Goal: Task Accomplishment & Management: Manage account settings

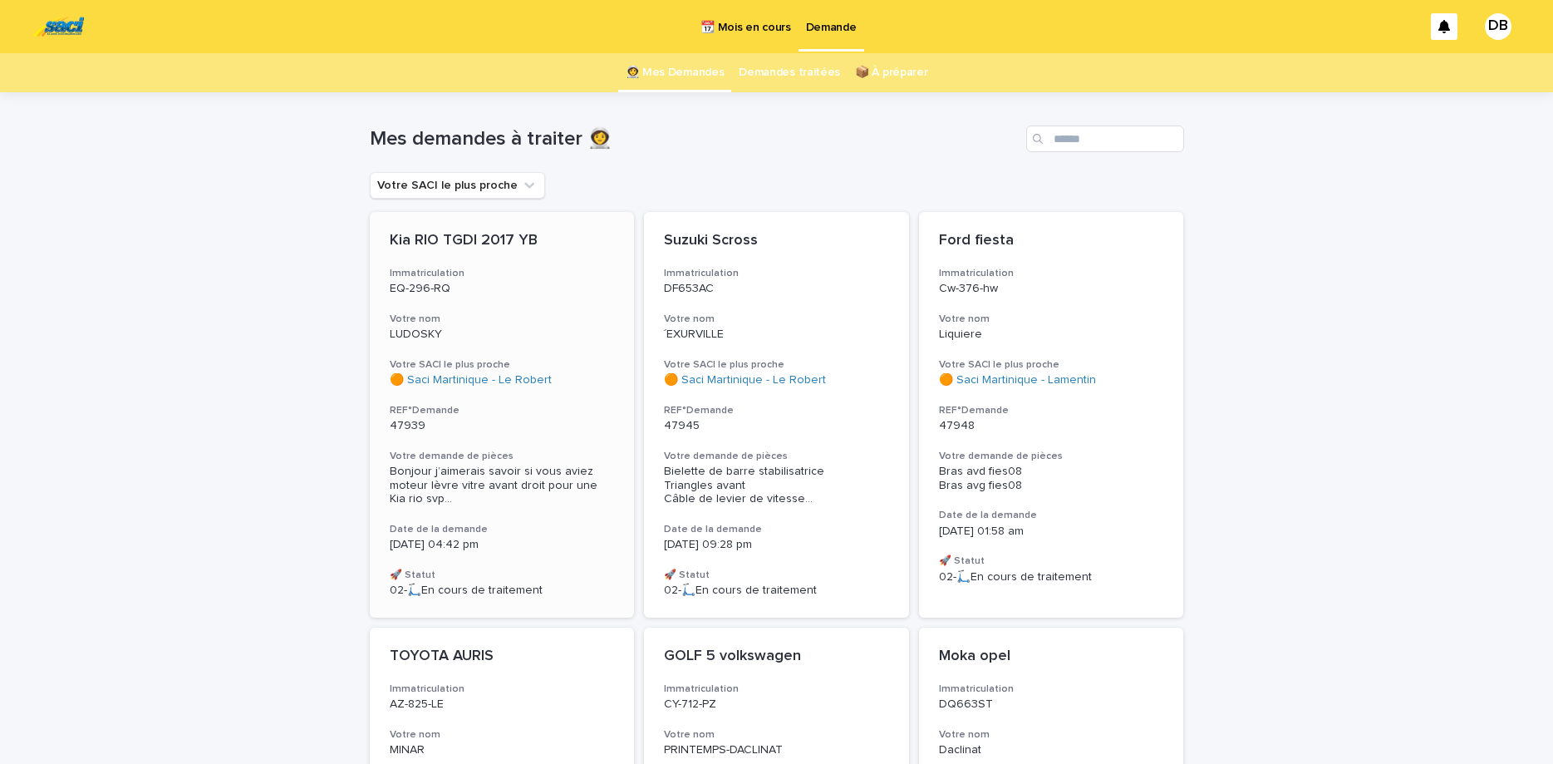
click at [494, 295] on p "EQ-296-RQ" at bounding box center [502, 289] width 225 height 14
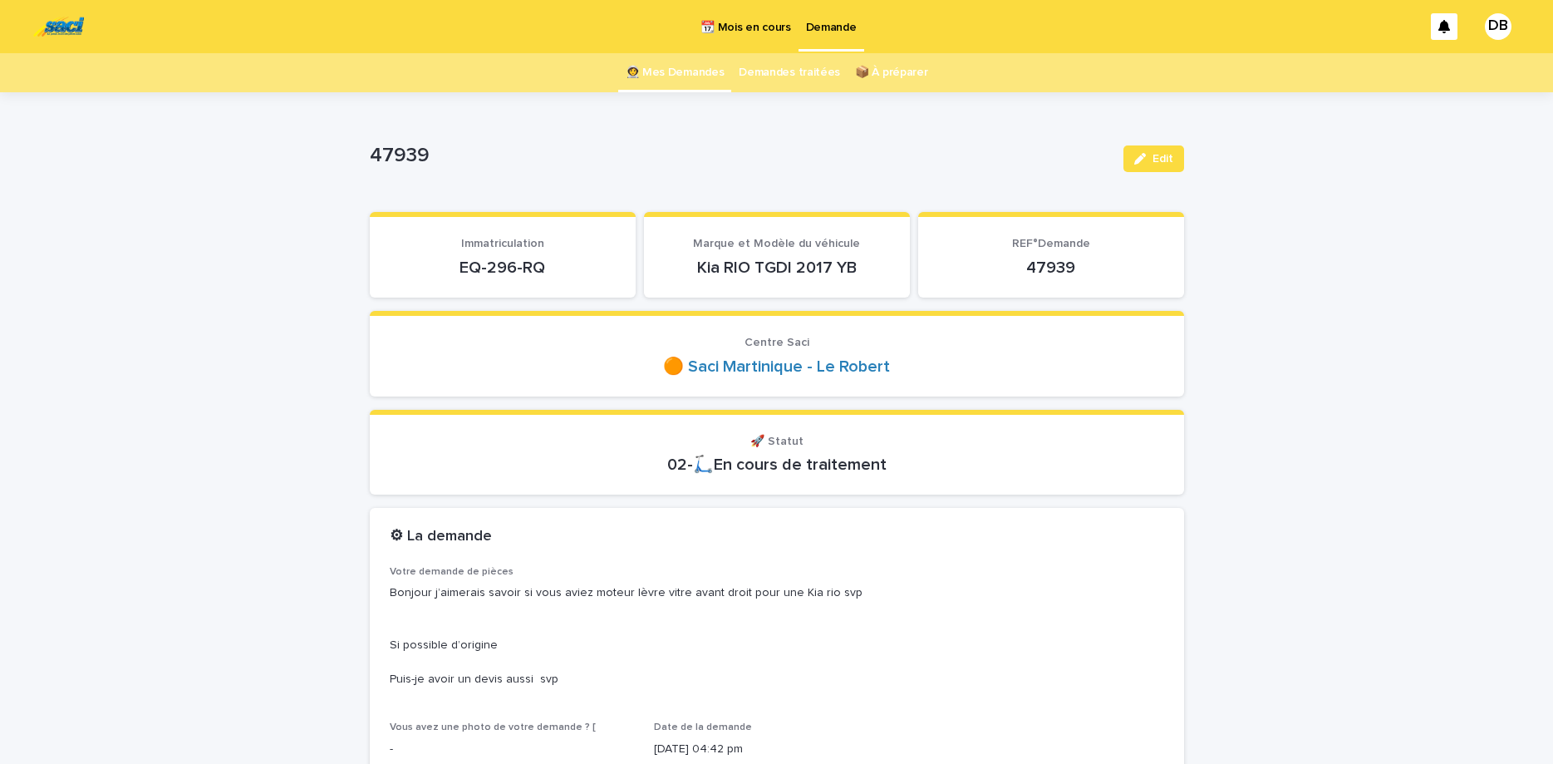
click at [474, 258] on p "EQ-296-RQ" at bounding box center [503, 268] width 226 height 20
click at [484, 263] on p "EQ-296-RQ" at bounding box center [503, 268] width 226 height 20
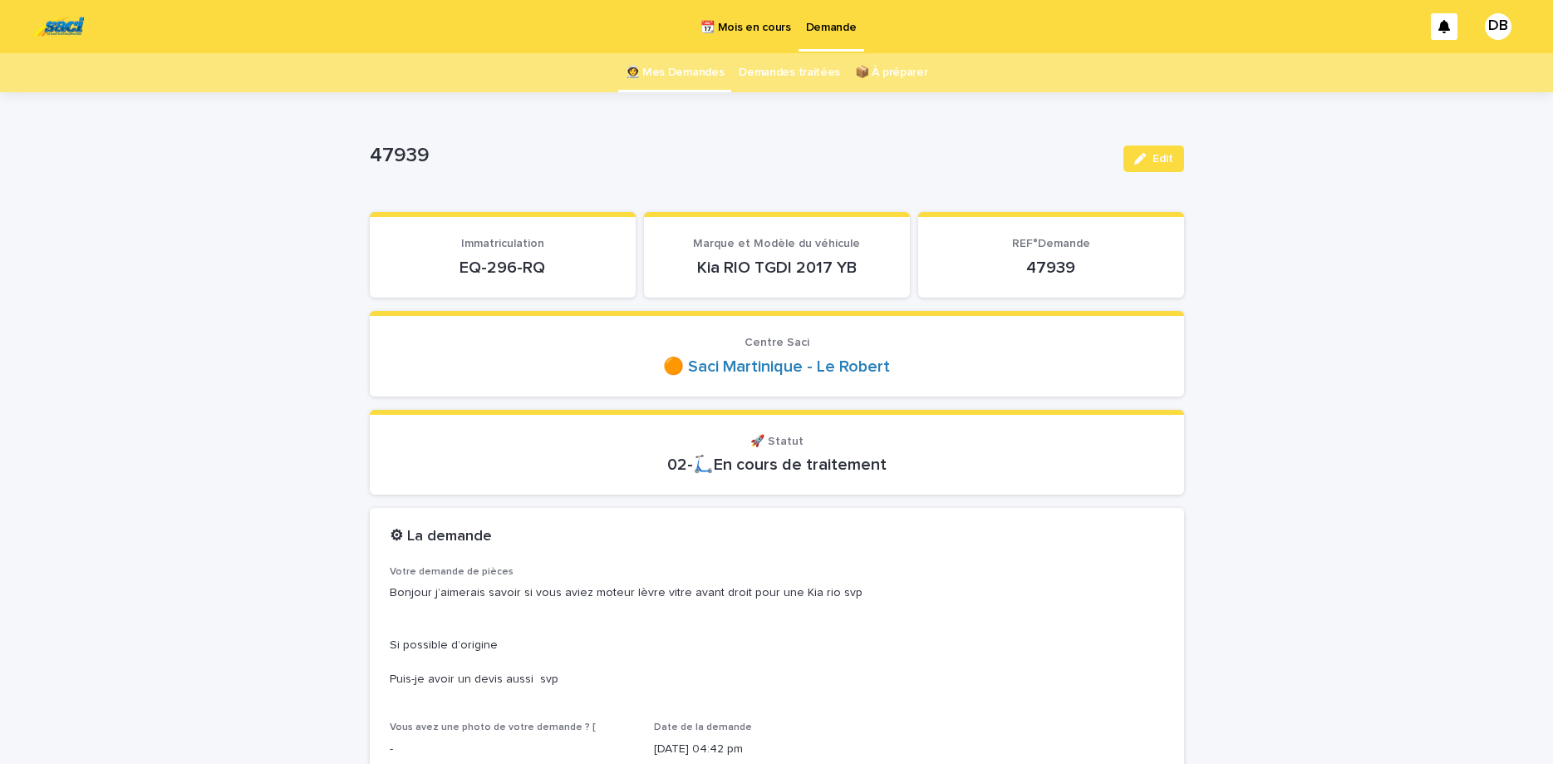
click at [484, 263] on p "EQ-296-RQ" at bounding box center [503, 268] width 226 height 20
drag, startPoint x: 509, startPoint y: 256, endPoint x: 506, endPoint y: 264, distance: 8.7
click at [1127, 159] on button "Edit" at bounding box center [1153, 158] width 61 height 27
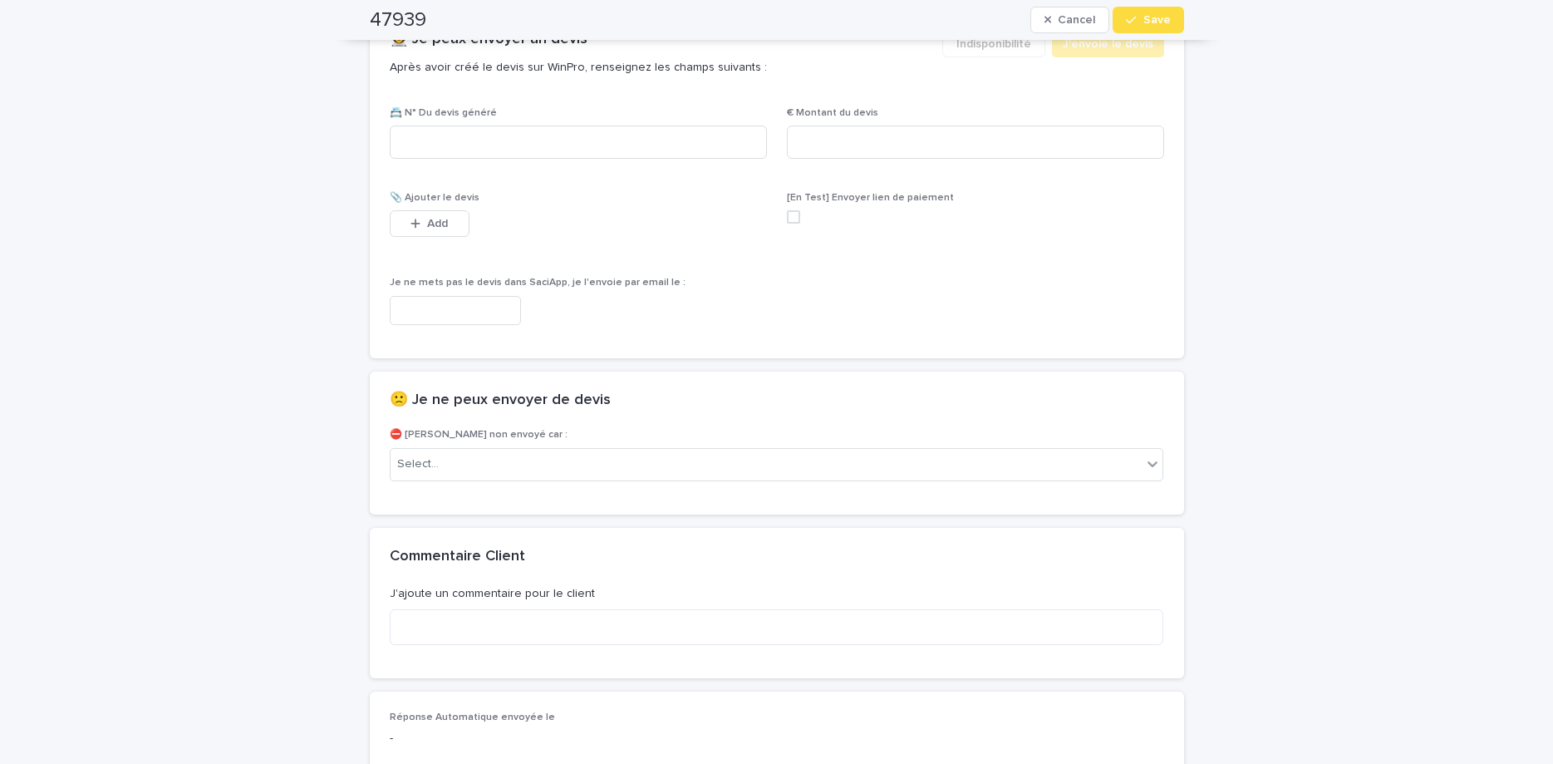
scroll to position [1187, 0]
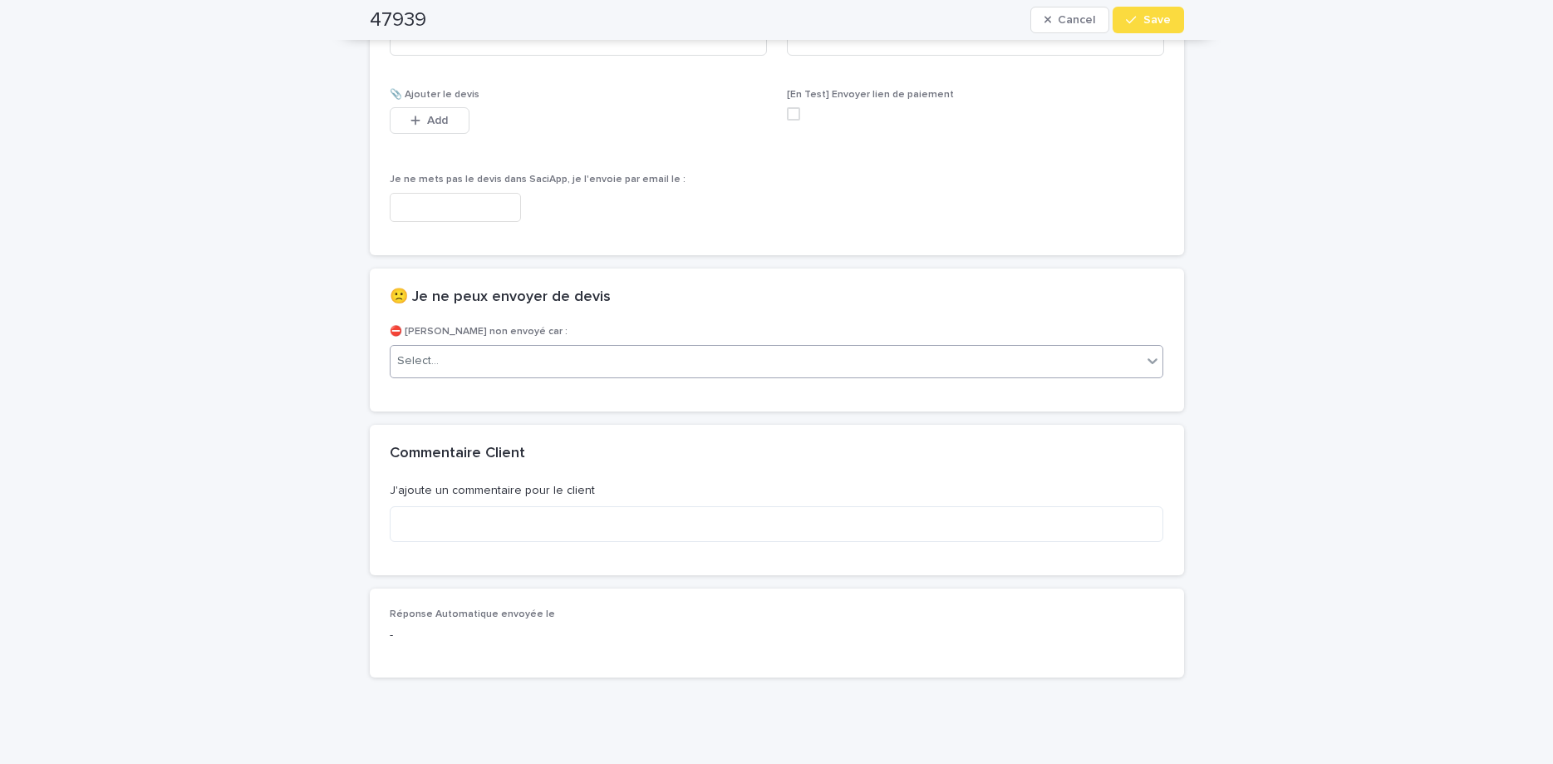
click at [848, 366] on div "Select..." at bounding box center [767, 360] width 752 height 27
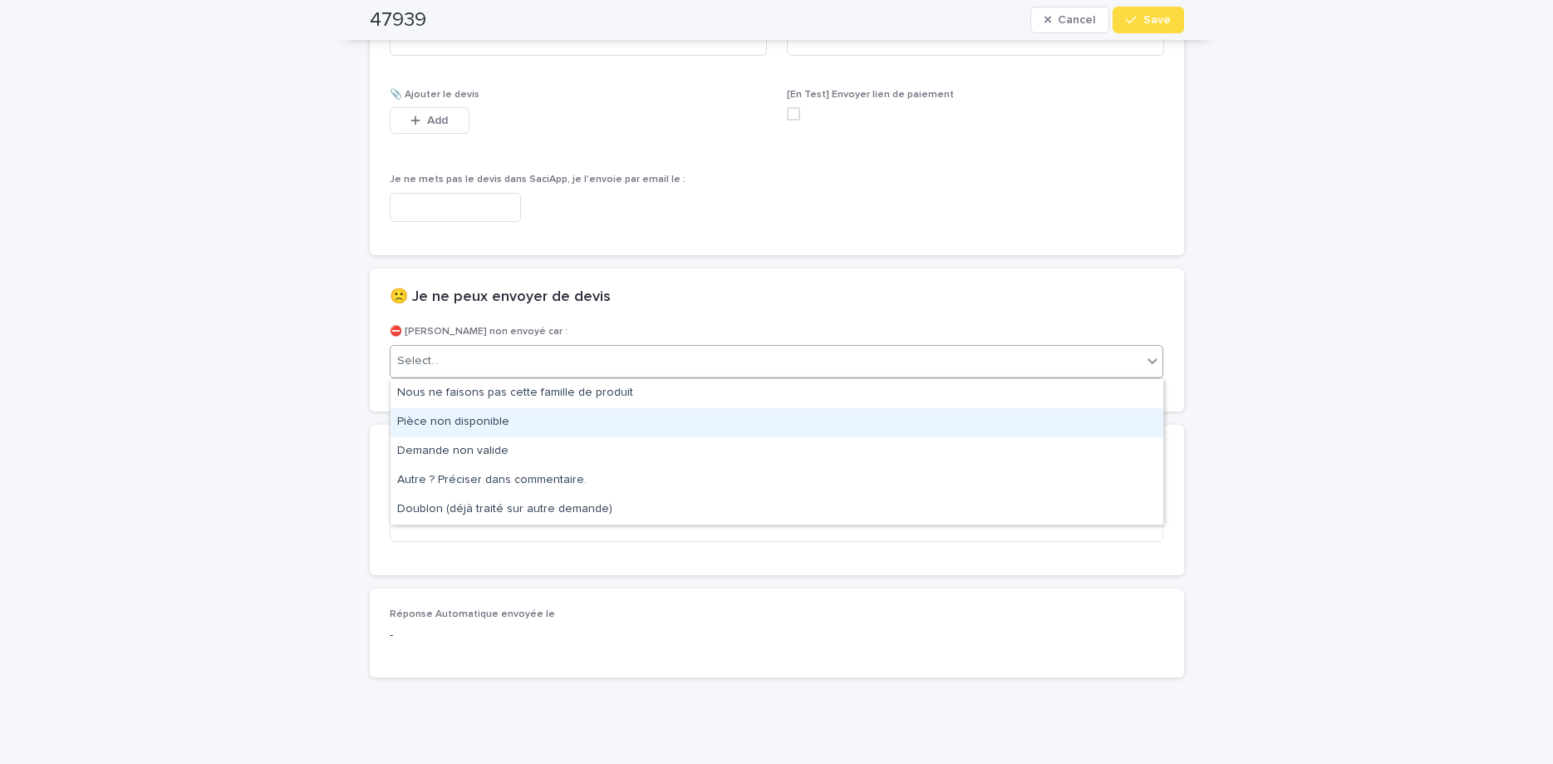
click at [812, 423] on div "Pièce non disponible" at bounding box center [777, 422] width 773 height 29
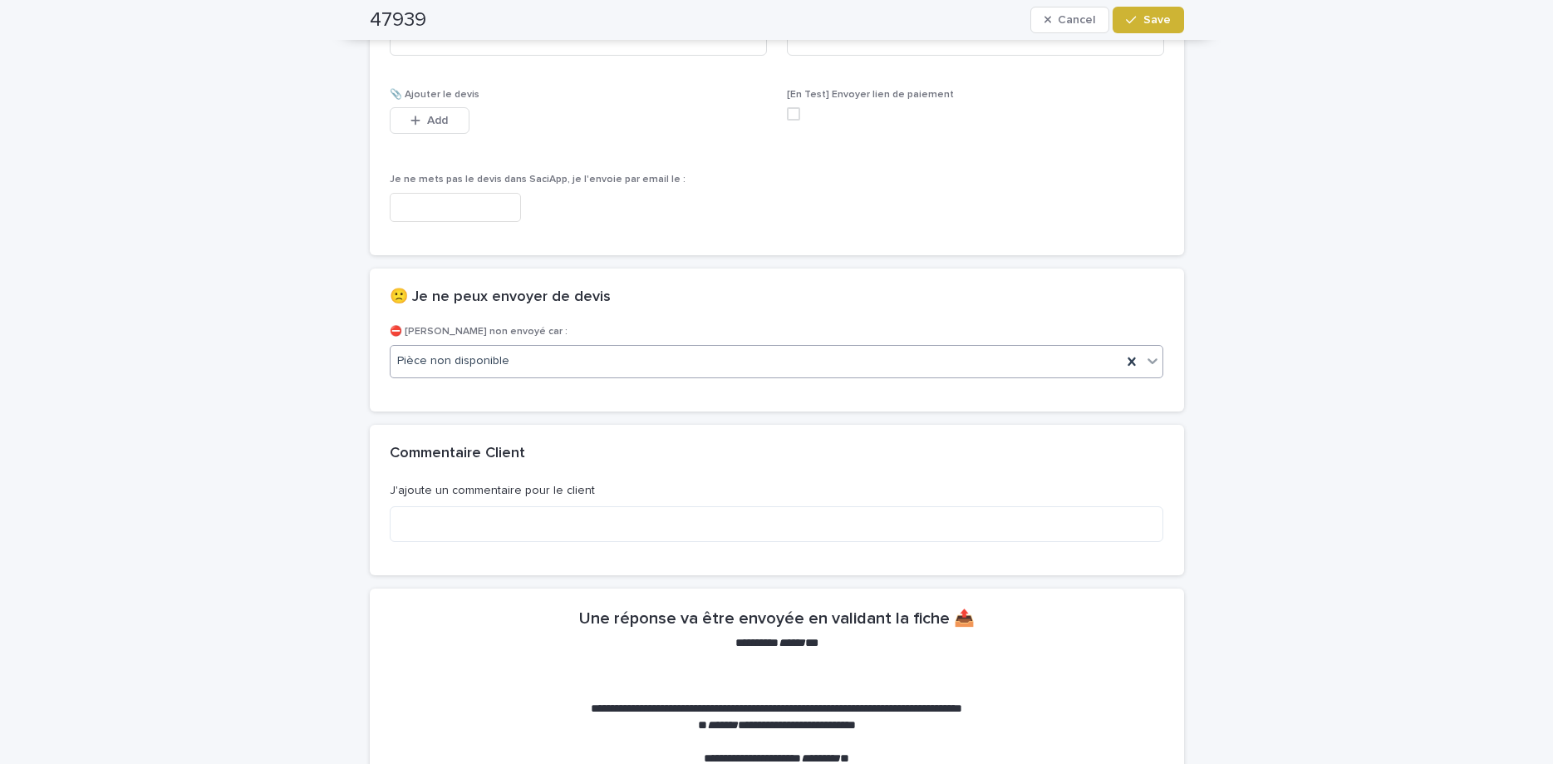
click at [1149, 19] on span "Save" at bounding box center [1156, 20] width 27 height 12
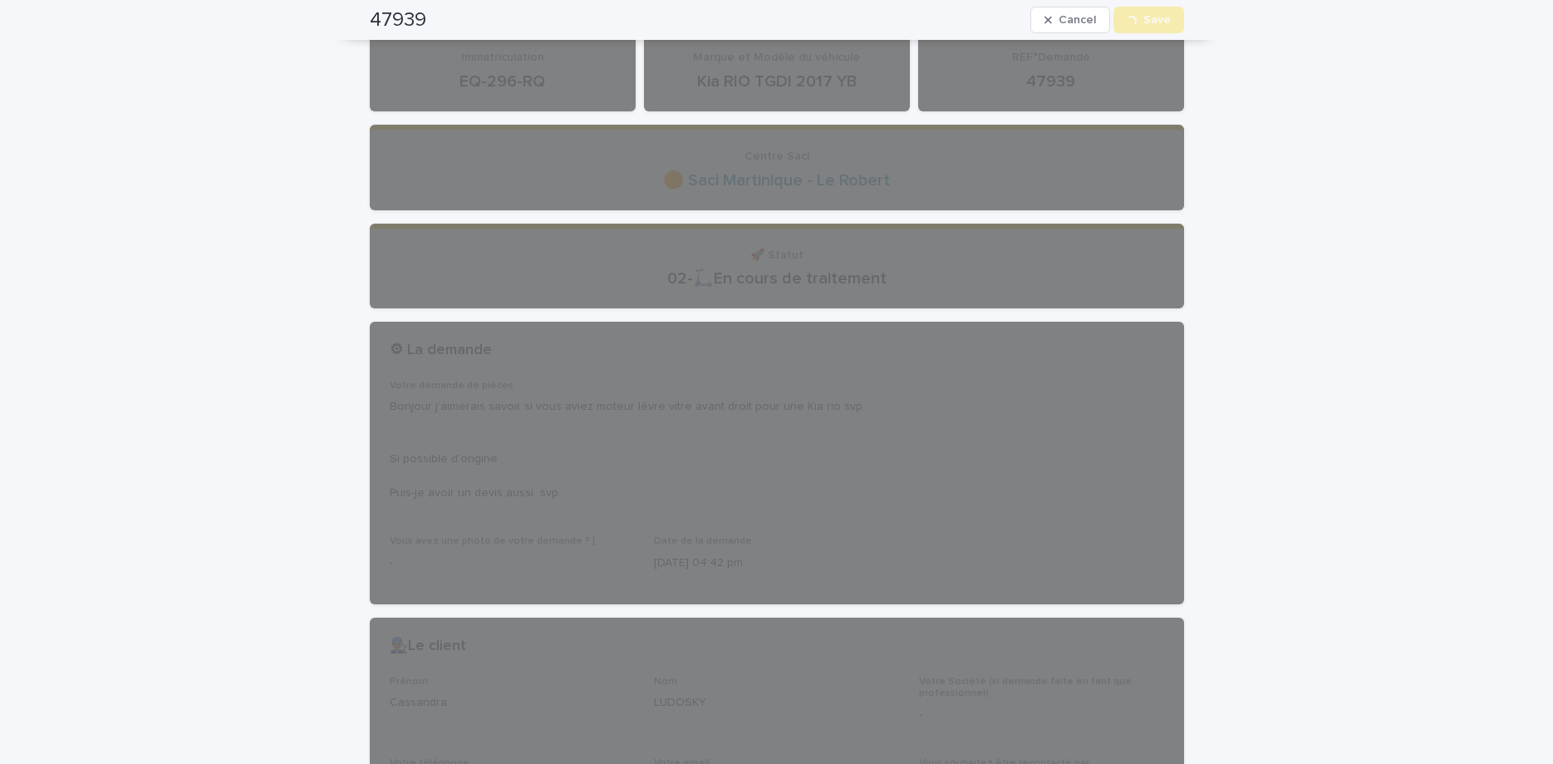
scroll to position [0, 0]
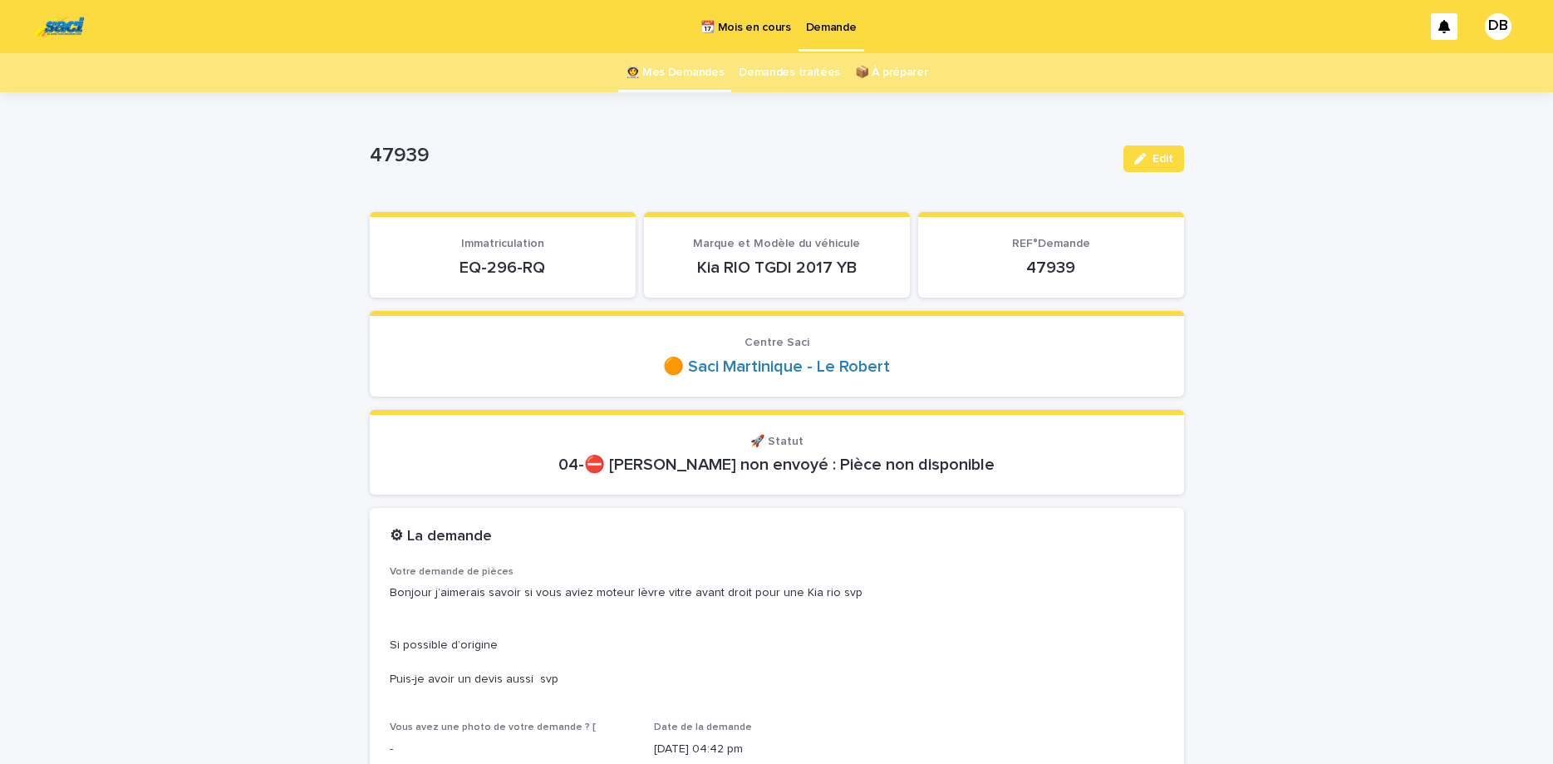
click at [680, 69] on link "👩‍🚀 Mes Demandes" at bounding box center [675, 72] width 99 height 39
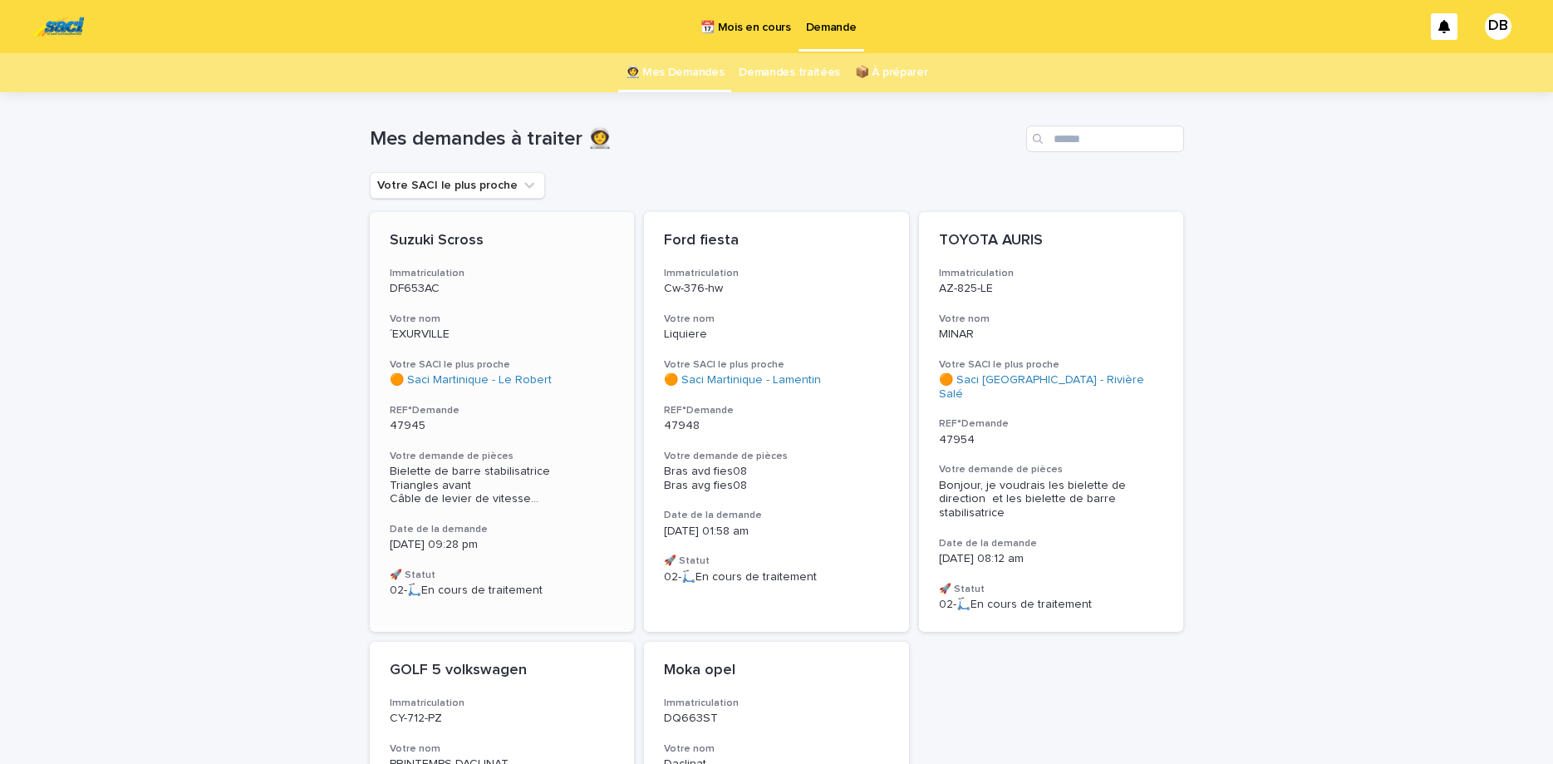
click at [540, 292] on p "DF653AC" at bounding box center [502, 289] width 225 height 14
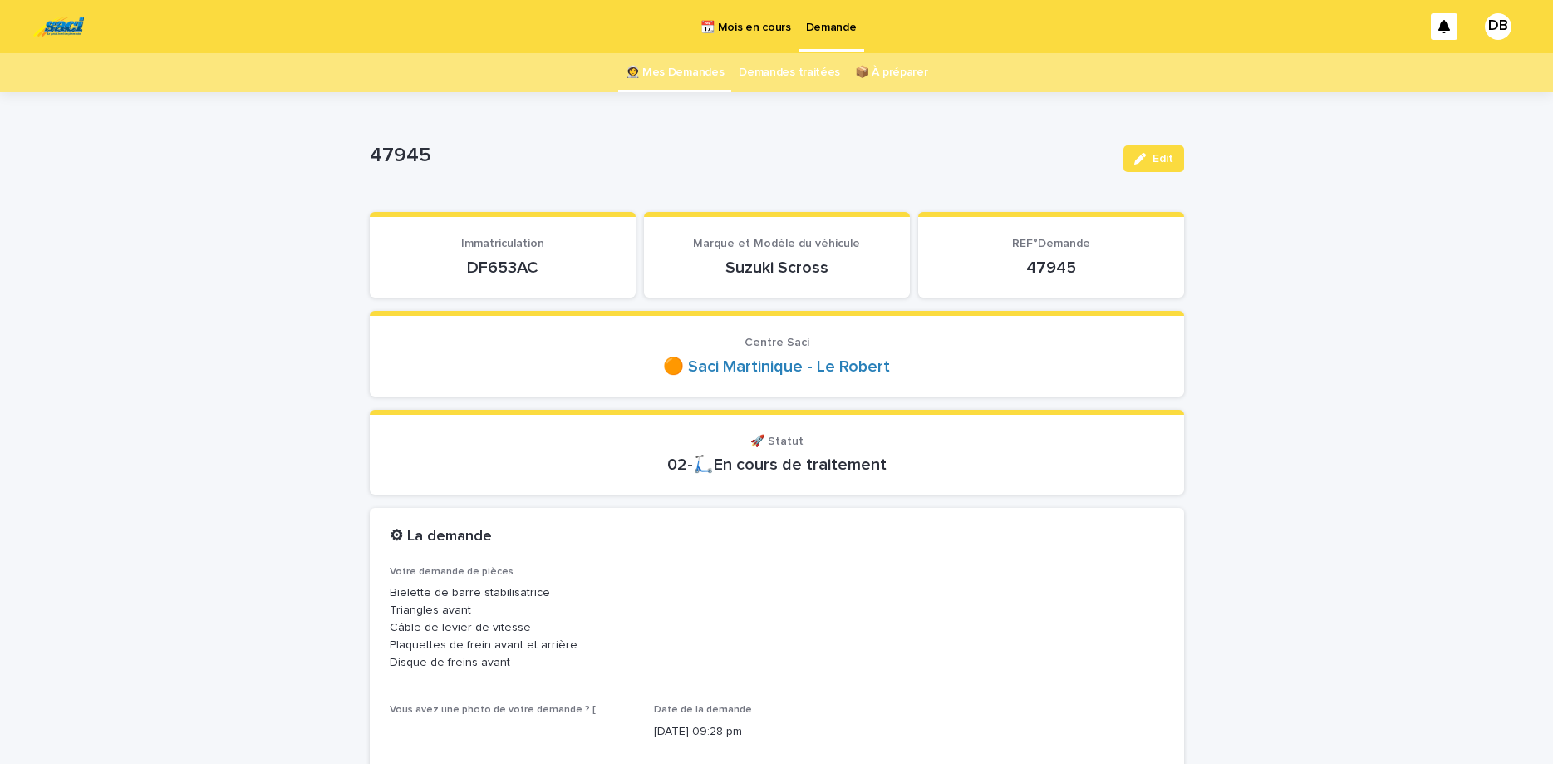
click at [516, 275] on p "DF653AC" at bounding box center [503, 268] width 226 height 20
click at [695, 179] on div "47945 Edit" at bounding box center [777, 158] width 814 height 66
click at [670, 80] on link "👩‍🚀 Mes Demandes" at bounding box center [675, 72] width 99 height 39
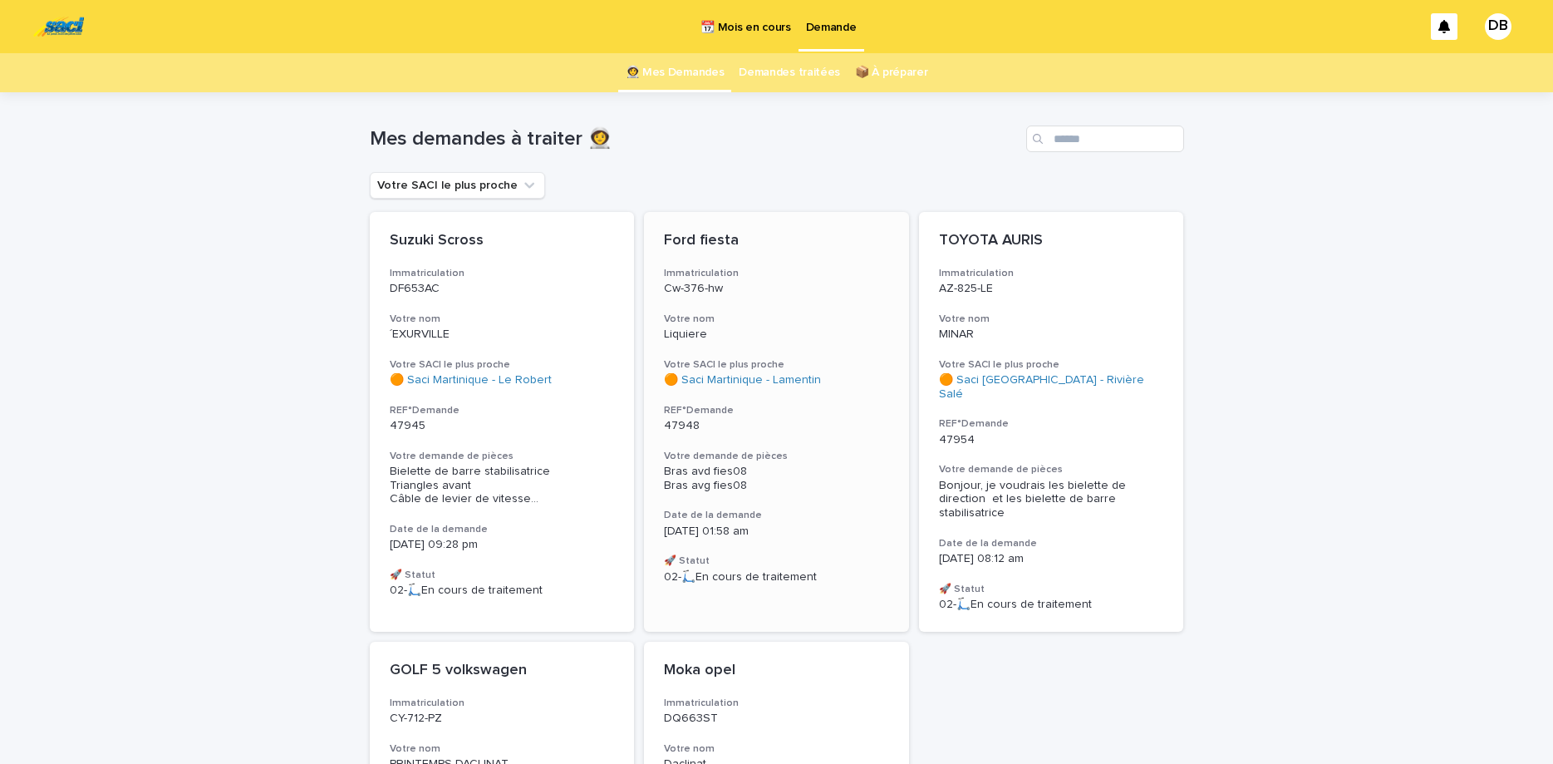
click at [753, 312] on div "Ford fiesta Immatriculation Cw-376-hw Votre nom Liquiere Votre SACI le plus pro…" at bounding box center [776, 407] width 265 height 391
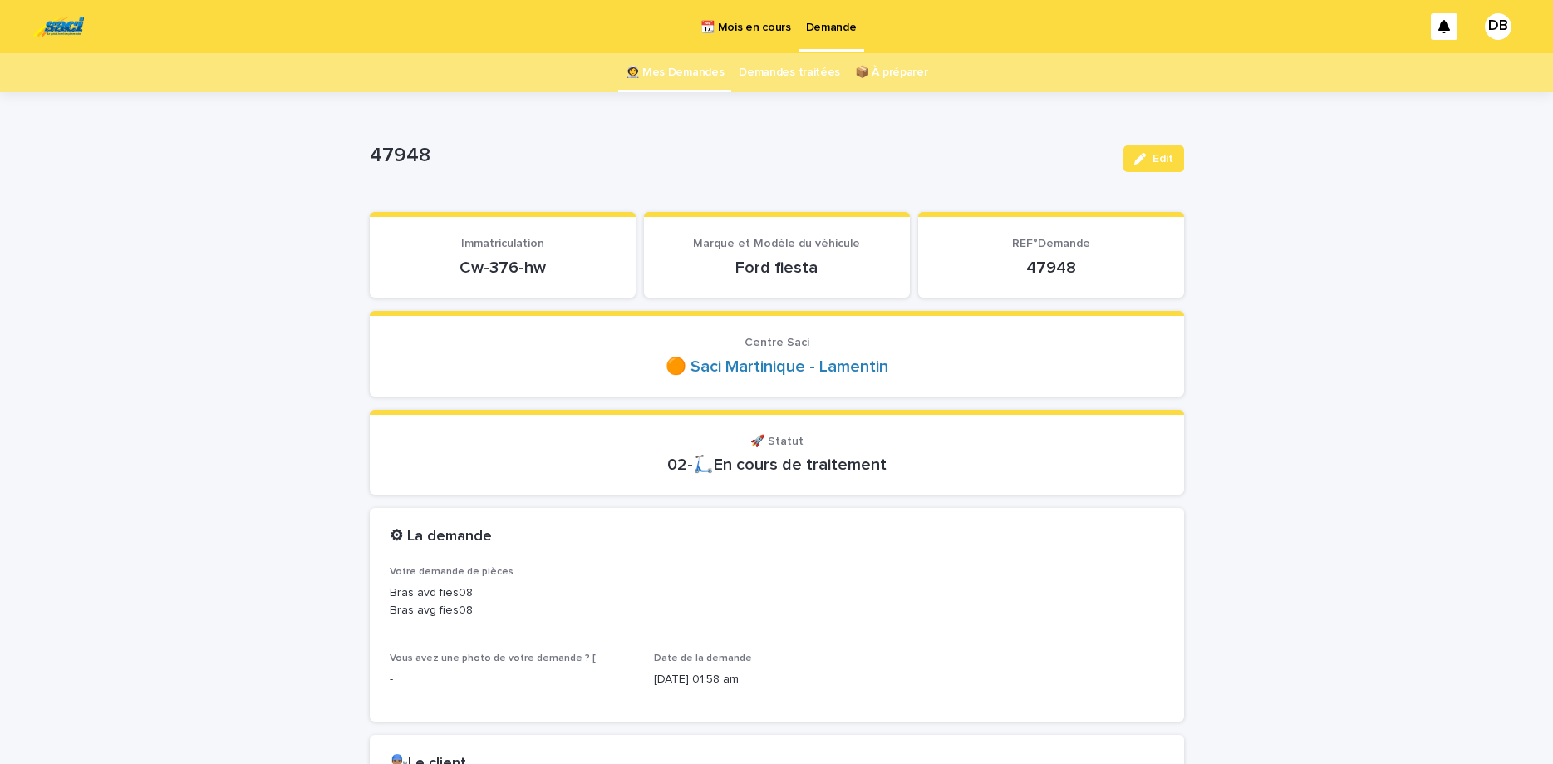
click at [499, 271] on p "Cw-376-hw" at bounding box center [503, 268] width 226 height 20
drag, startPoint x: 530, startPoint y: 261, endPoint x: 494, endPoint y: 268, distance: 37.3
click at [528, 262] on p "Cw-376-hw" at bounding box center [503, 268] width 226 height 20
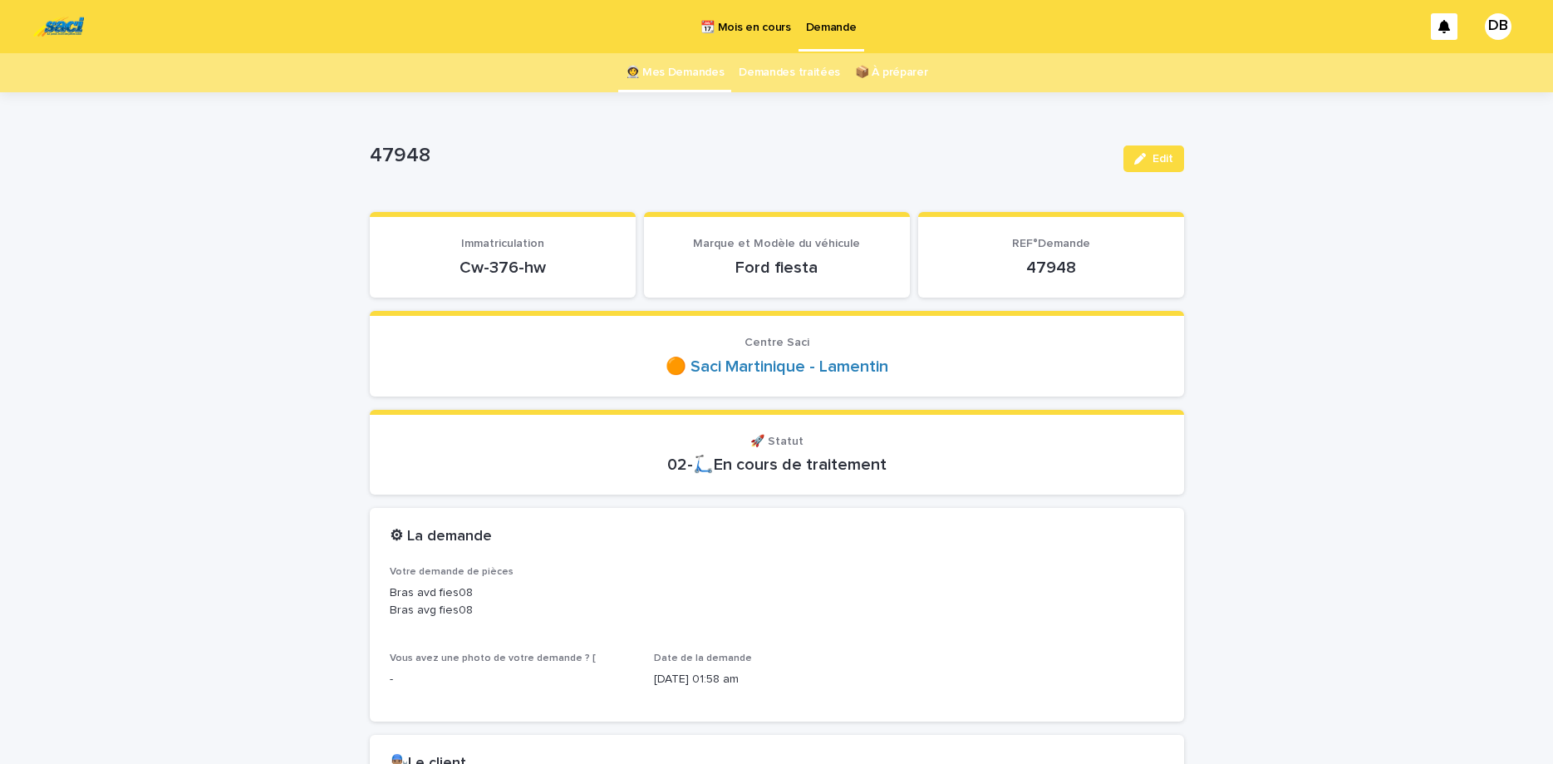
click at [494, 268] on p "Cw-376-hw" at bounding box center [503, 268] width 226 height 20
click at [493, 268] on p "Cw-376-hw" at bounding box center [503, 268] width 226 height 20
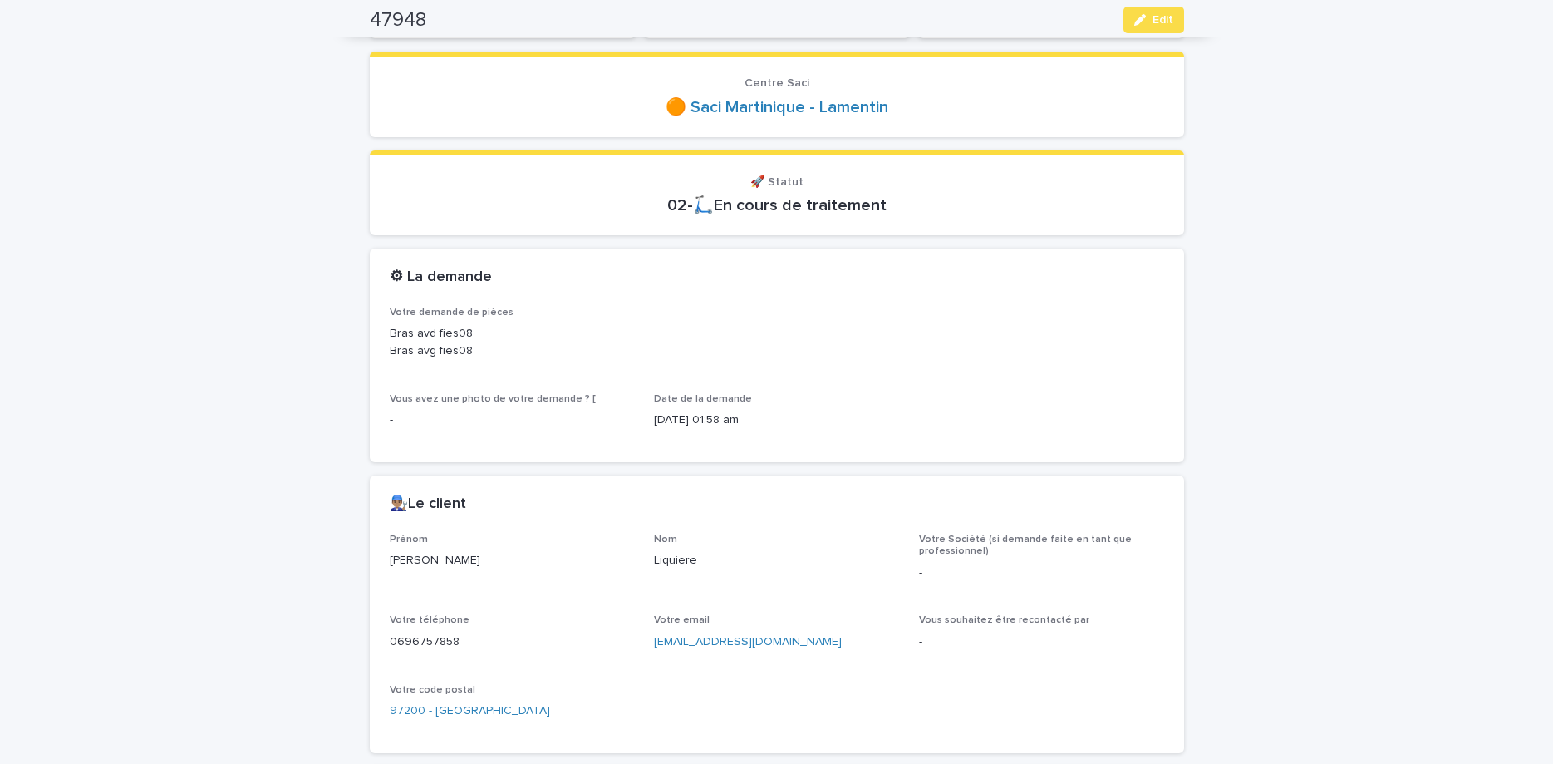
scroll to position [279, 0]
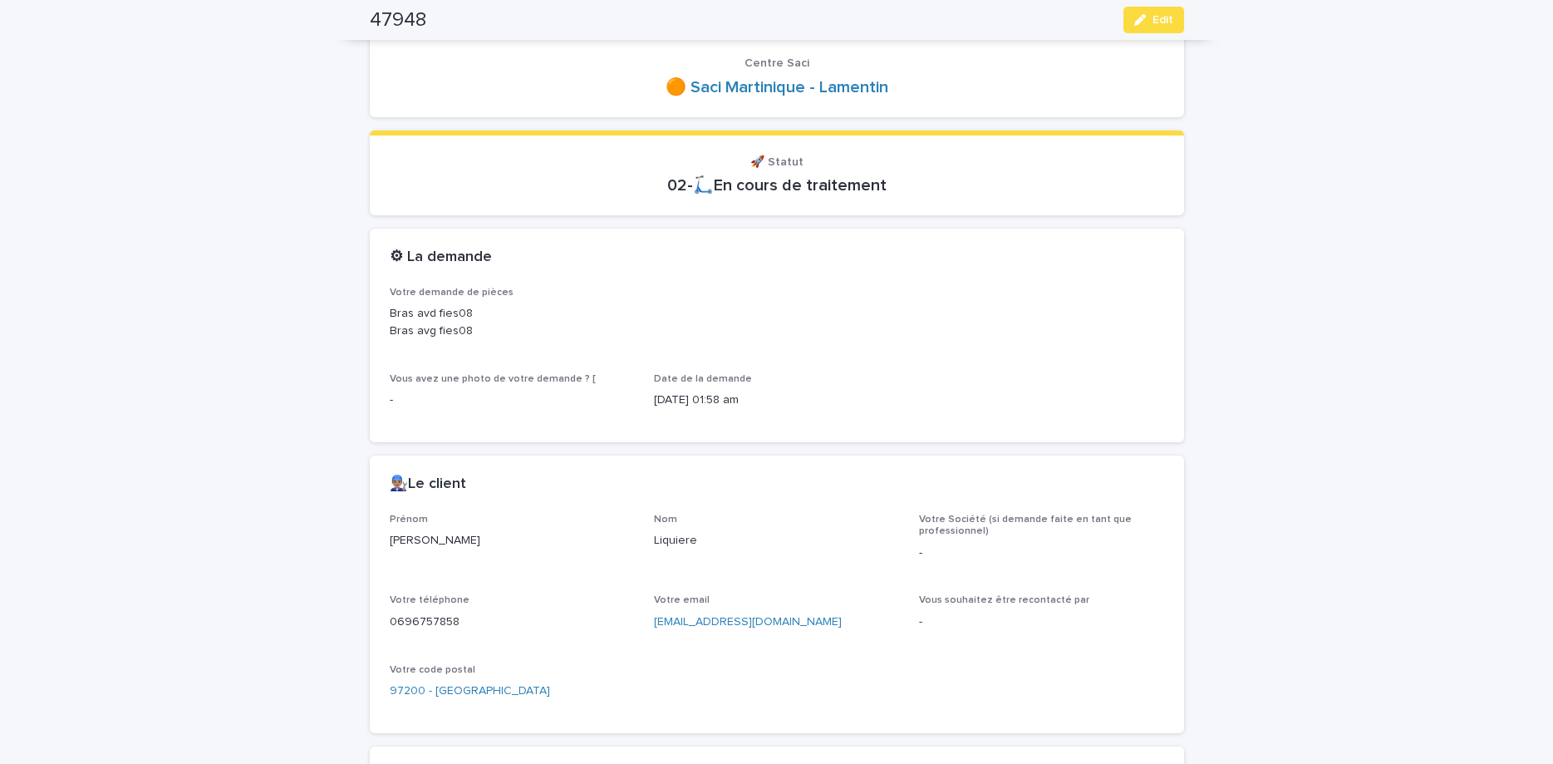
click at [881, 270] on div "⚙ La demande" at bounding box center [777, 257] width 814 height 58
click at [428, 631] on div "Votre téléphone [PHONE_NUMBER]" at bounding box center [512, 618] width 245 height 49
click at [406, 618] on p "0696757858" at bounding box center [512, 621] width 245 height 17
copy p "0696757858"
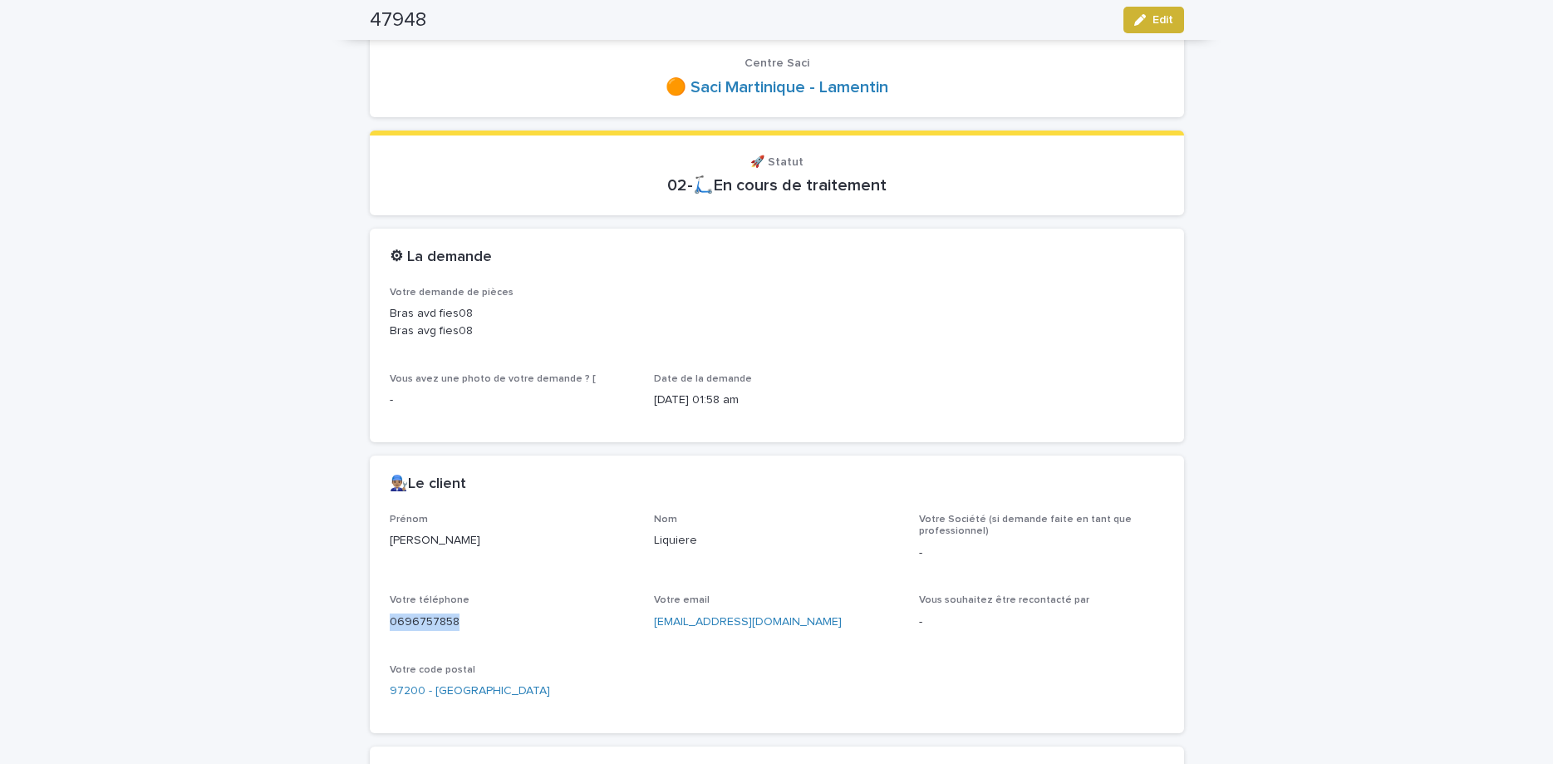
click at [1154, 31] on button "Edit" at bounding box center [1153, 20] width 61 height 27
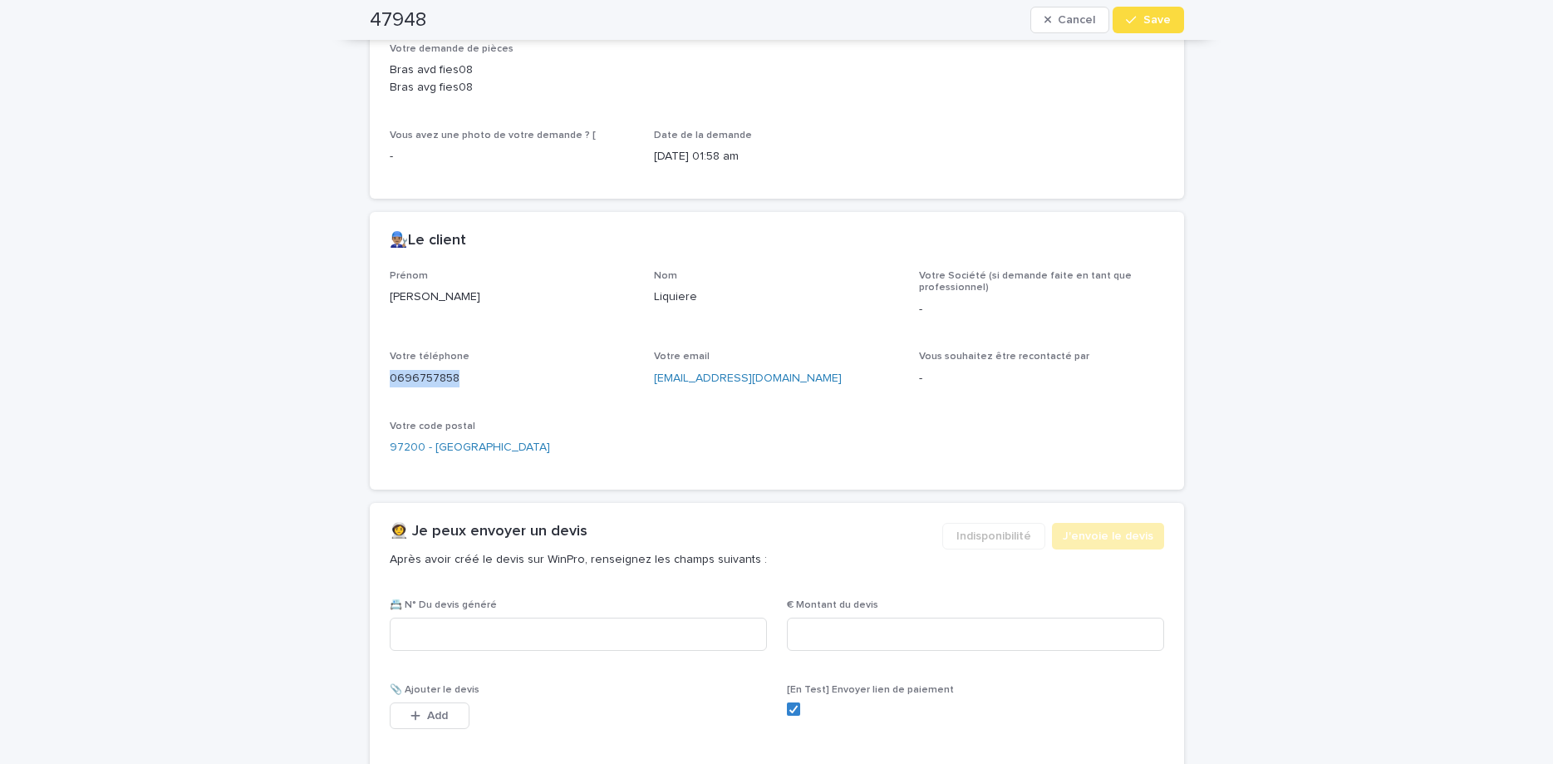
scroll to position [558, 0]
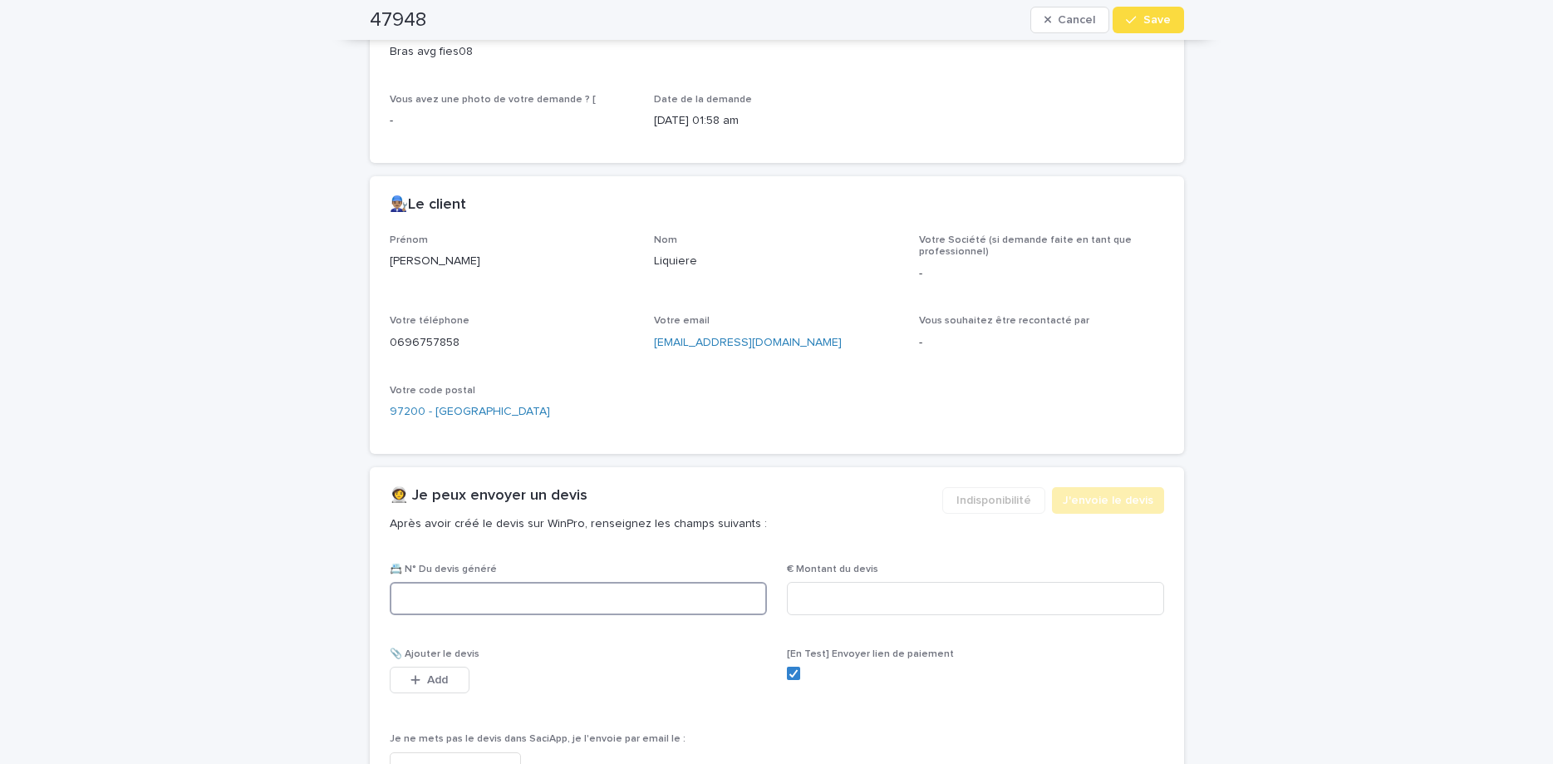
click at [606, 608] on input at bounding box center [578, 598] width 377 height 33
paste input "********"
type input "********"
drag, startPoint x: 1023, startPoint y: 607, endPoint x: 926, endPoint y: 603, distance: 96.5
click at [1015, 607] on input at bounding box center [975, 598] width 377 height 33
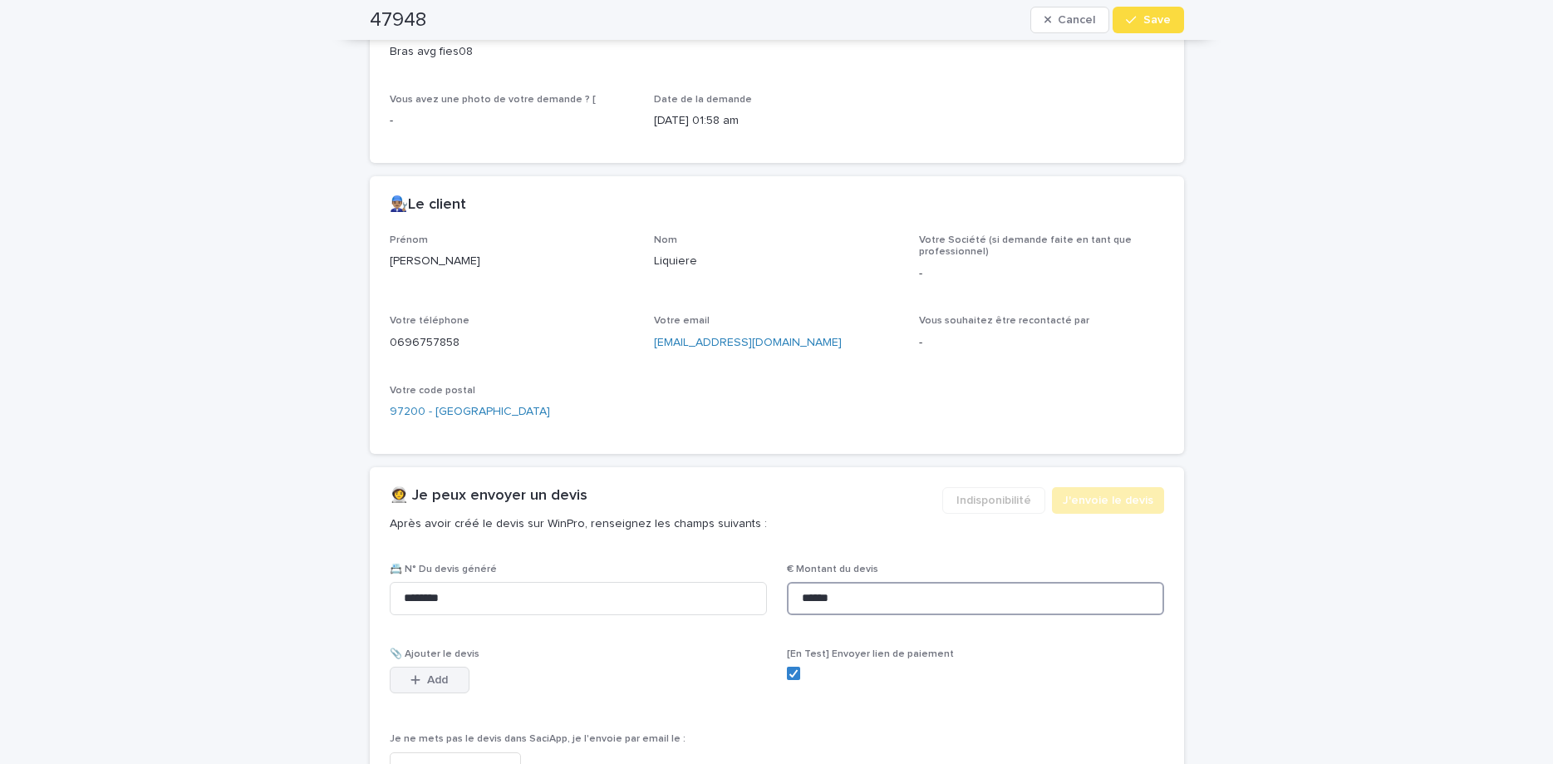
type input "******"
click at [444, 686] on button "Add" at bounding box center [430, 679] width 80 height 27
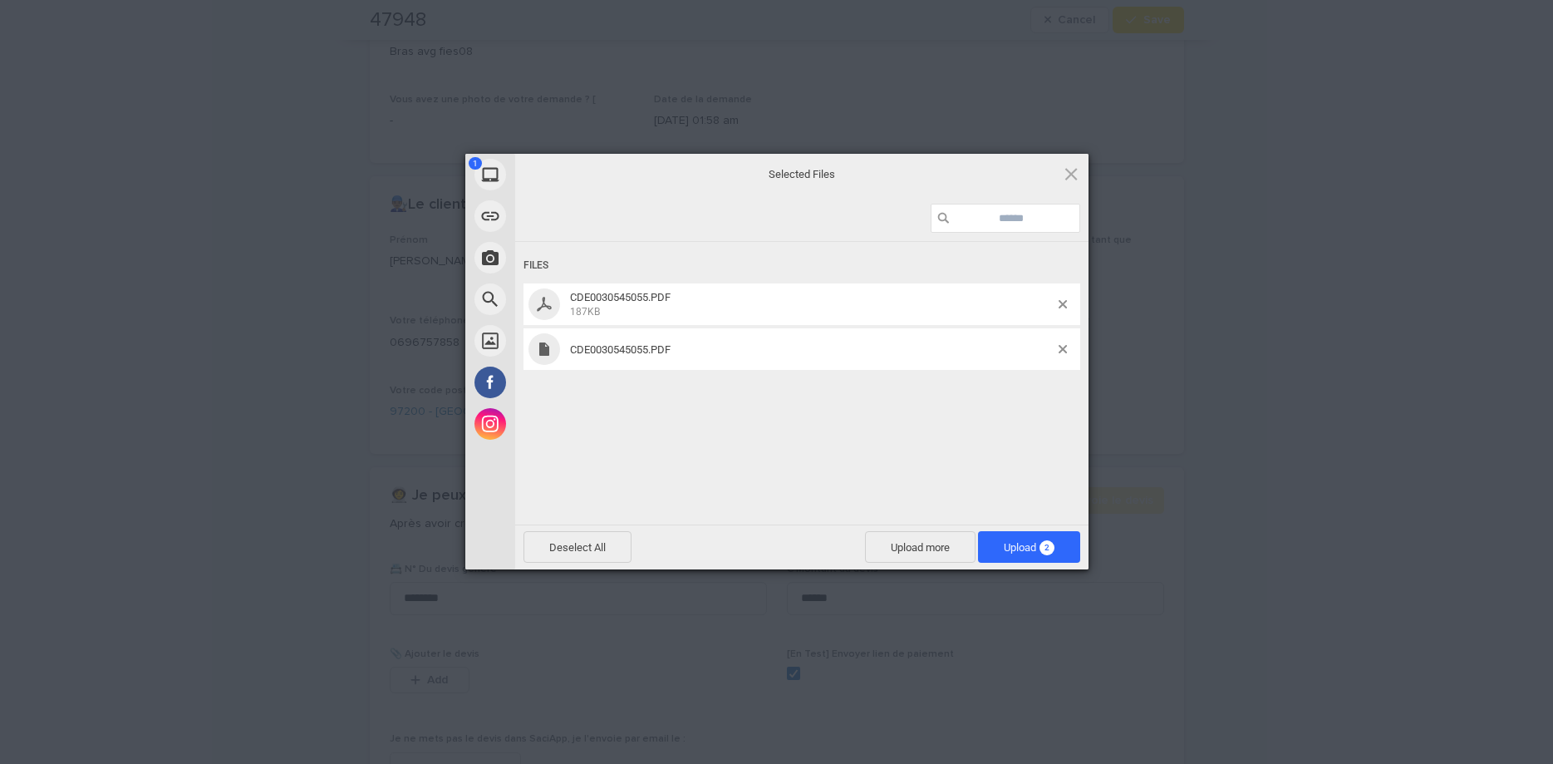
click at [896, 431] on div "Files CDE0030545055.PDF 187KB CDE0030545055.PDF" at bounding box center [801, 381] width 573 height 279
click at [1066, 346] on span at bounding box center [1063, 349] width 8 height 8
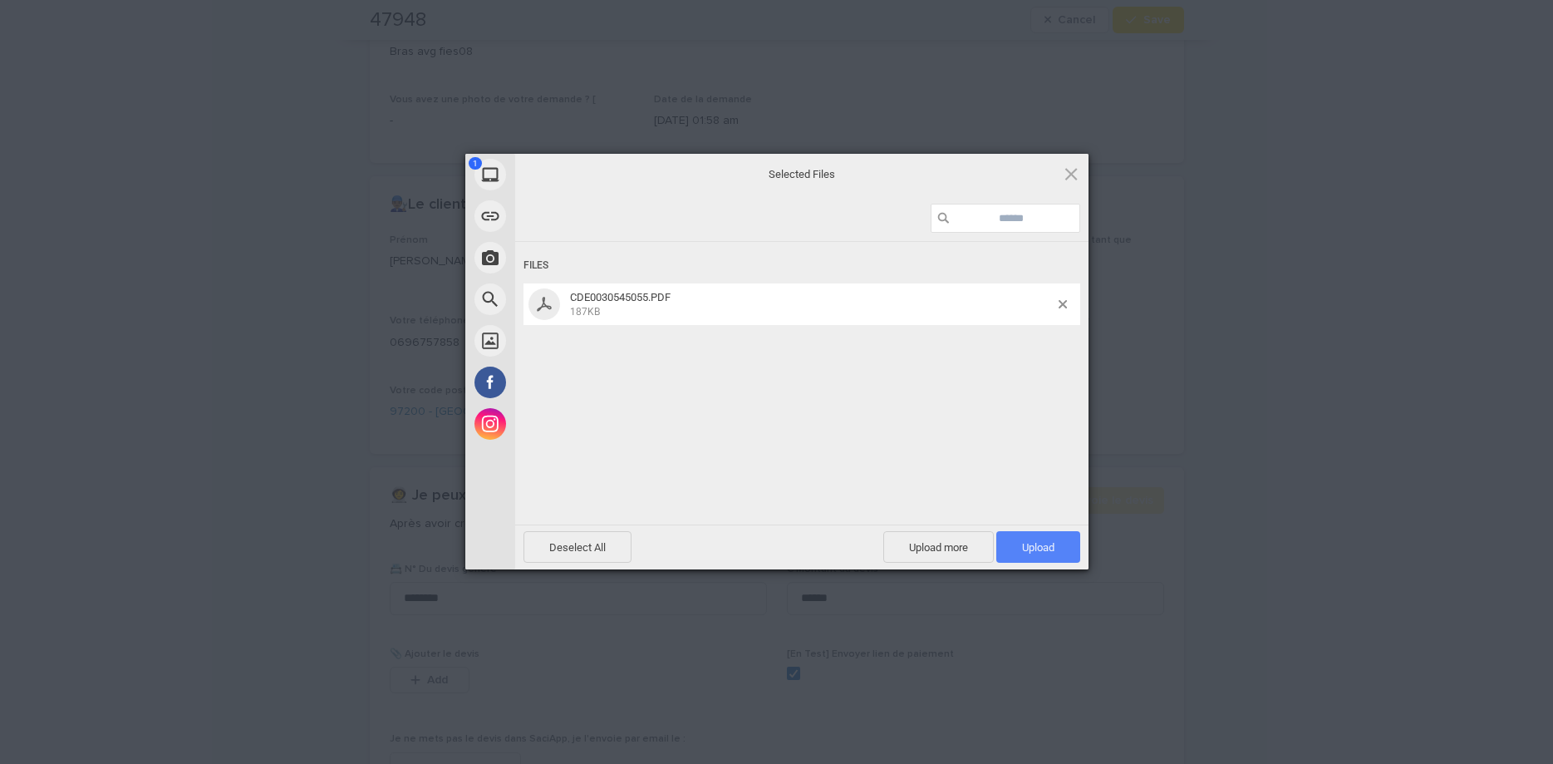
click at [1059, 533] on span "Upload 1" at bounding box center [1038, 547] width 84 height 32
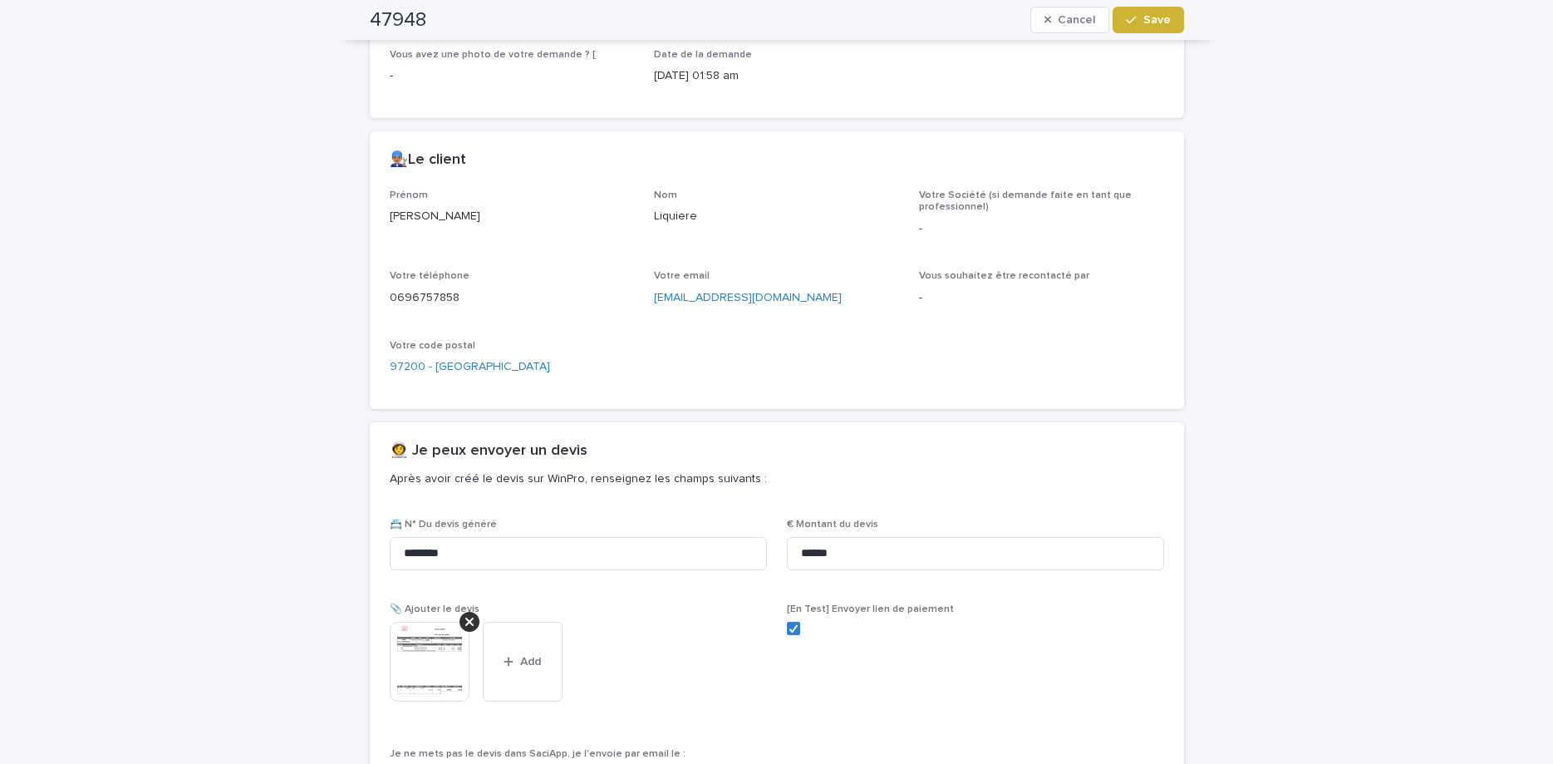
click at [1151, 22] on span "Save" at bounding box center [1156, 20] width 27 height 12
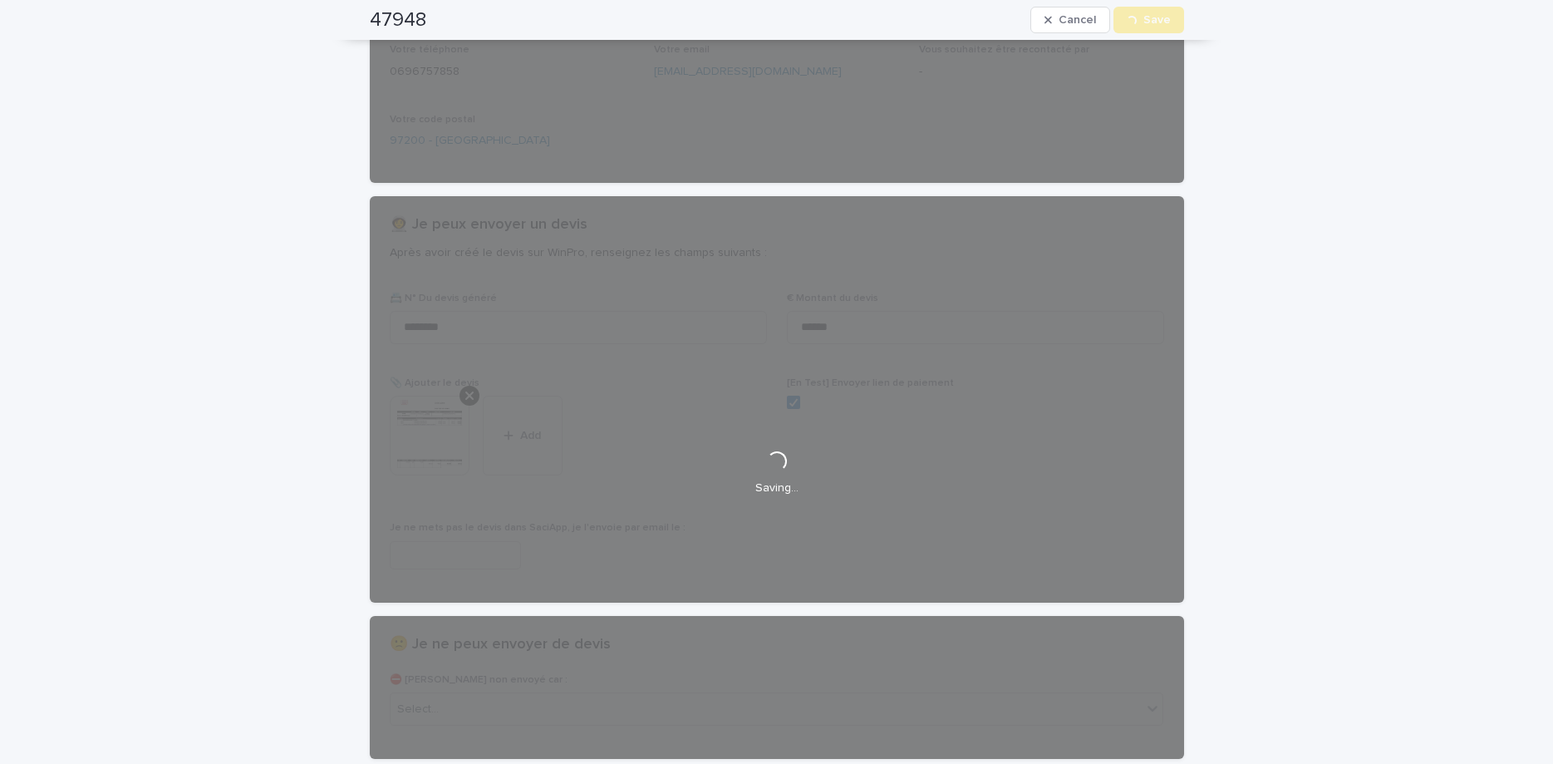
scroll to position [0, 0]
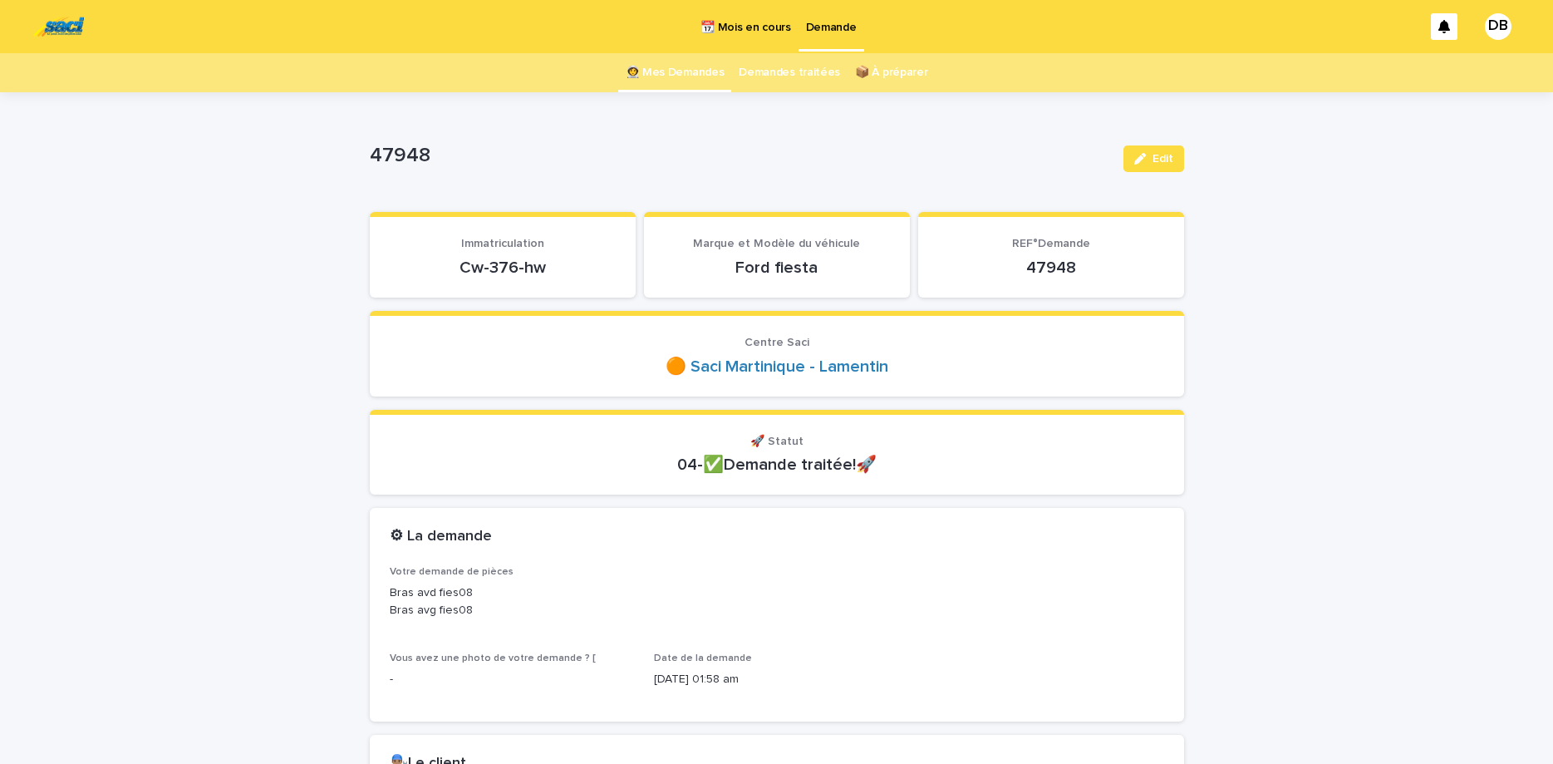
click at [683, 69] on link "👩‍🚀 Mes Demandes" at bounding box center [675, 72] width 99 height 39
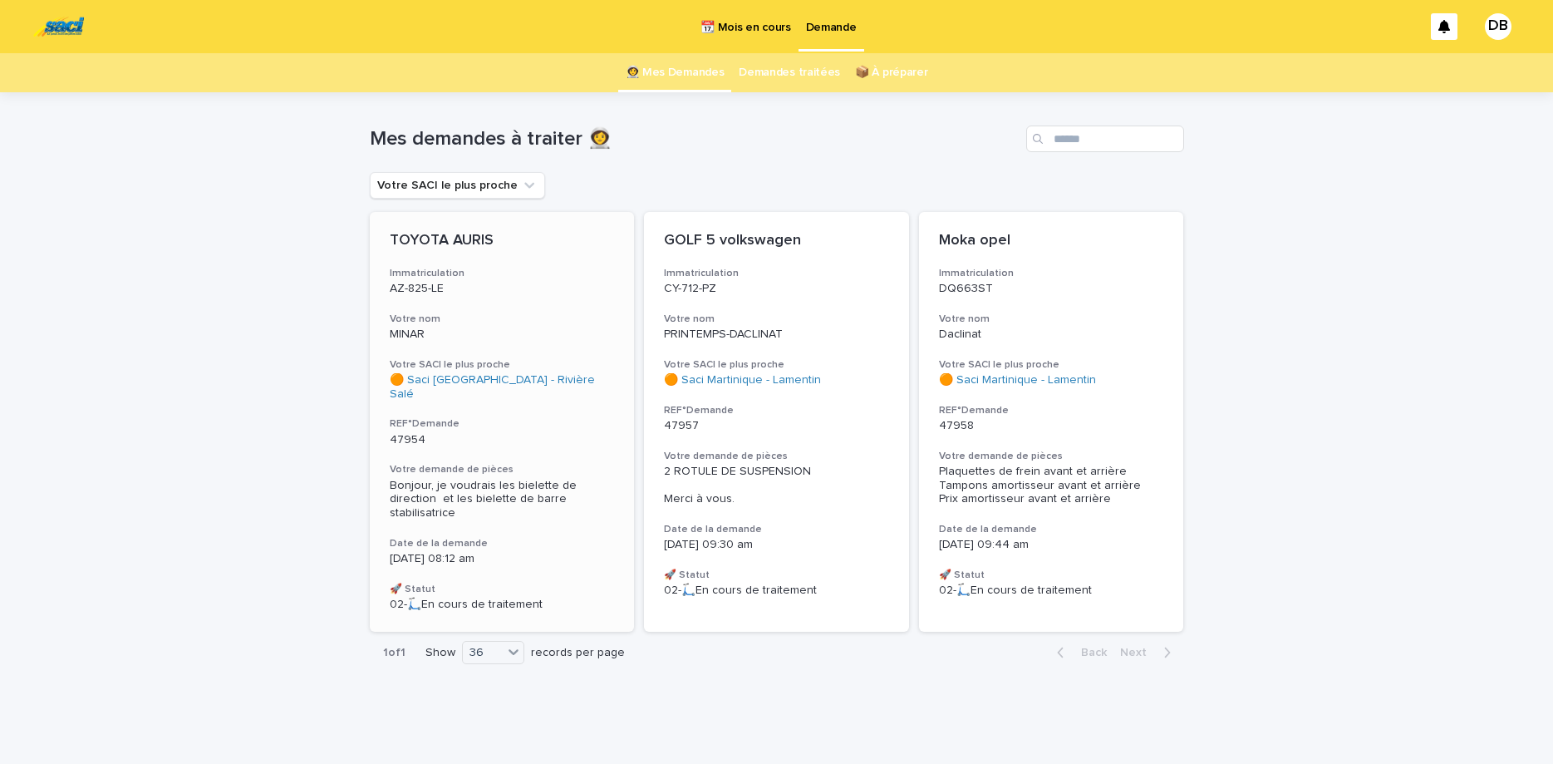
click at [508, 321] on h3 "Votre nom" at bounding box center [502, 318] width 225 height 13
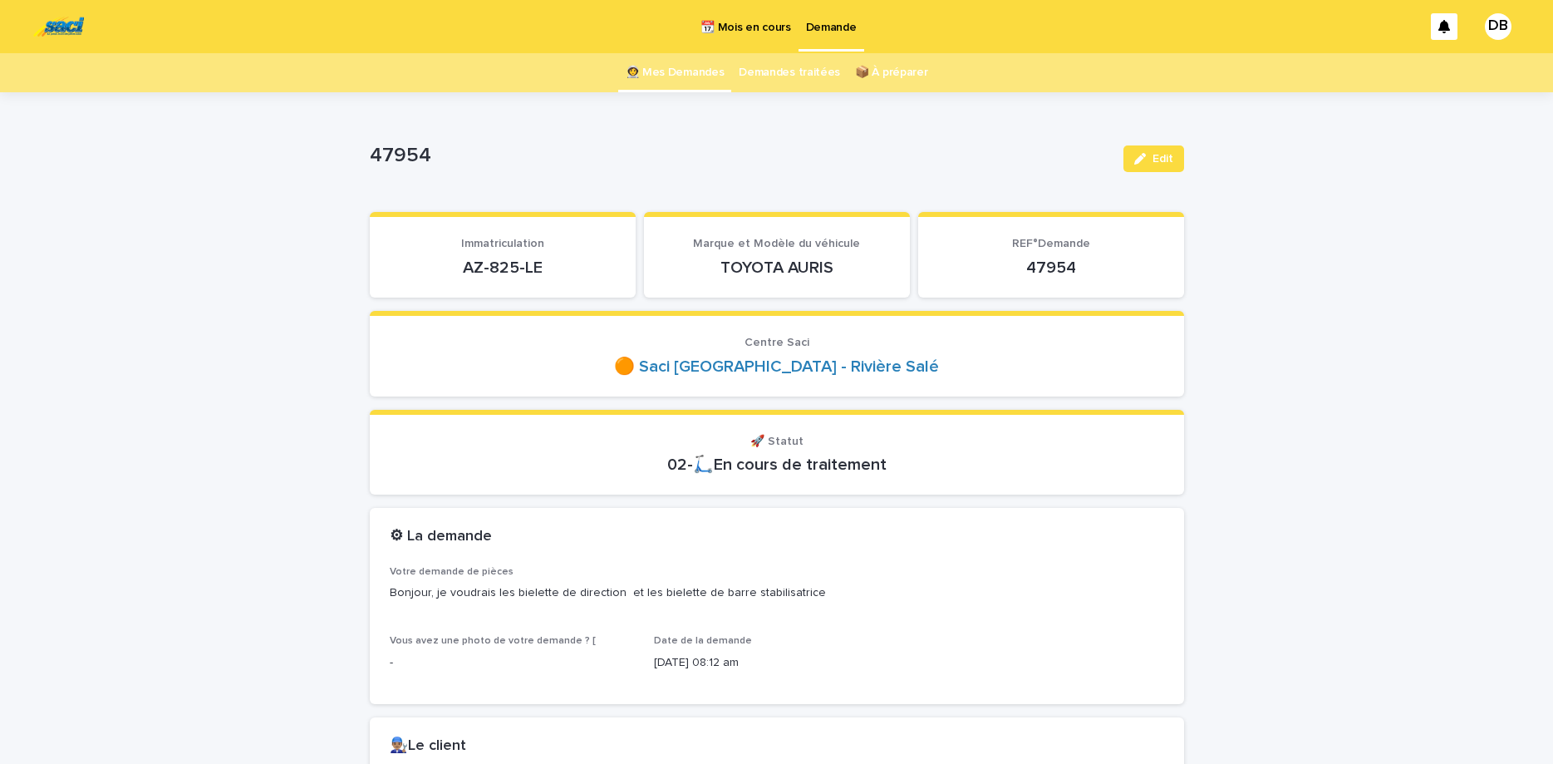
click at [474, 272] on p "AZ-825-LE" at bounding box center [503, 268] width 226 height 20
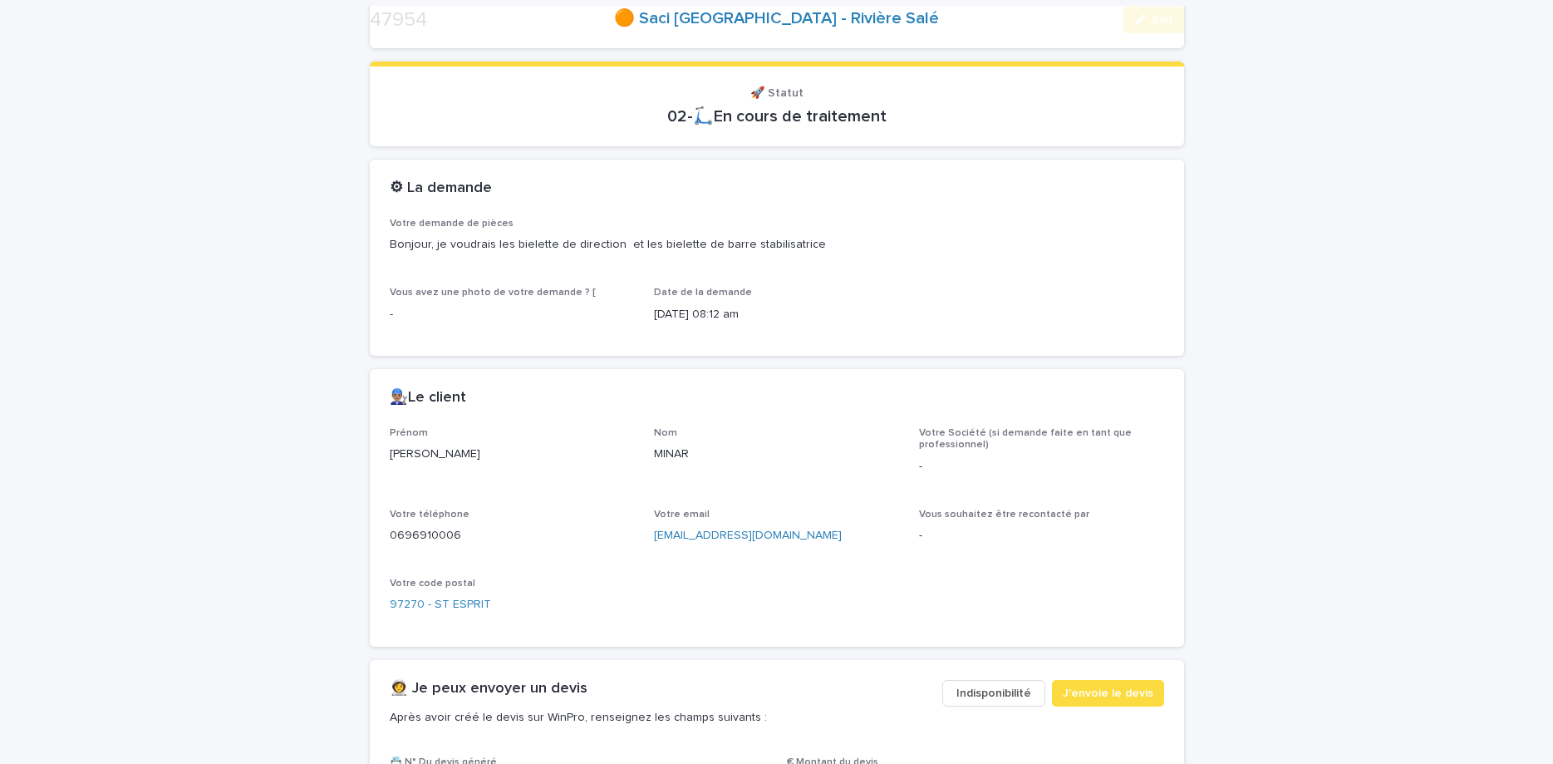
scroll to position [349, 0]
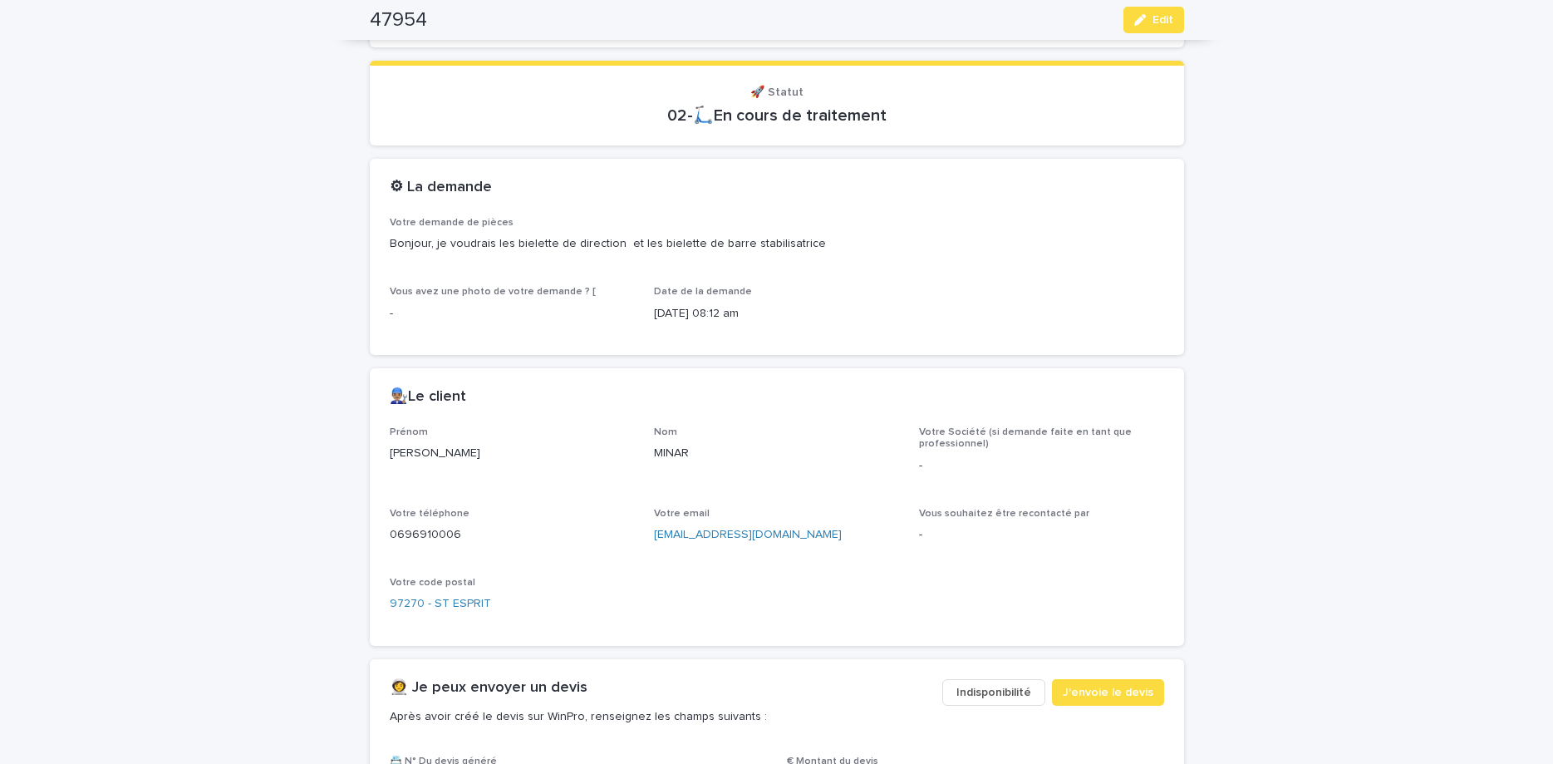
click at [405, 533] on p "0696910006" at bounding box center [512, 534] width 245 height 17
copy p "0696910006"
click at [1145, 27] on button "Edit" at bounding box center [1153, 20] width 61 height 27
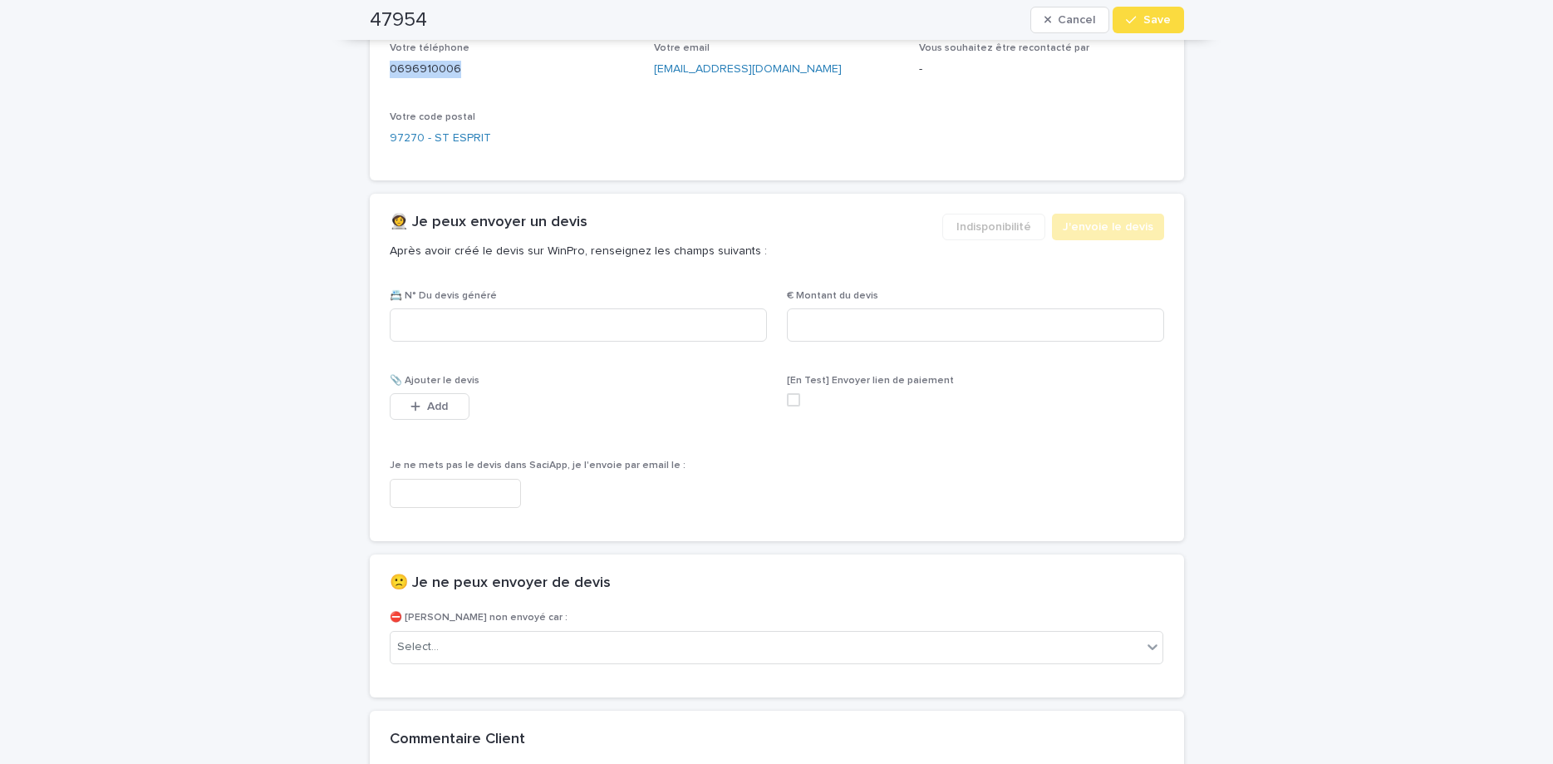
scroll to position [818, 0]
click at [716, 328] on input at bounding box center [578, 320] width 377 height 33
paste input "********"
type input "********"
click at [961, 320] on input at bounding box center [975, 320] width 377 height 33
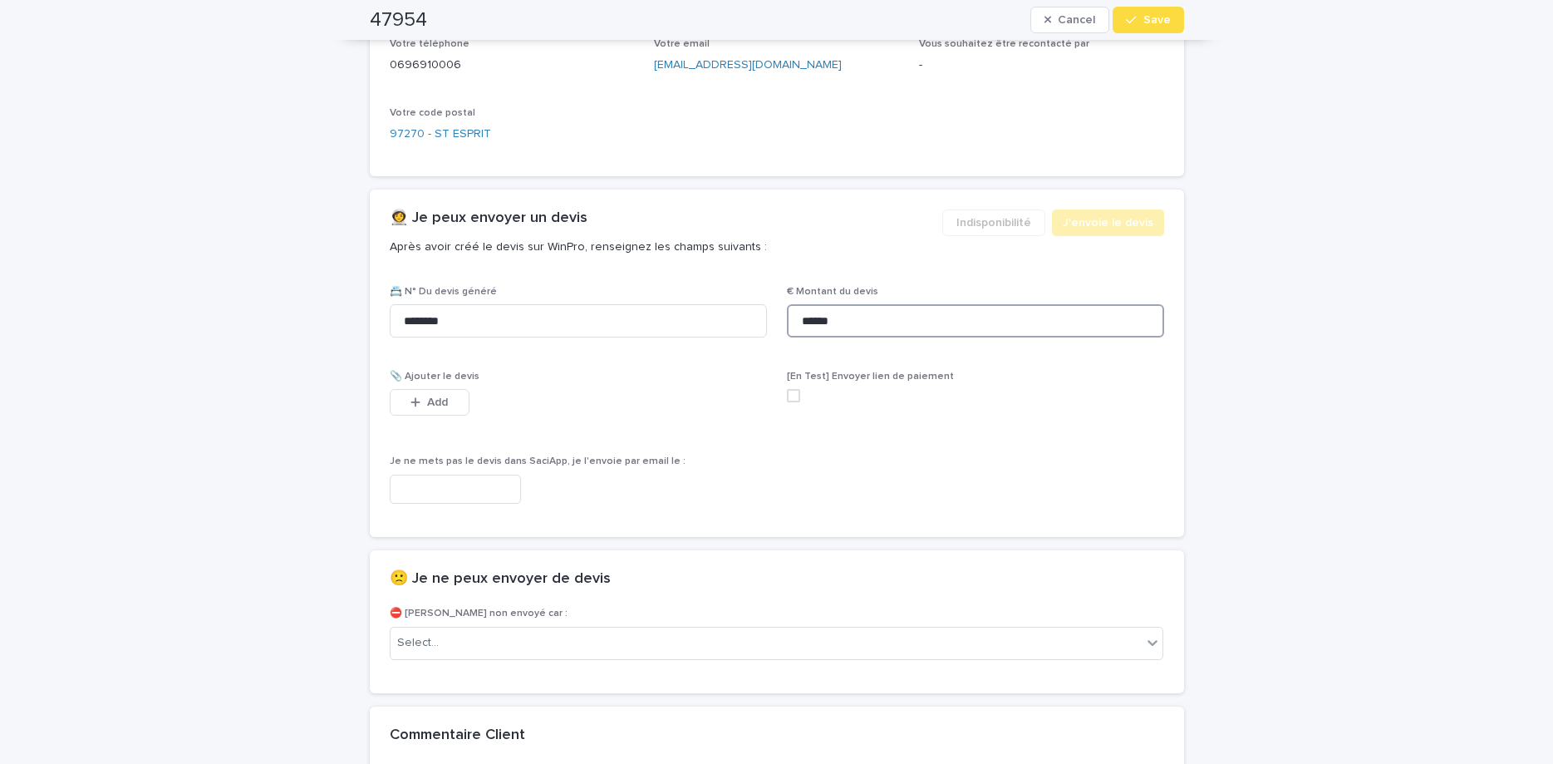
type input "******"
drag, startPoint x: 384, startPoint y: 404, endPoint x: 412, endPoint y: 416, distance: 30.9
click at [385, 404] on div "📇 N° Du devis généré ******** € Montant du devis ****** 📎 Ajouter le devis This…" at bounding box center [777, 411] width 814 height 251
click at [411, 405] on icon "button" at bounding box center [415, 402] width 10 height 12
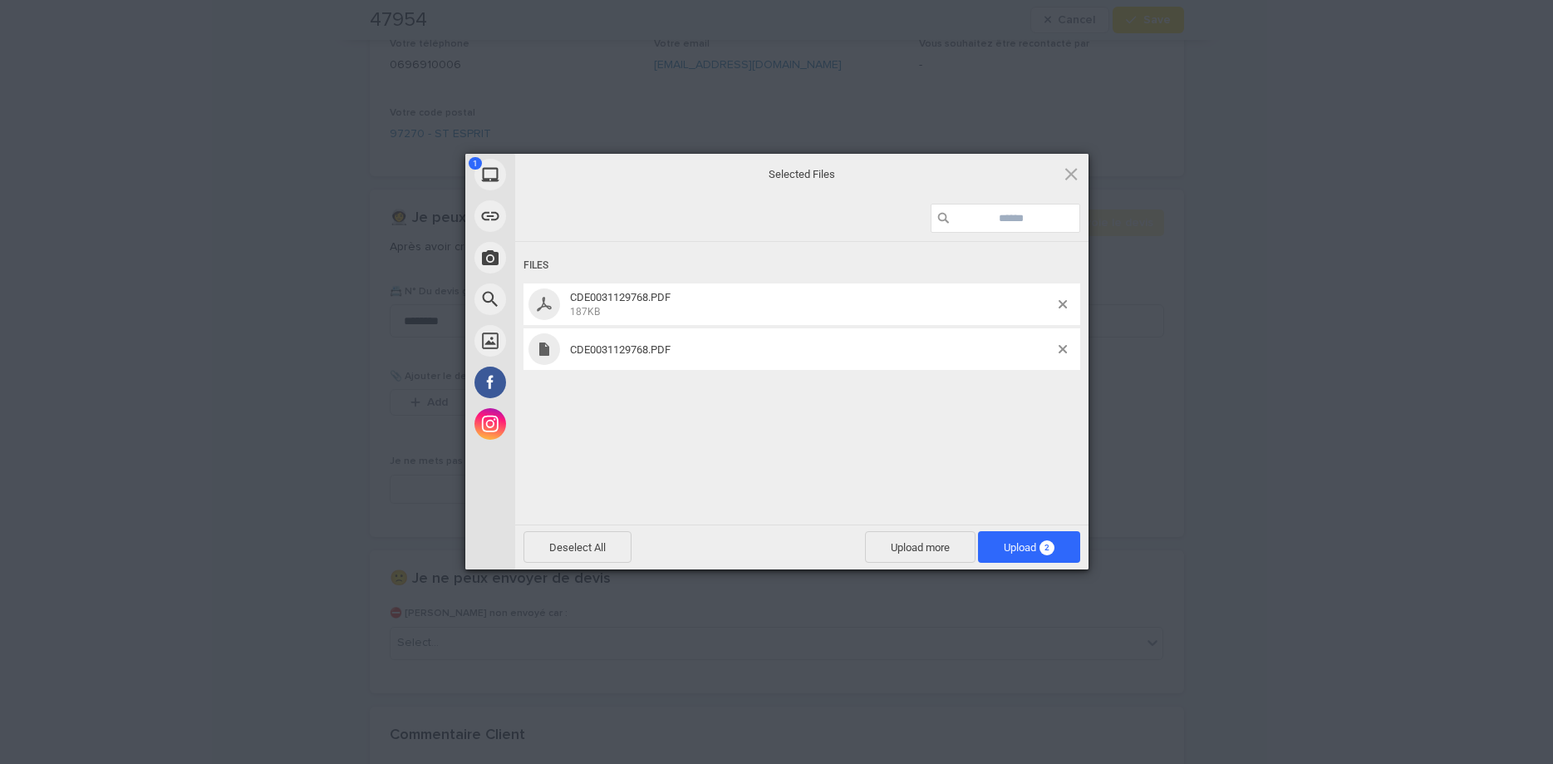
drag, startPoint x: 908, startPoint y: 394, endPoint x: 1046, endPoint y: 366, distance: 140.6
click at [912, 396] on div "Files CDE0031129768.PDF 187KB CDE0031129768.PDF" at bounding box center [801, 381] width 573 height 279
drag, startPoint x: 1053, startPoint y: 346, endPoint x: 1065, endPoint y: 353, distance: 14.5
click at [1055, 346] on span "CDE0031129768.PDF" at bounding box center [812, 349] width 494 height 12
click at [1065, 353] on span at bounding box center [1063, 349] width 8 height 8
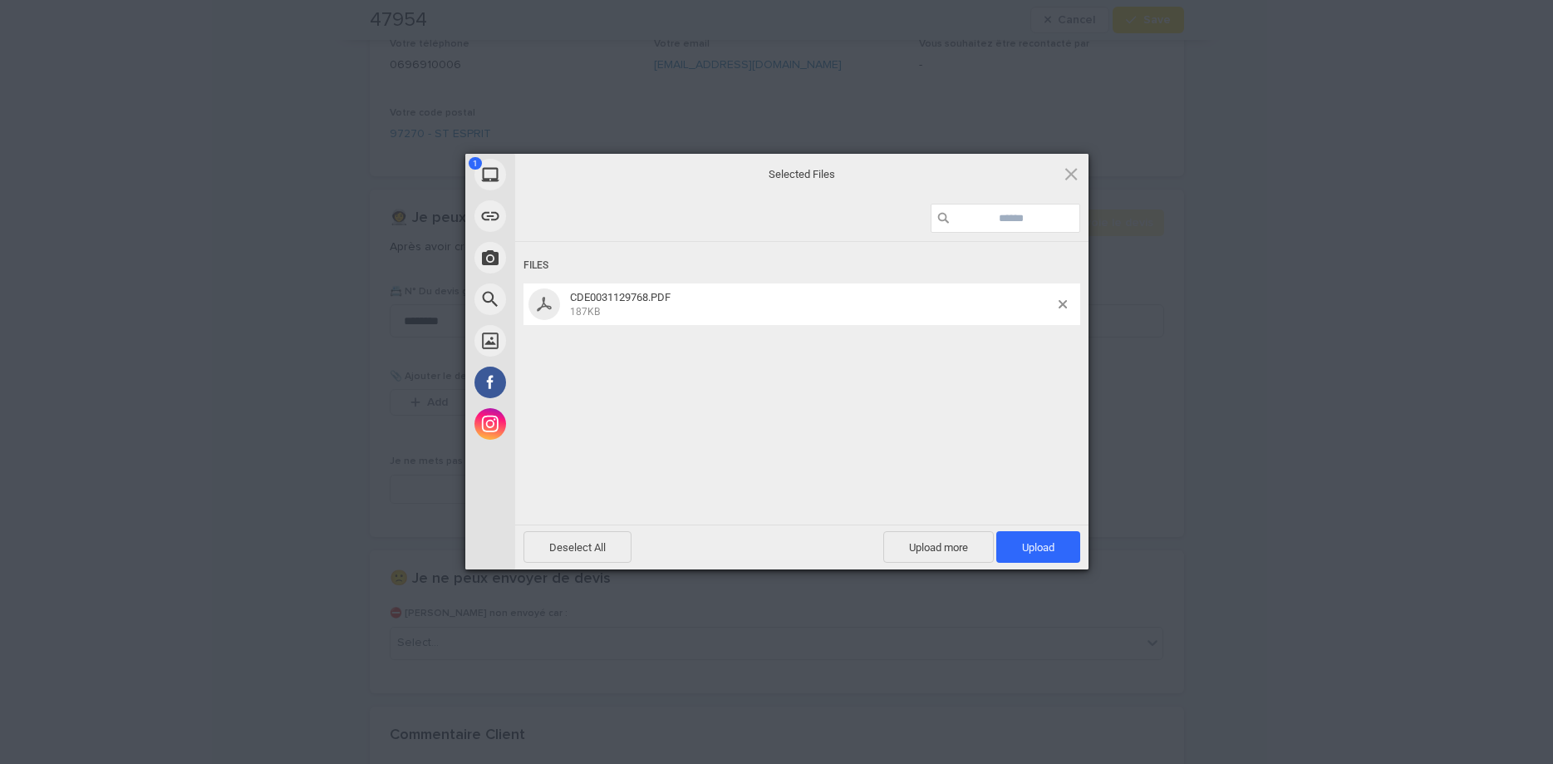
drag, startPoint x: 1046, startPoint y: 548, endPoint x: 1104, endPoint y: 363, distance: 194.2
click at [1045, 548] on span "Upload 1" at bounding box center [1038, 547] width 32 height 12
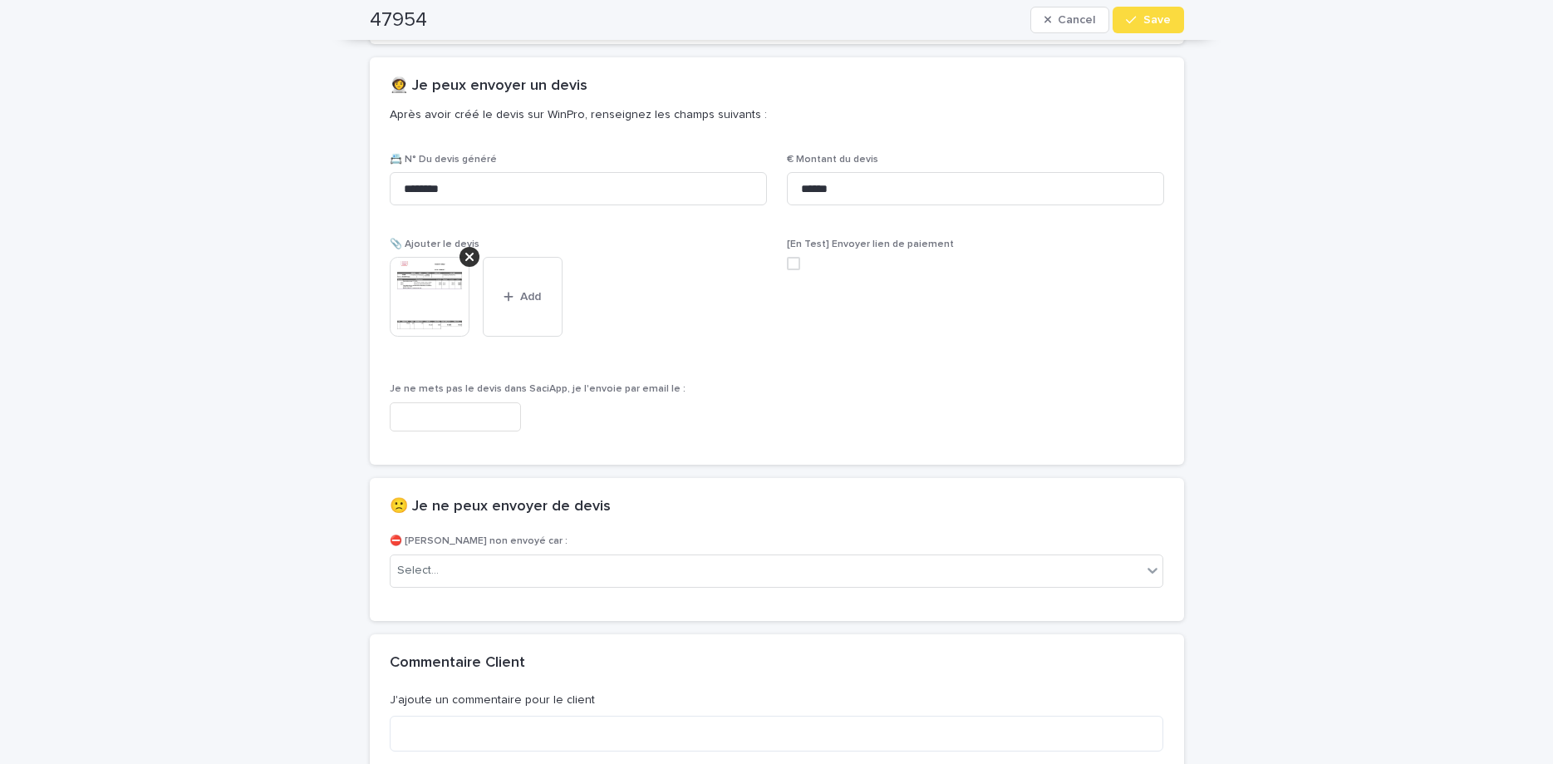
click at [1147, 18] on span "Save" at bounding box center [1156, 20] width 27 height 12
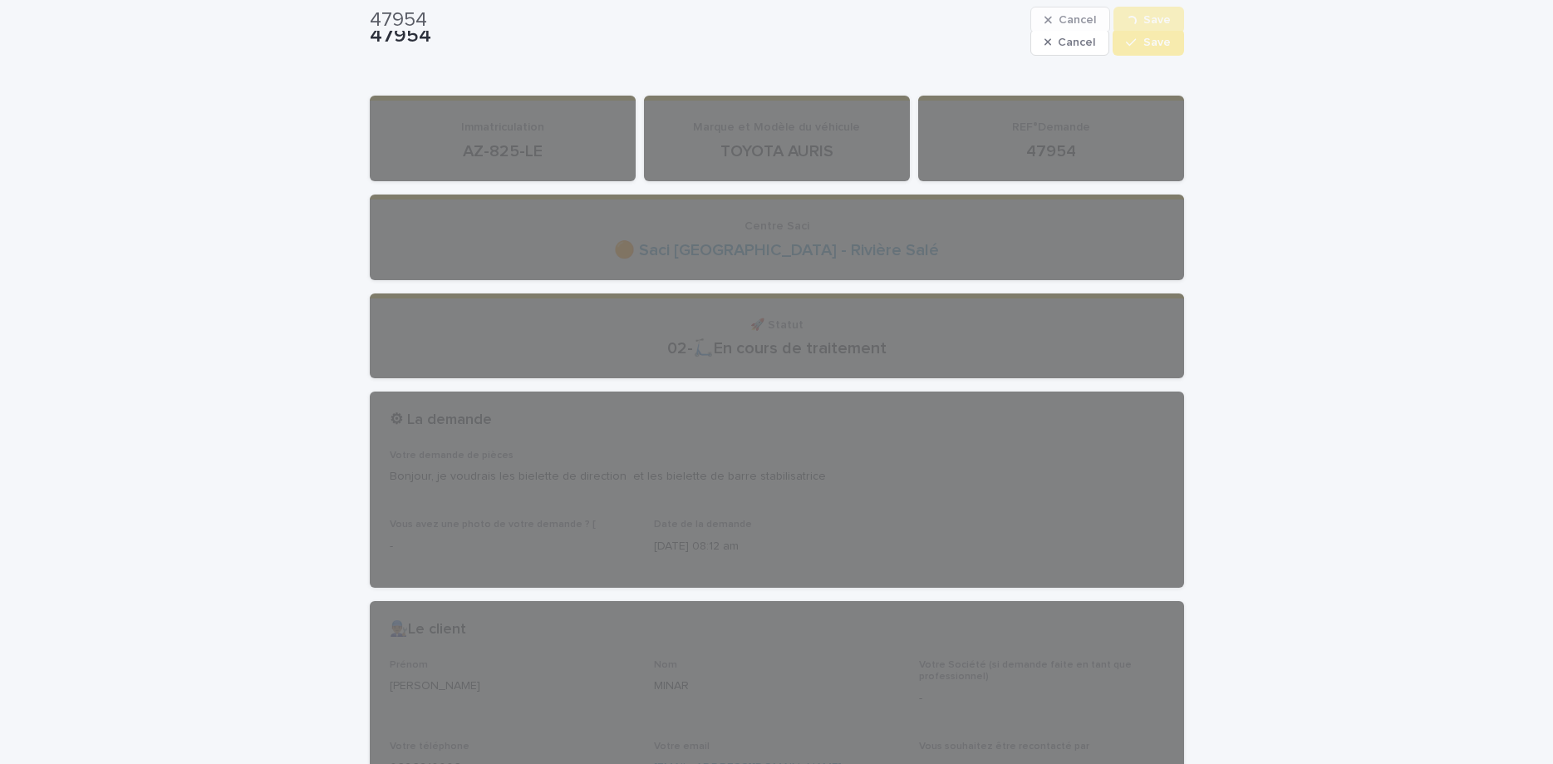
scroll to position [0, 0]
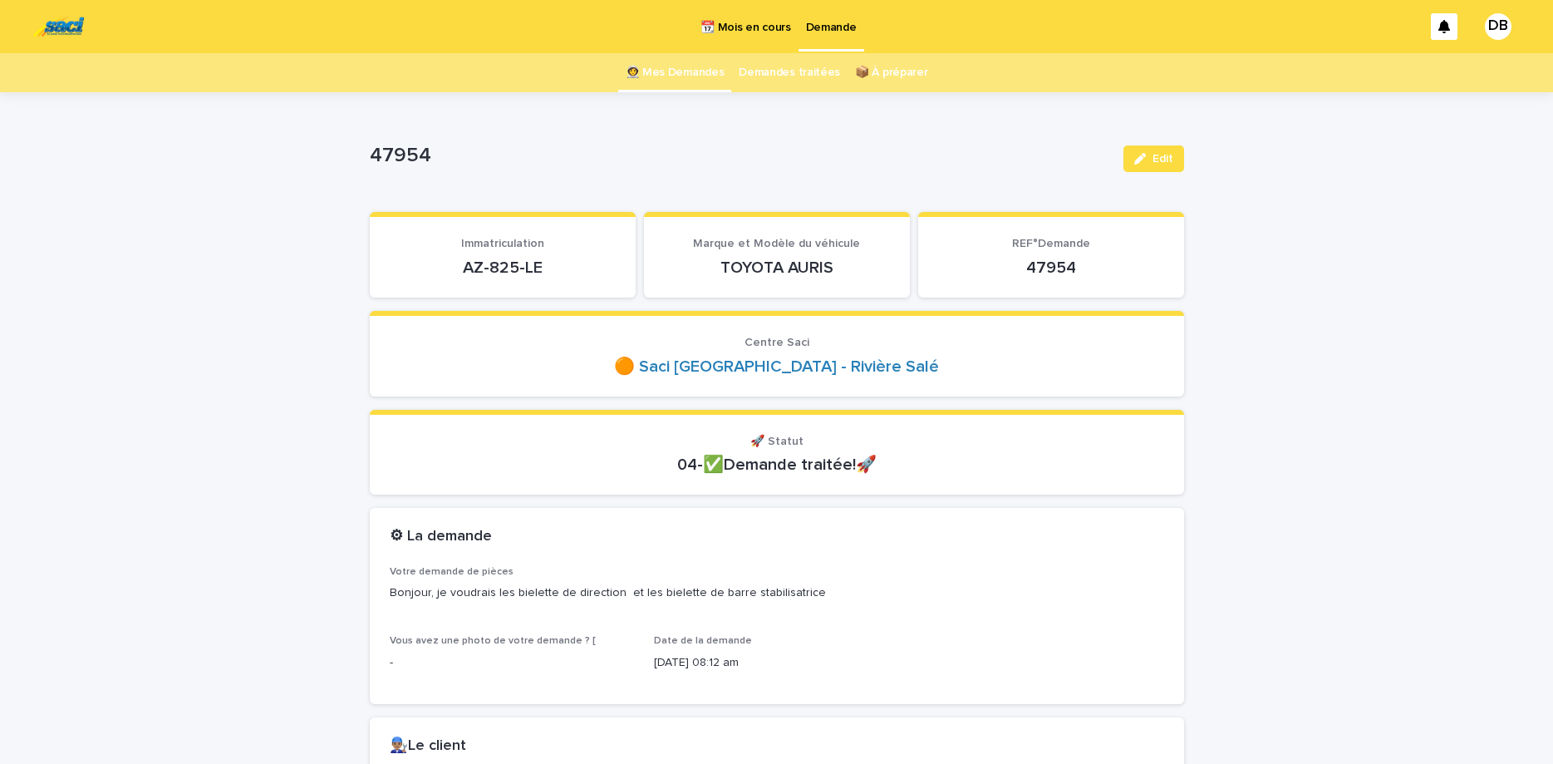
click at [653, 74] on link "👩‍🚀 Mes Demandes" at bounding box center [675, 72] width 99 height 39
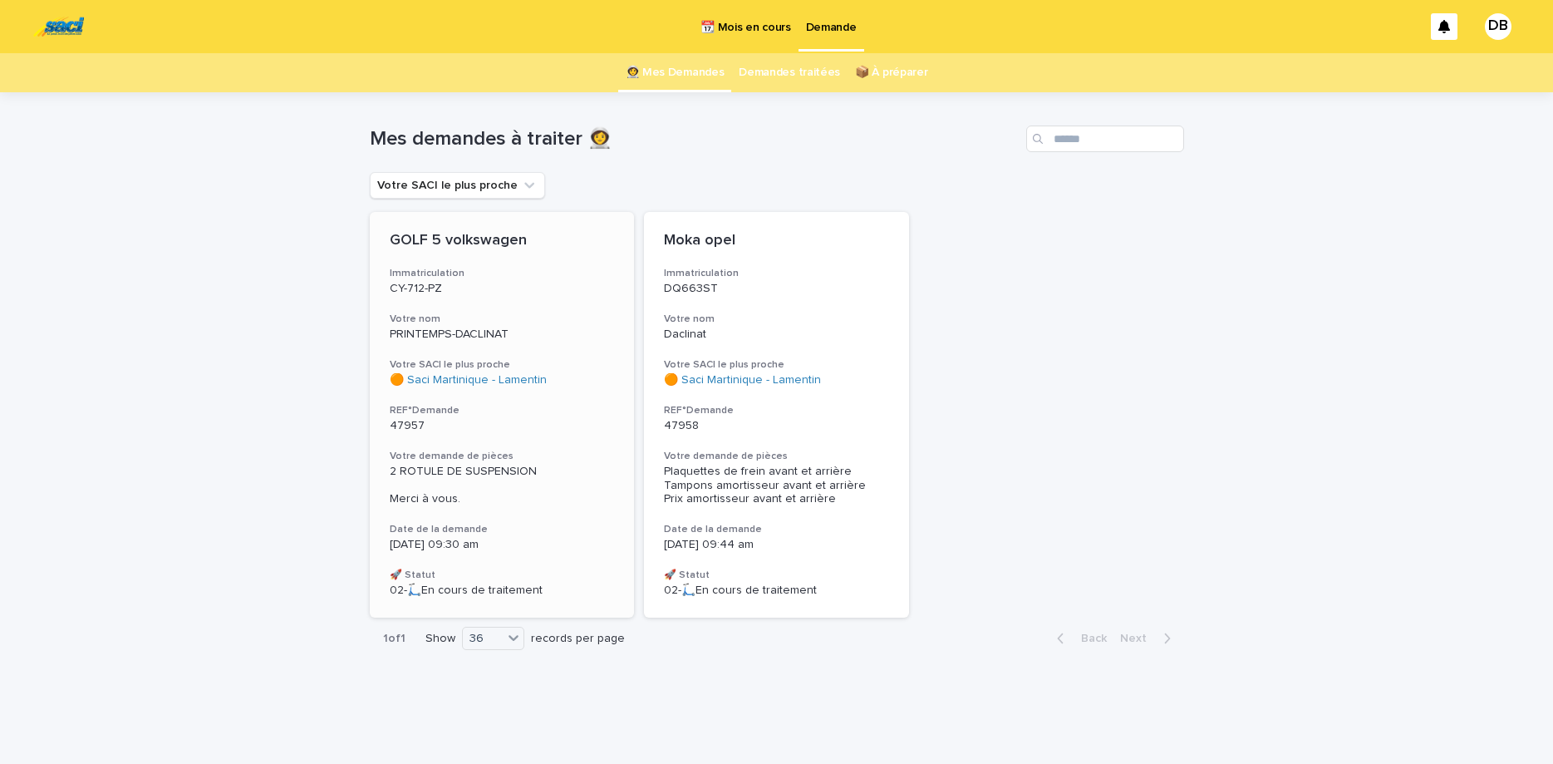
click at [574, 309] on div "GOLF 5 volkswagen Immatriculation CY-712-PZ Votre nom PRINTEMPS-DACLINAT Votre …" at bounding box center [502, 414] width 265 height 405
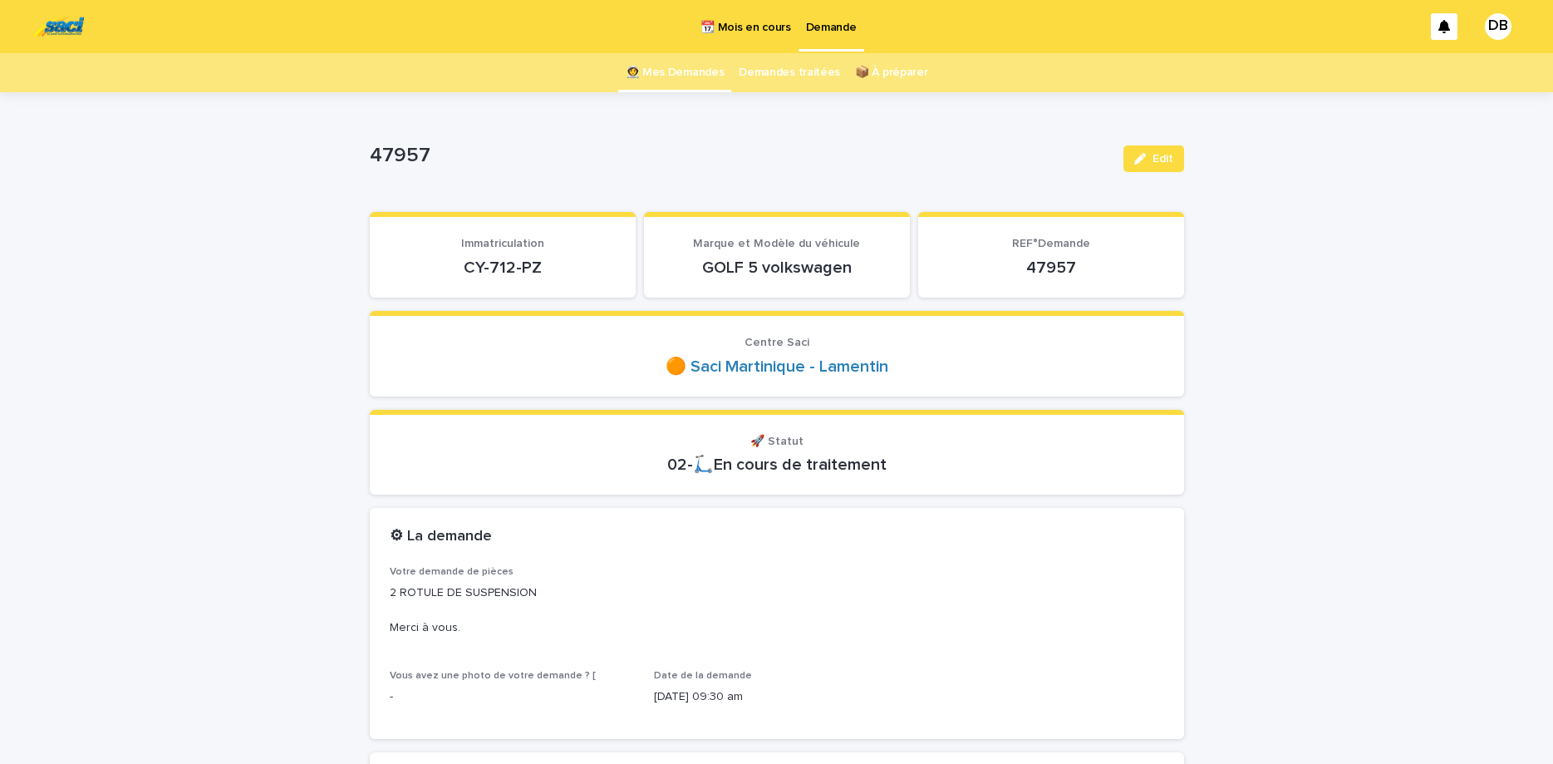
click at [509, 263] on p "CY-712-PZ" at bounding box center [503, 268] width 226 height 20
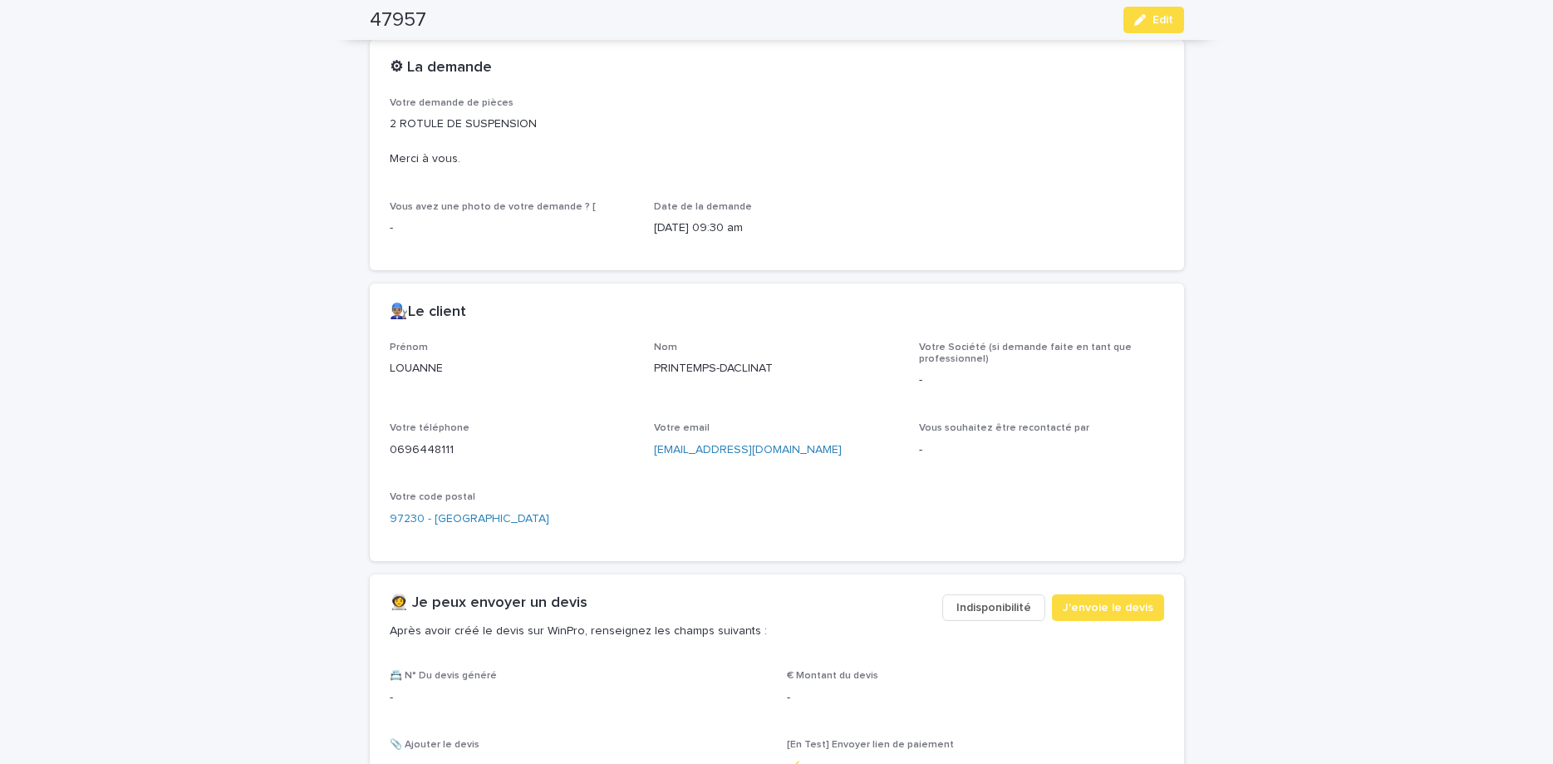
scroll to position [489, 0]
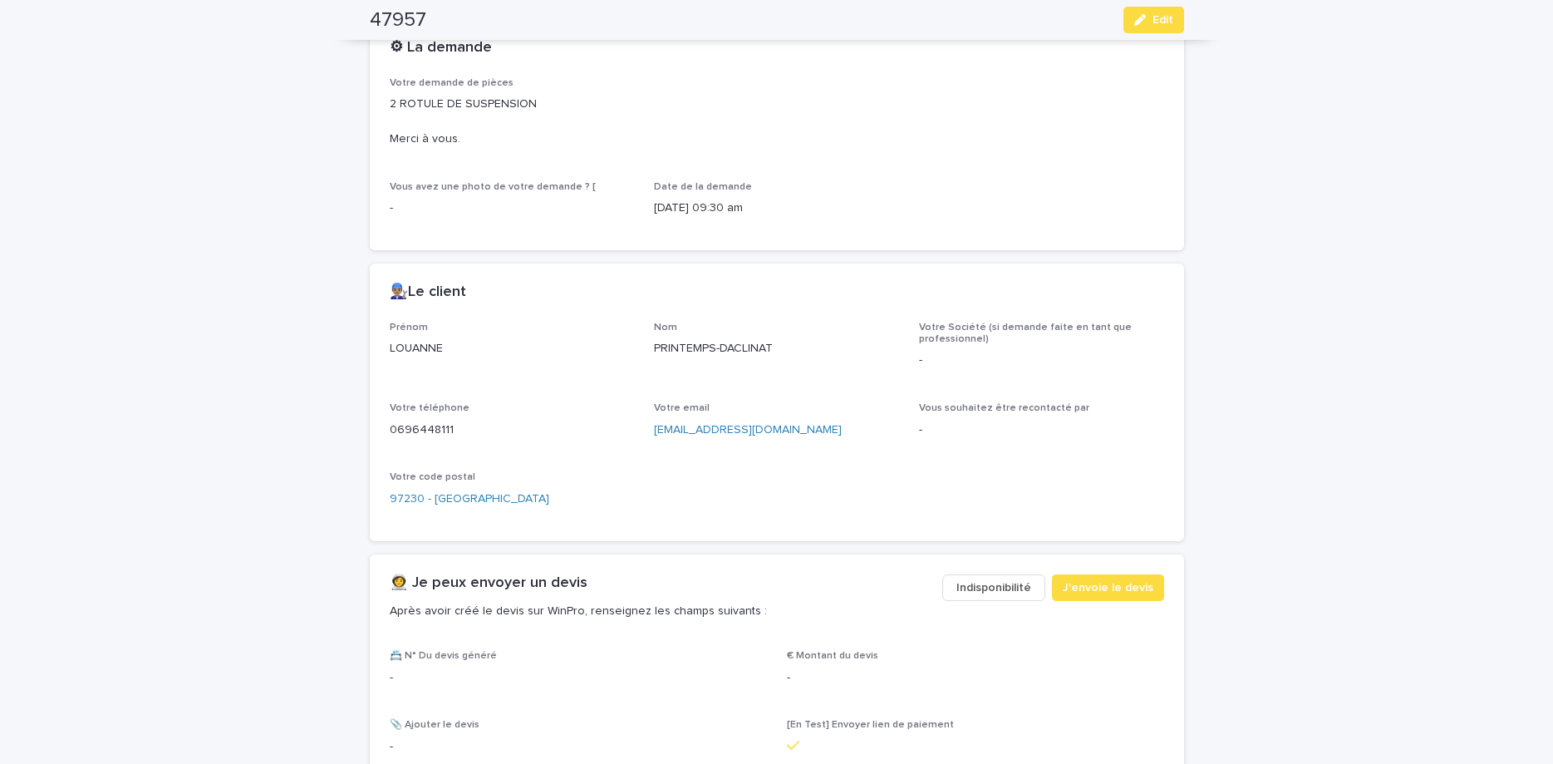
click at [657, 348] on p "PRINTEMPS-DACLINAT" at bounding box center [776, 348] width 245 height 17
click at [404, 425] on p "0696448111" at bounding box center [512, 429] width 245 height 17
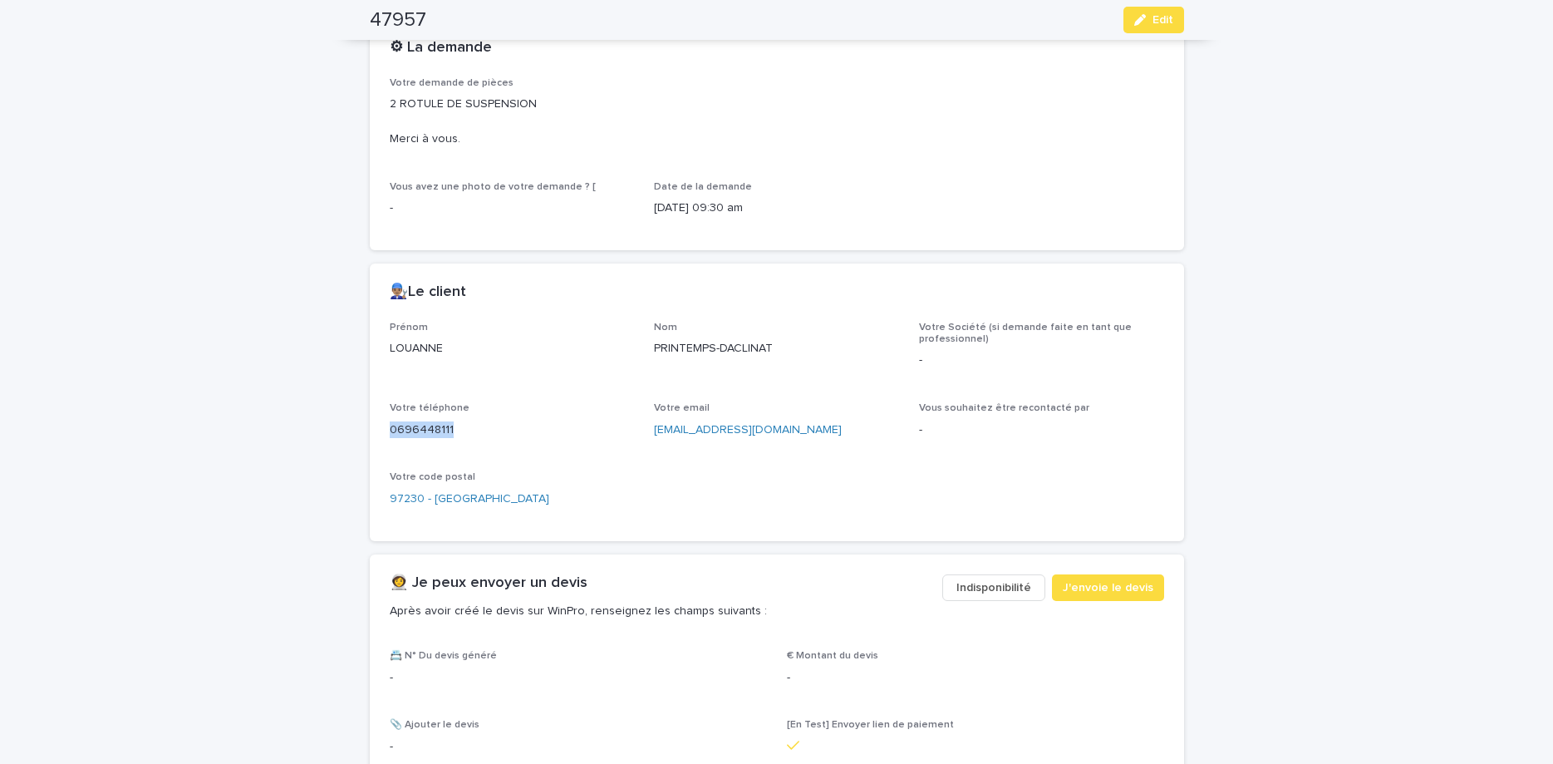
copy p "0696448111"
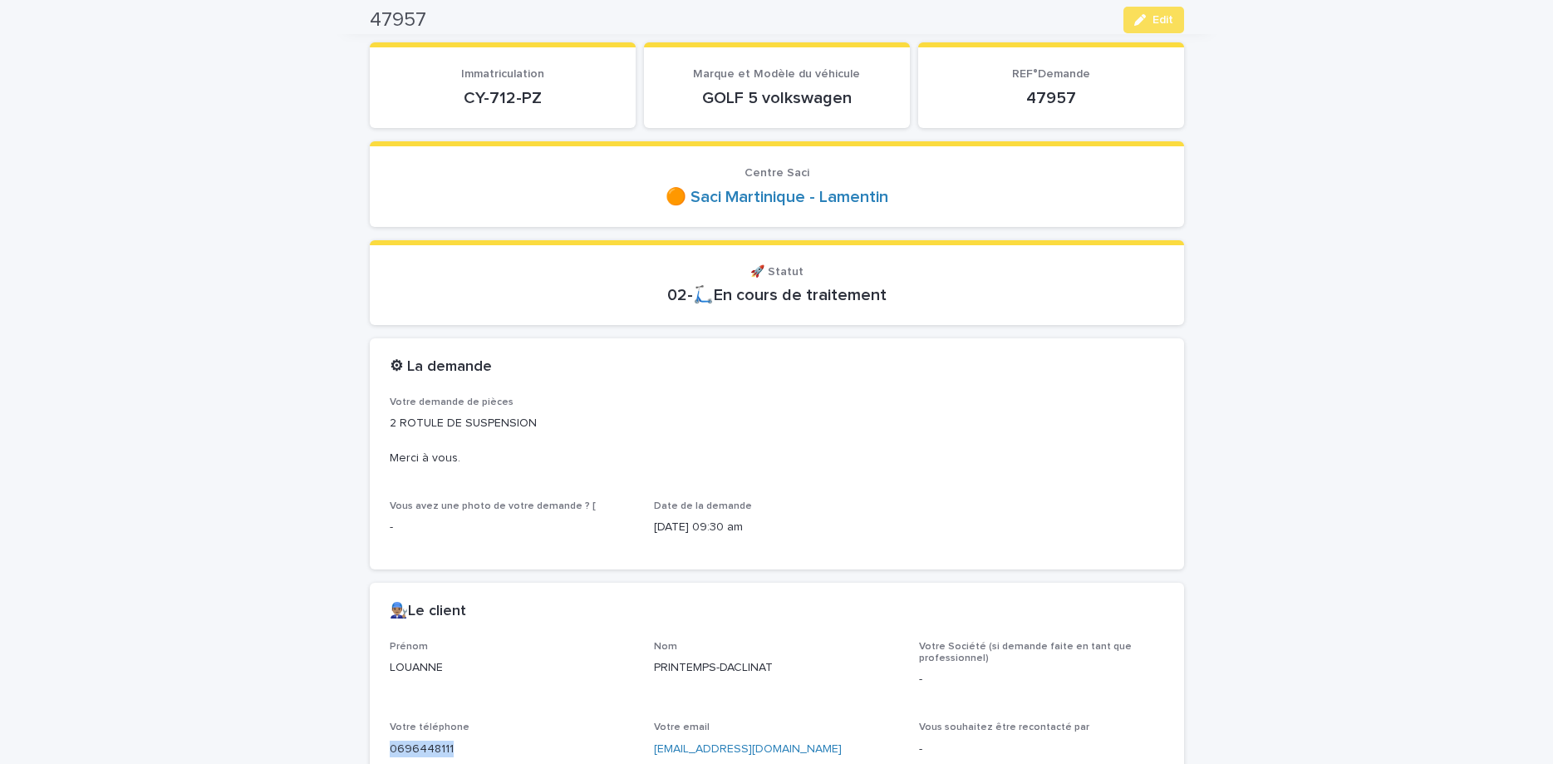
scroll to position [140, 0]
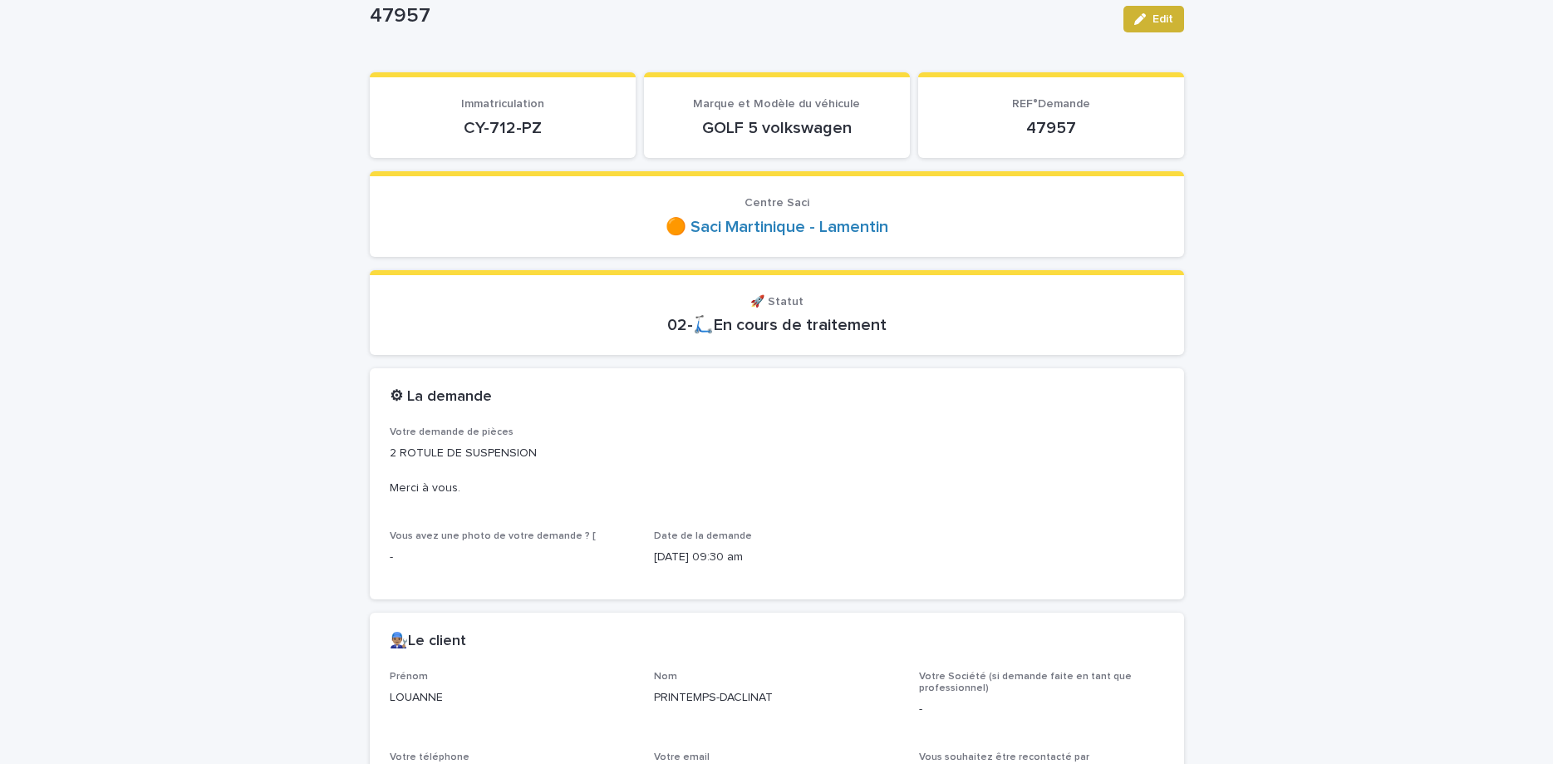
click at [1136, 20] on icon "button" at bounding box center [1140, 19] width 12 height 12
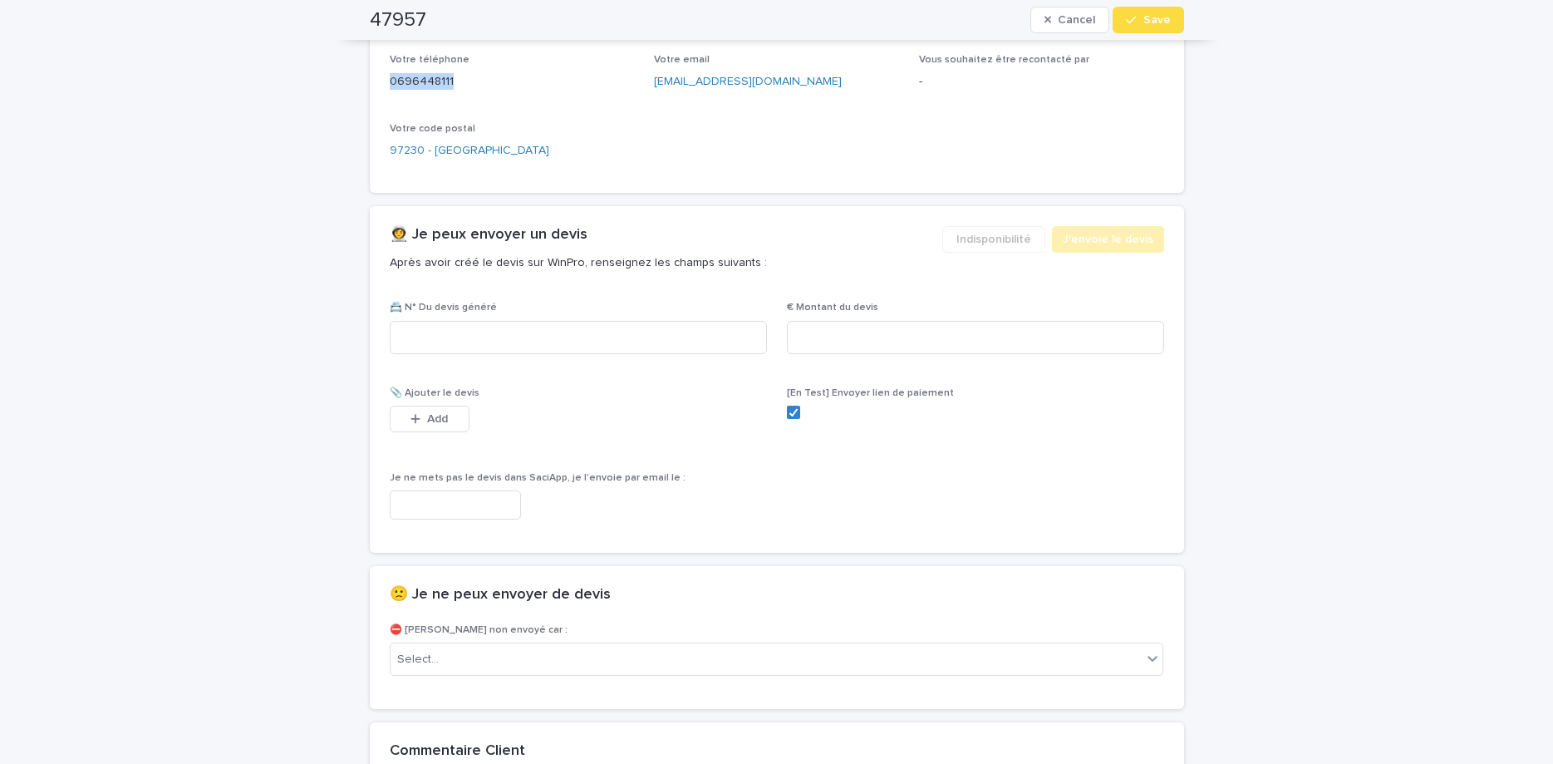
scroll to position [838, 0]
click at [605, 340] on input at bounding box center [578, 336] width 377 height 33
paste input "********"
type input "********"
drag, startPoint x: 1110, startPoint y: 341, endPoint x: 1072, endPoint y: 297, distance: 57.7
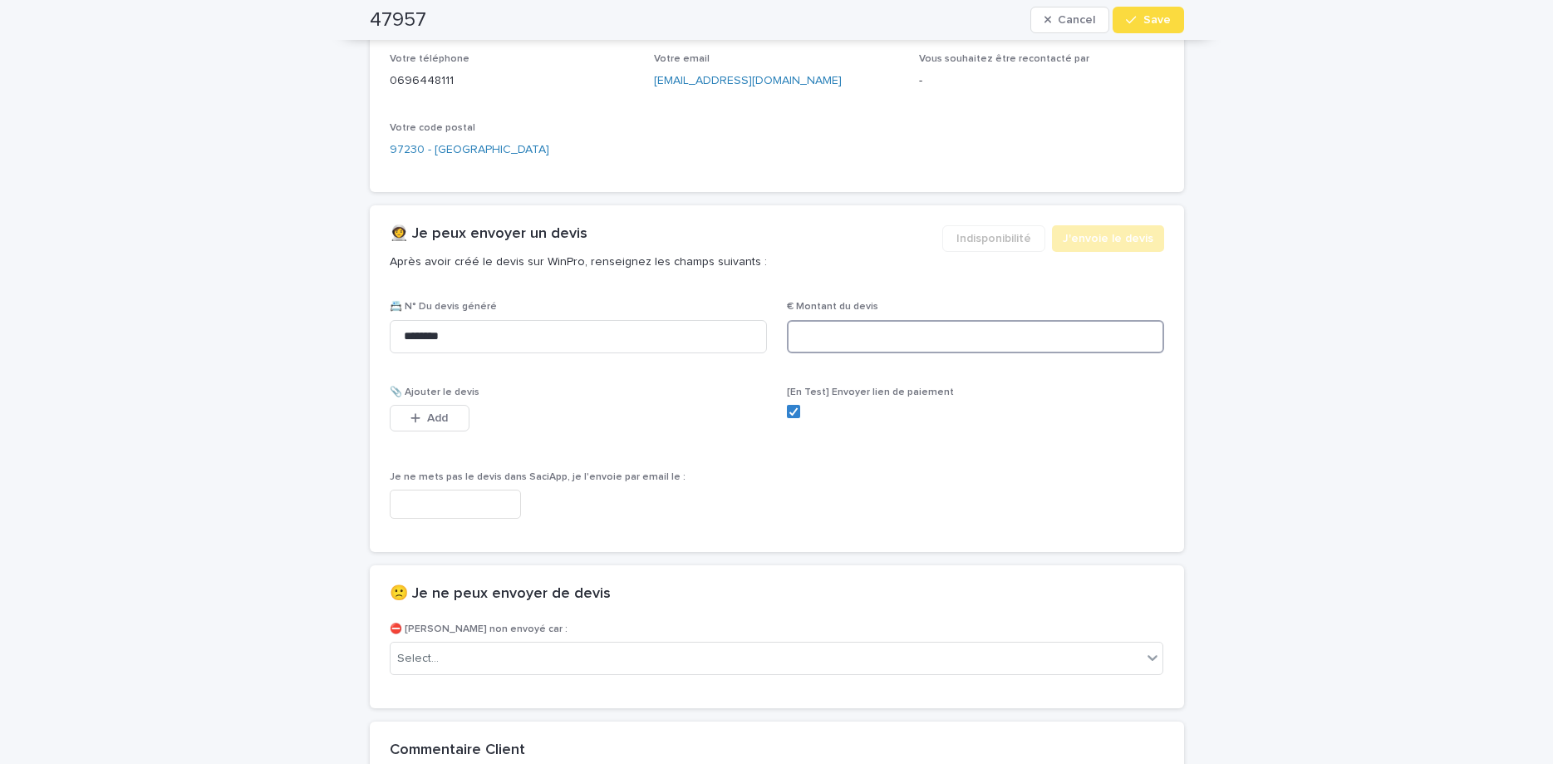
click at [1108, 342] on input at bounding box center [975, 336] width 377 height 33
type input "*****"
click at [445, 415] on span "Add" at bounding box center [437, 418] width 21 height 12
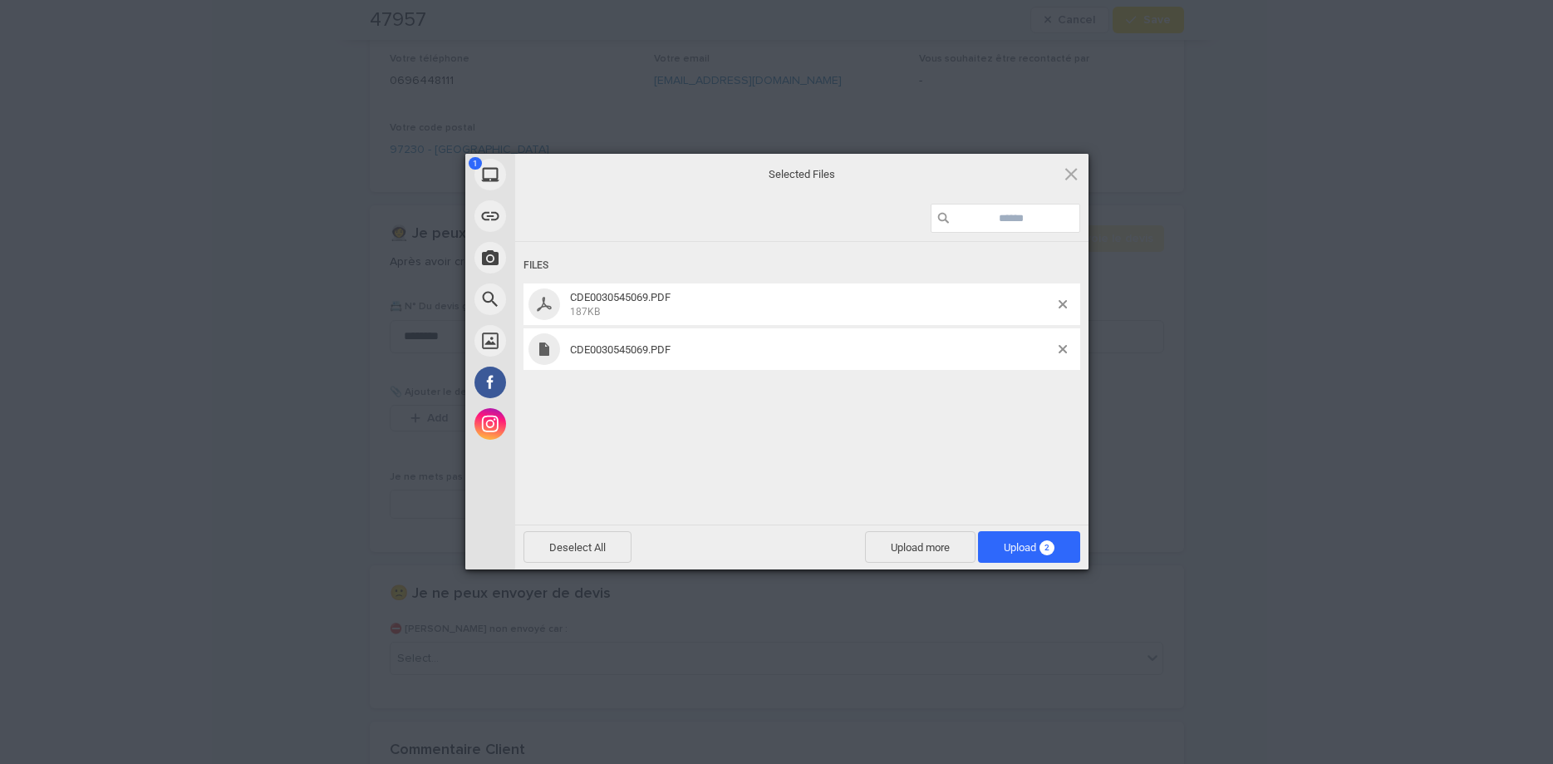
drag, startPoint x: 844, startPoint y: 416, endPoint x: 854, endPoint y: 419, distance: 10.3
click at [854, 419] on div "Files CDE0030545069.PDF 187KB CDE0030545069.PDF" at bounding box center [801, 381] width 573 height 279
click at [1061, 347] on span at bounding box center [1063, 349] width 8 height 8
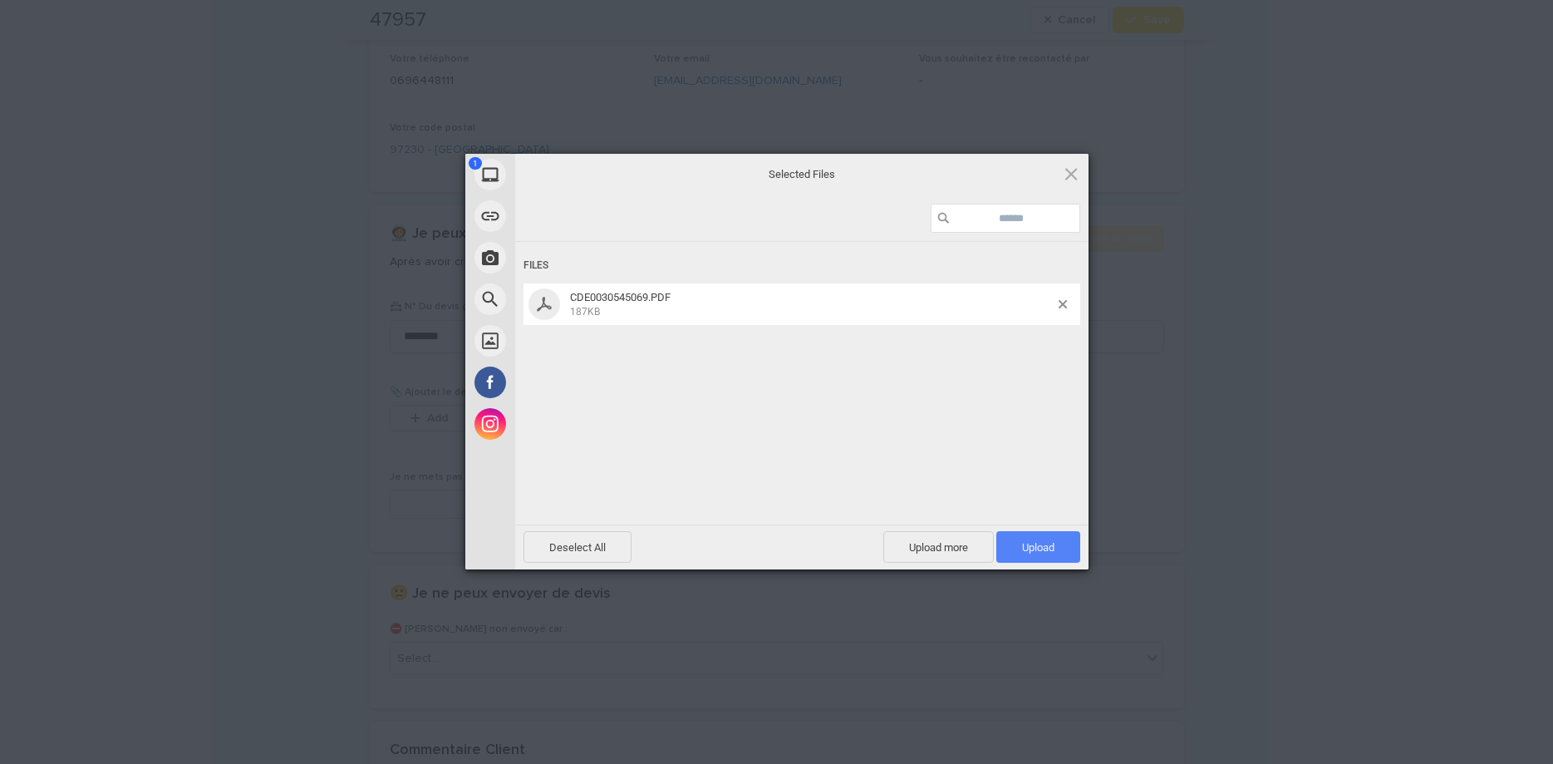
drag, startPoint x: 1039, startPoint y: 549, endPoint x: 1074, endPoint y: 497, distance: 62.9
click at [1039, 547] on span "Upload 1" at bounding box center [1038, 547] width 32 height 12
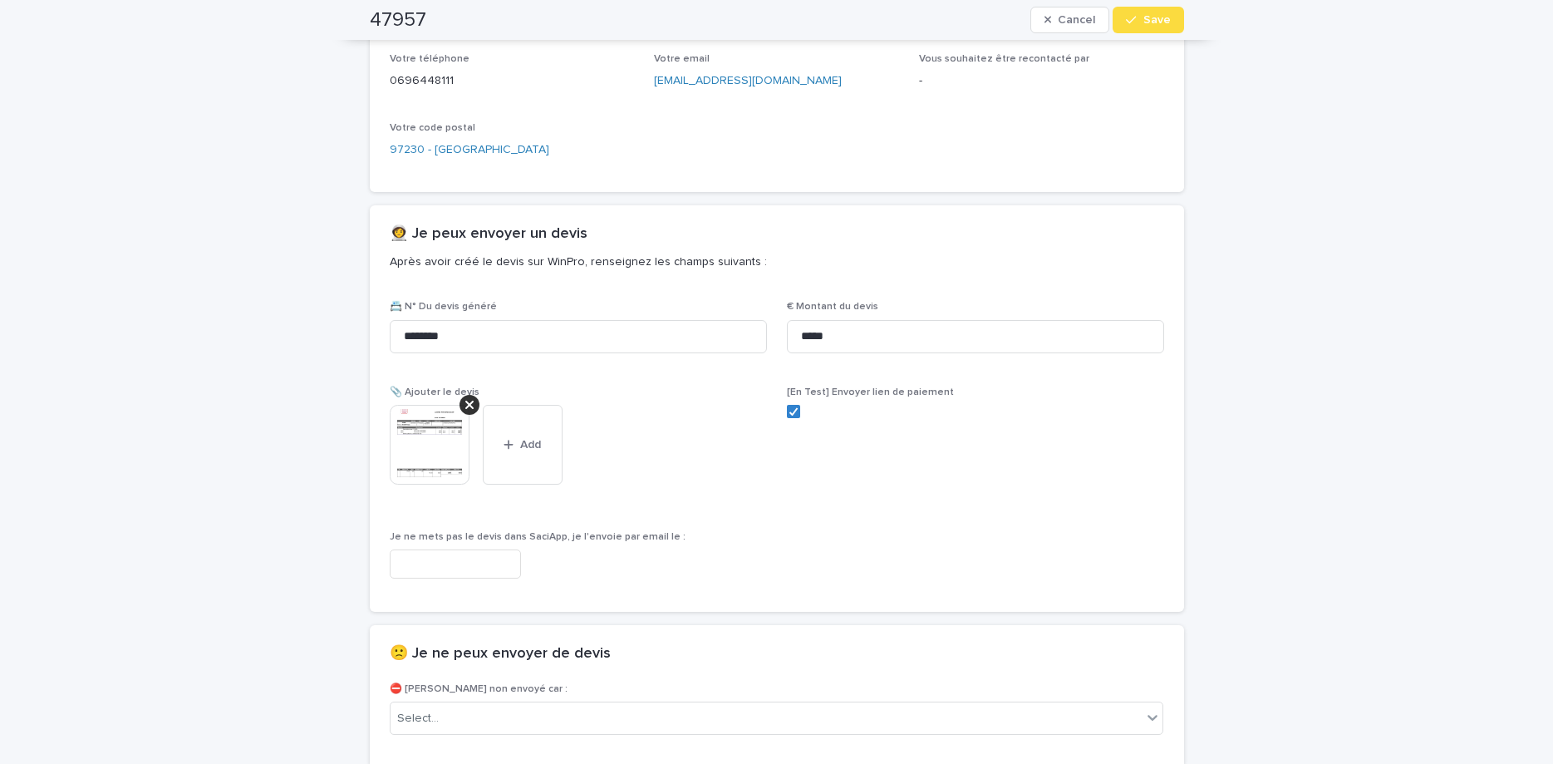
click at [1160, 15] on span "Save" at bounding box center [1156, 20] width 27 height 12
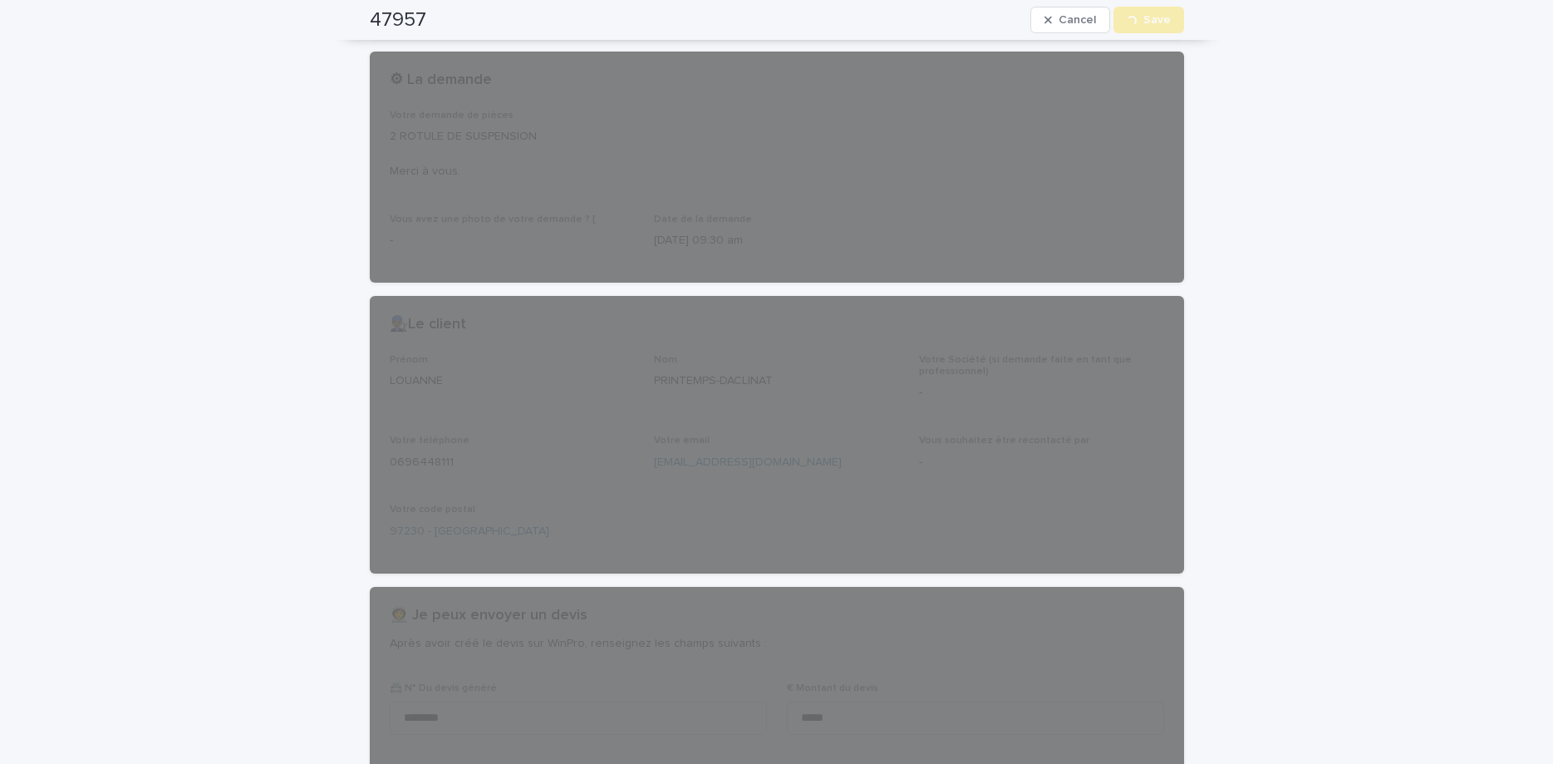
scroll to position [0, 0]
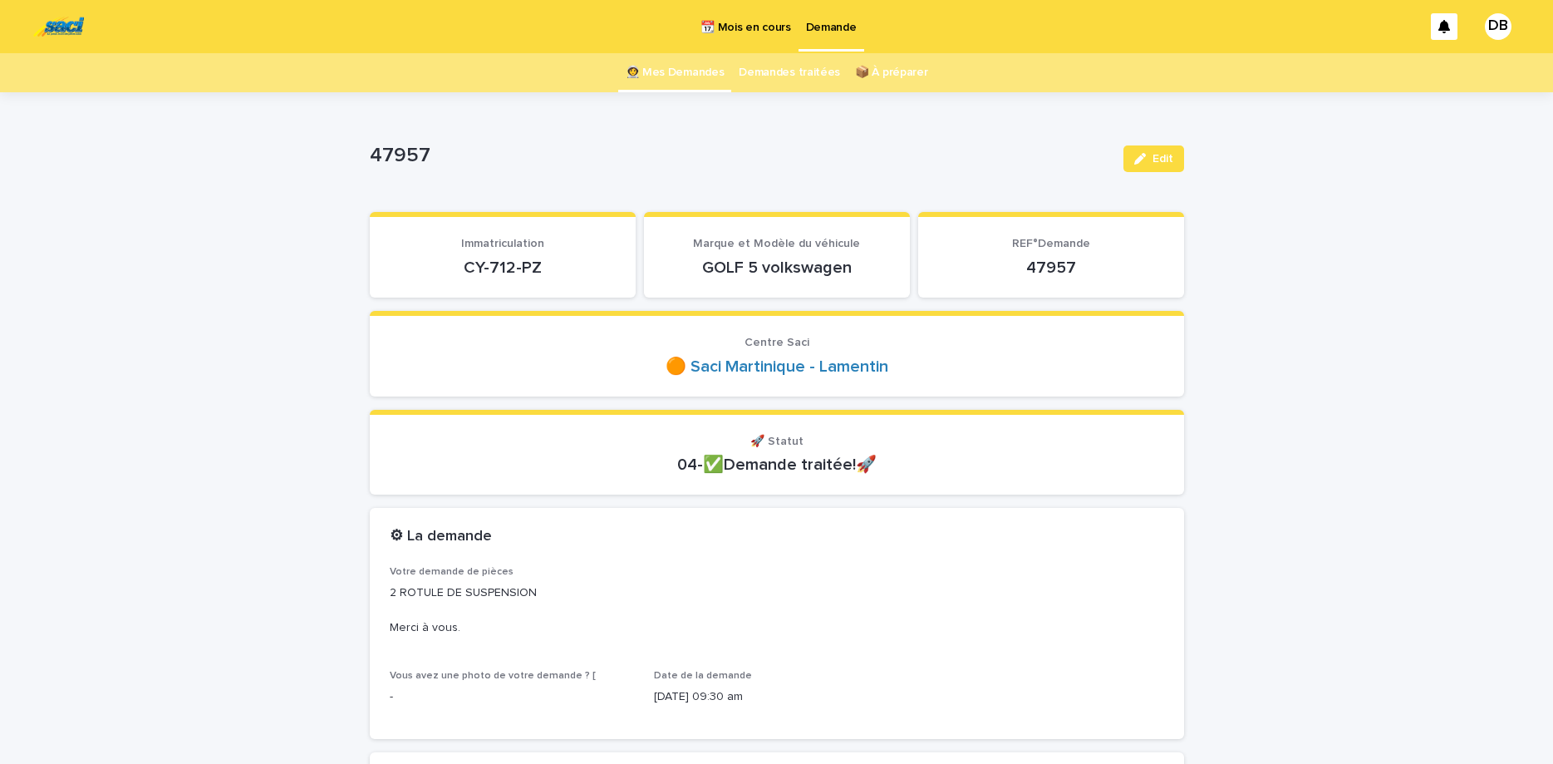
click at [669, 71] on link "👩‍🚀 Mes Demandes" at bounding box center [675, 72] width 99 height 39
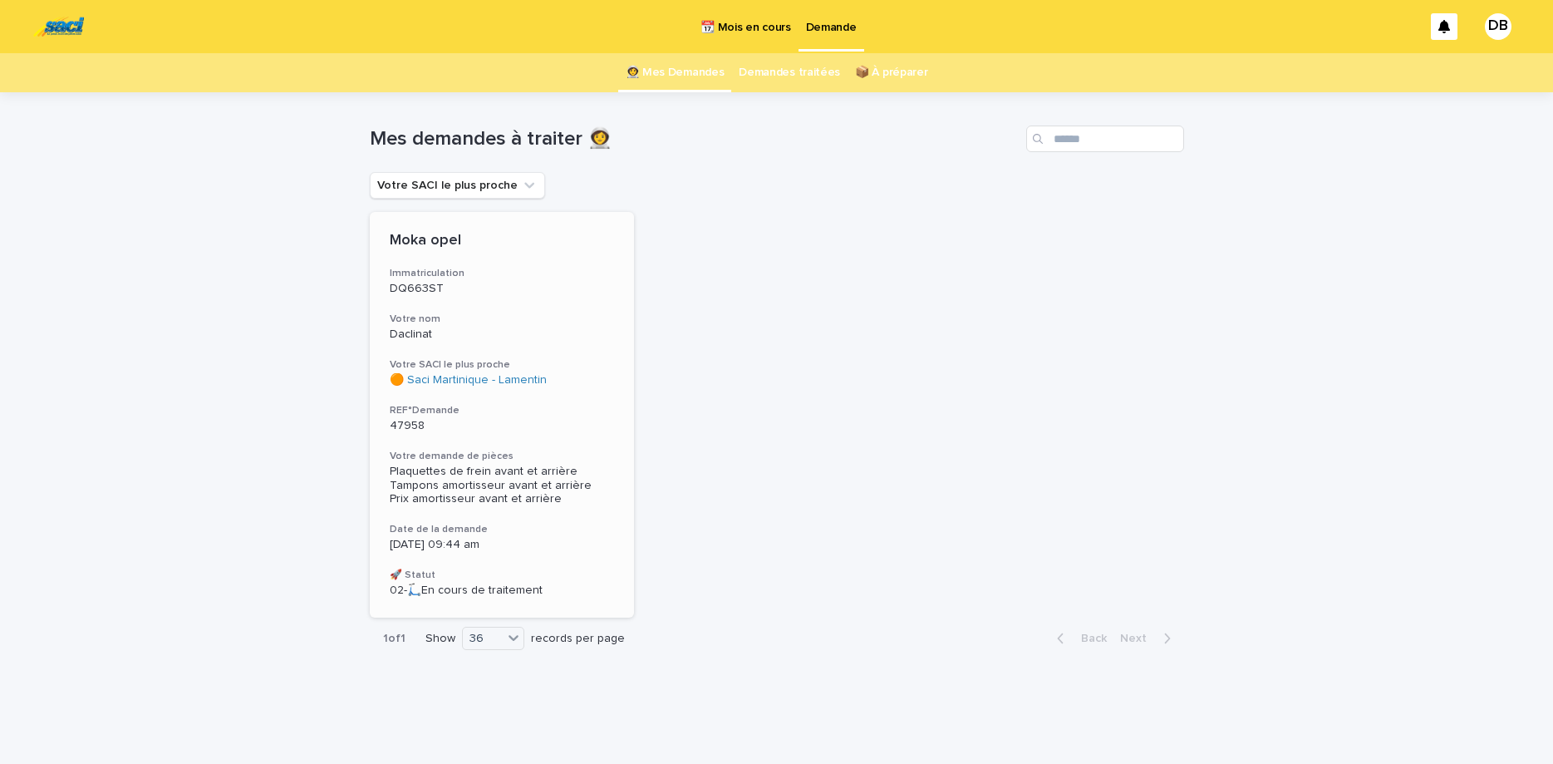
click at [568, 279] on div "DQ663ST" at bounding box center [502, 286] width 225 height 17
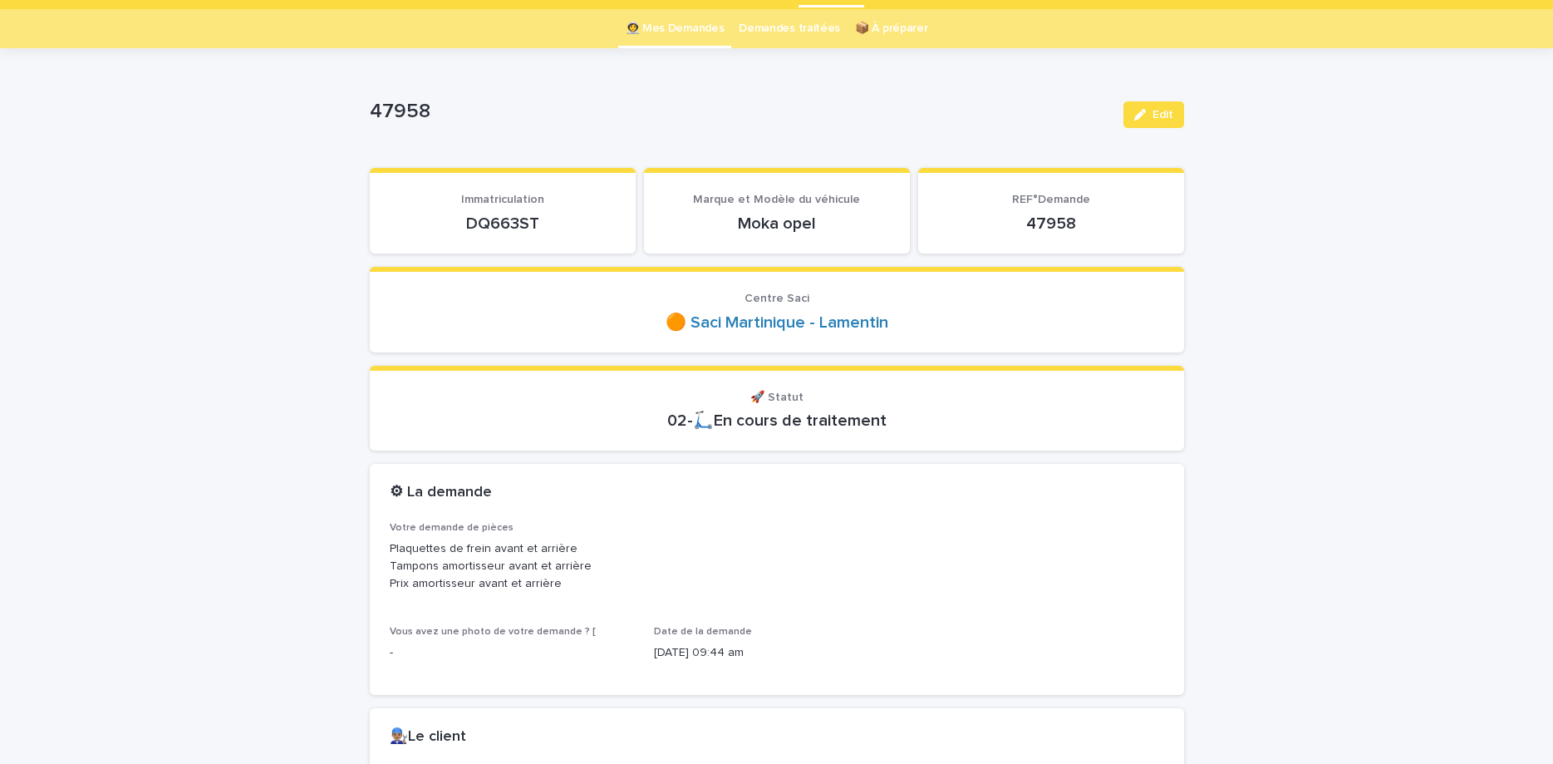
scroll to position [70, 0]
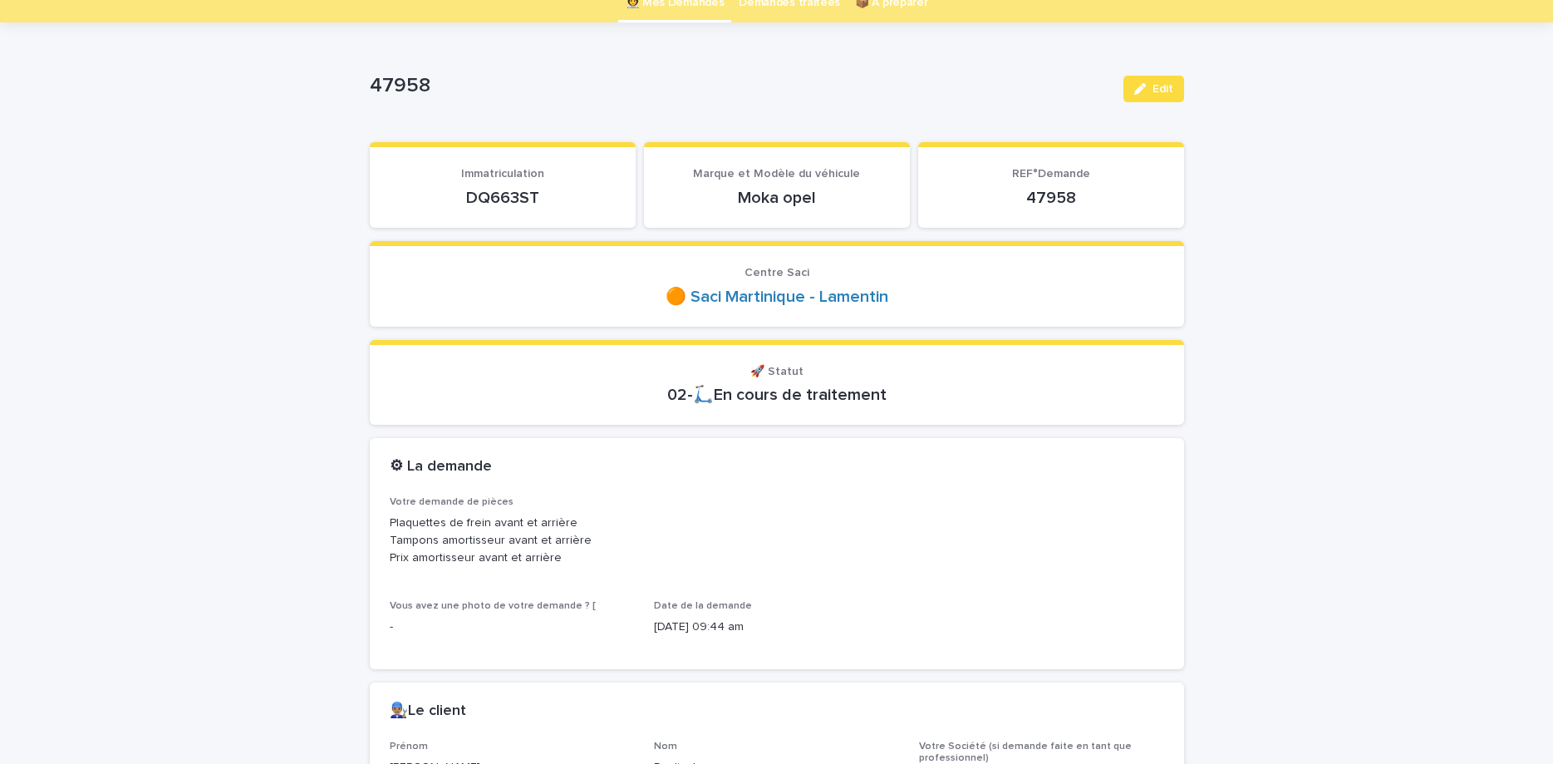
click at [504, 190] on p "DQ663ST" at bounding box center [503, 198] width 226 height 20
copy p "DQ663ST"
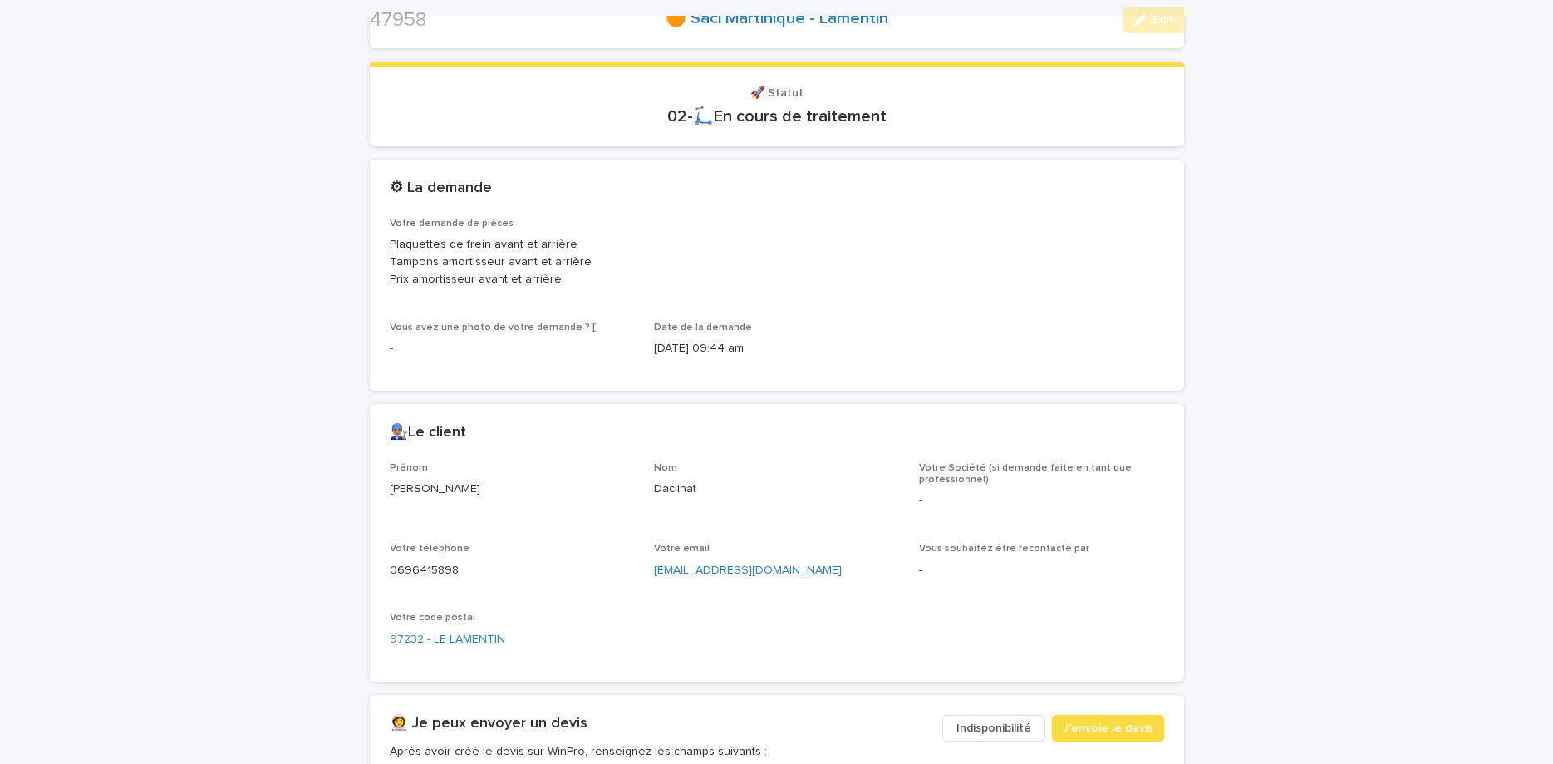
scroll to position [349, 0]
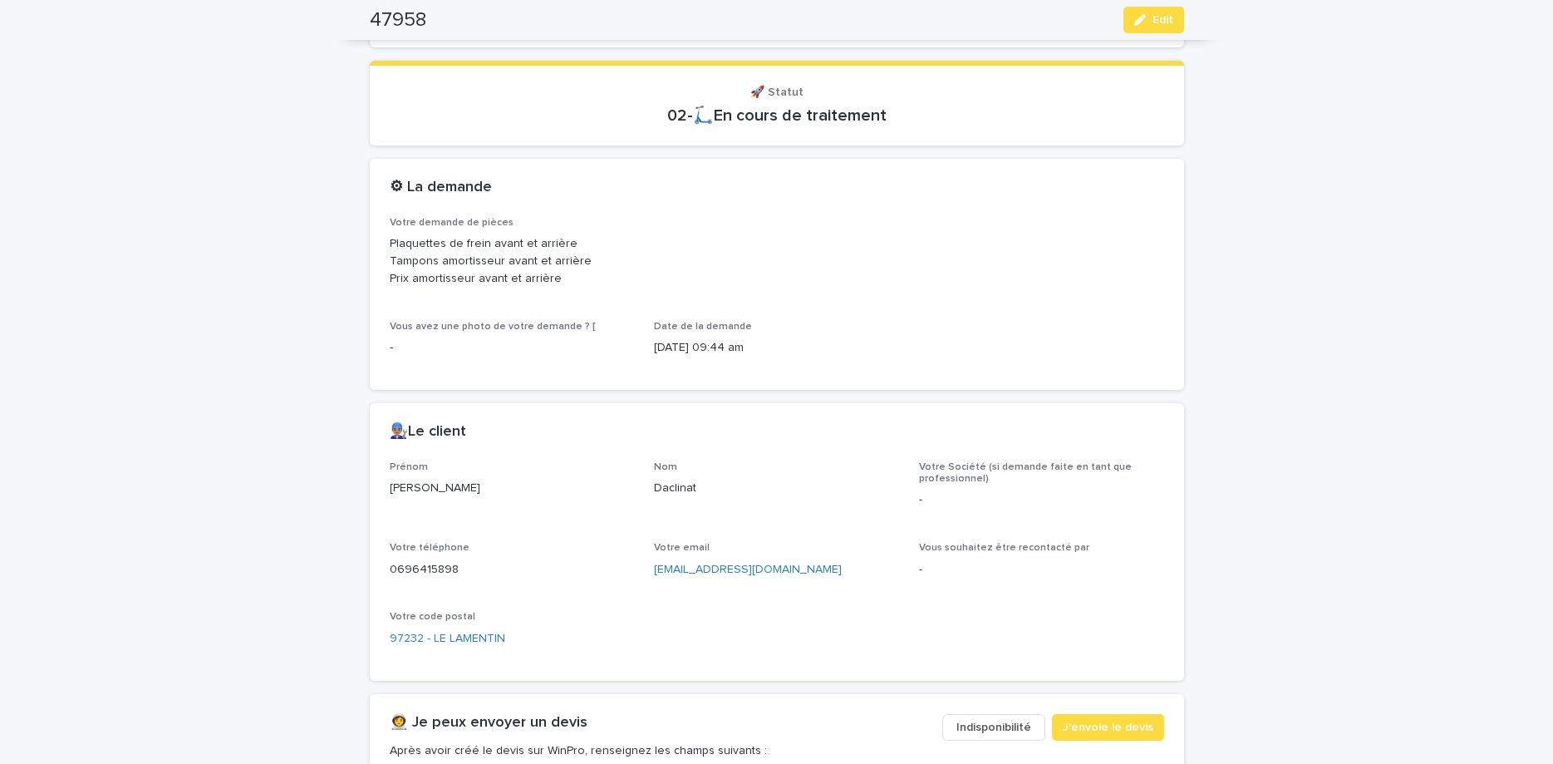
click at [431, 571] on p "0696415898" at bounding box center [512, 569] width 245 height 17
copy p "0696415898"
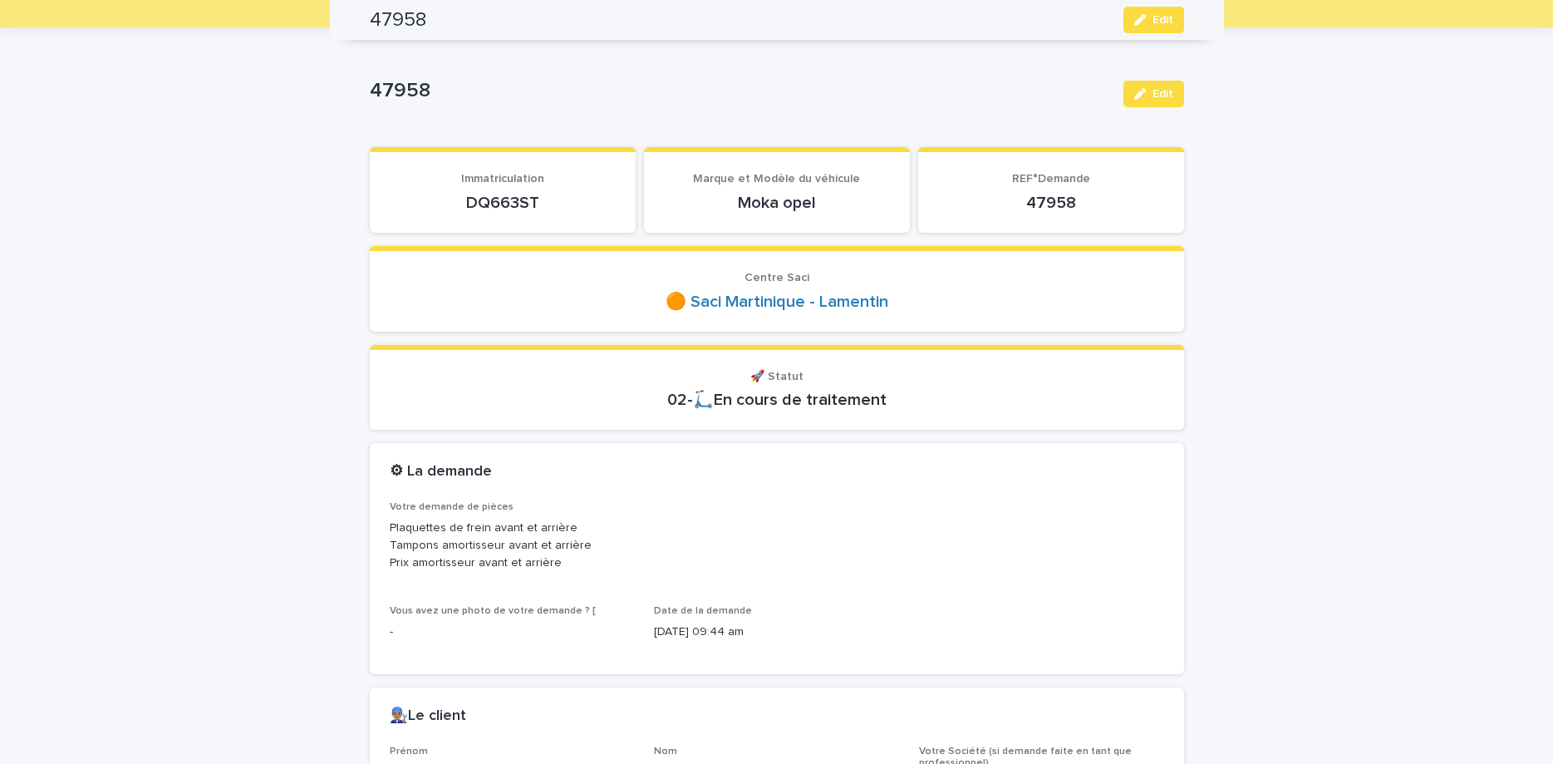
scroll to position [0, 0]
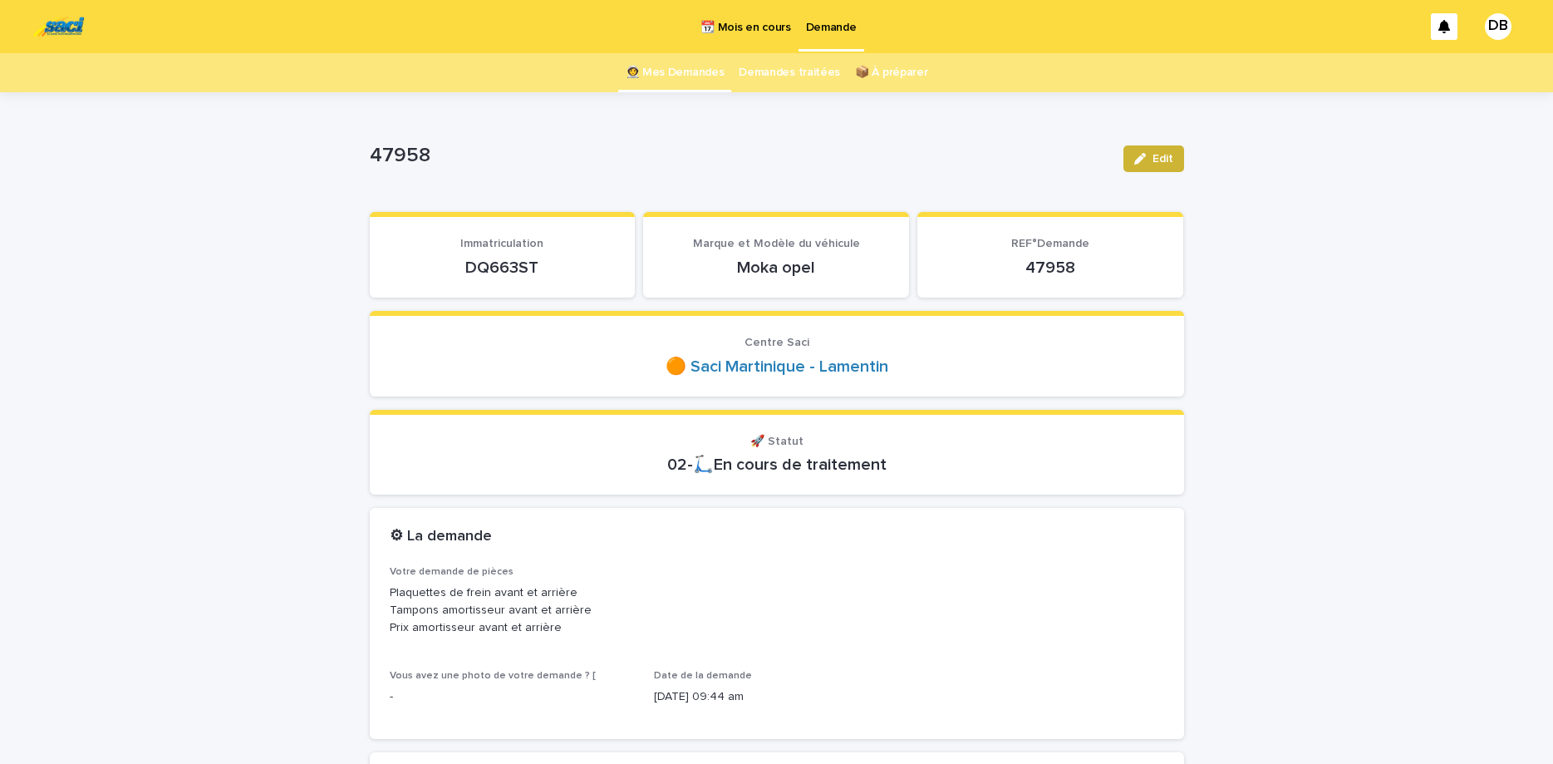
click at [1154, 151] on button "Edit" at bounding box center [1153, 158] width 61 height 27
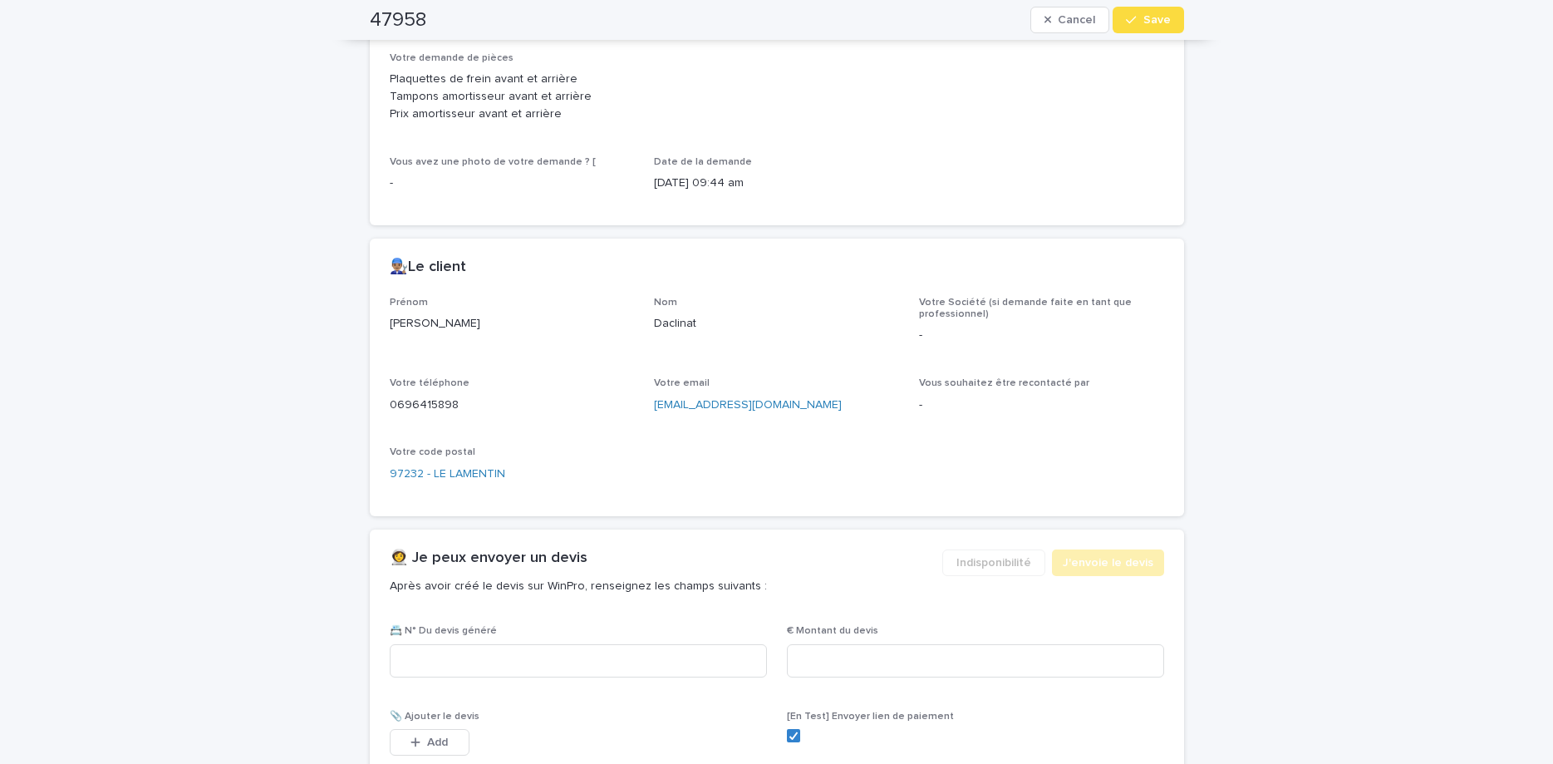
scroll to position [907, 0]
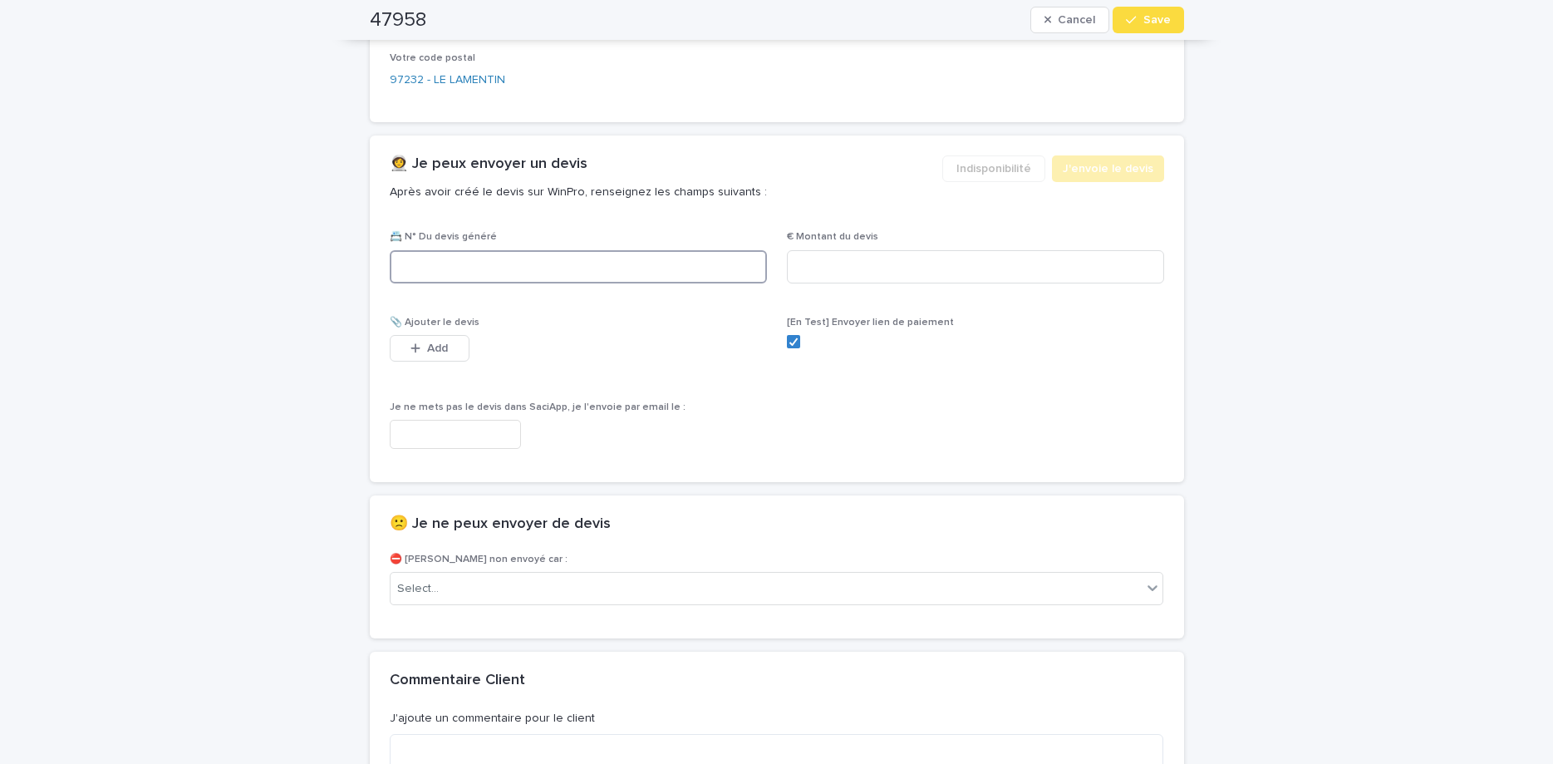
click at [700, 254] on input at bounding box center [578, 266] width 377 height 33
paste input "********"
type input "********"
click at [902, 263] on input at bounding box center [975, 266] width 377 height 33
type input "******"
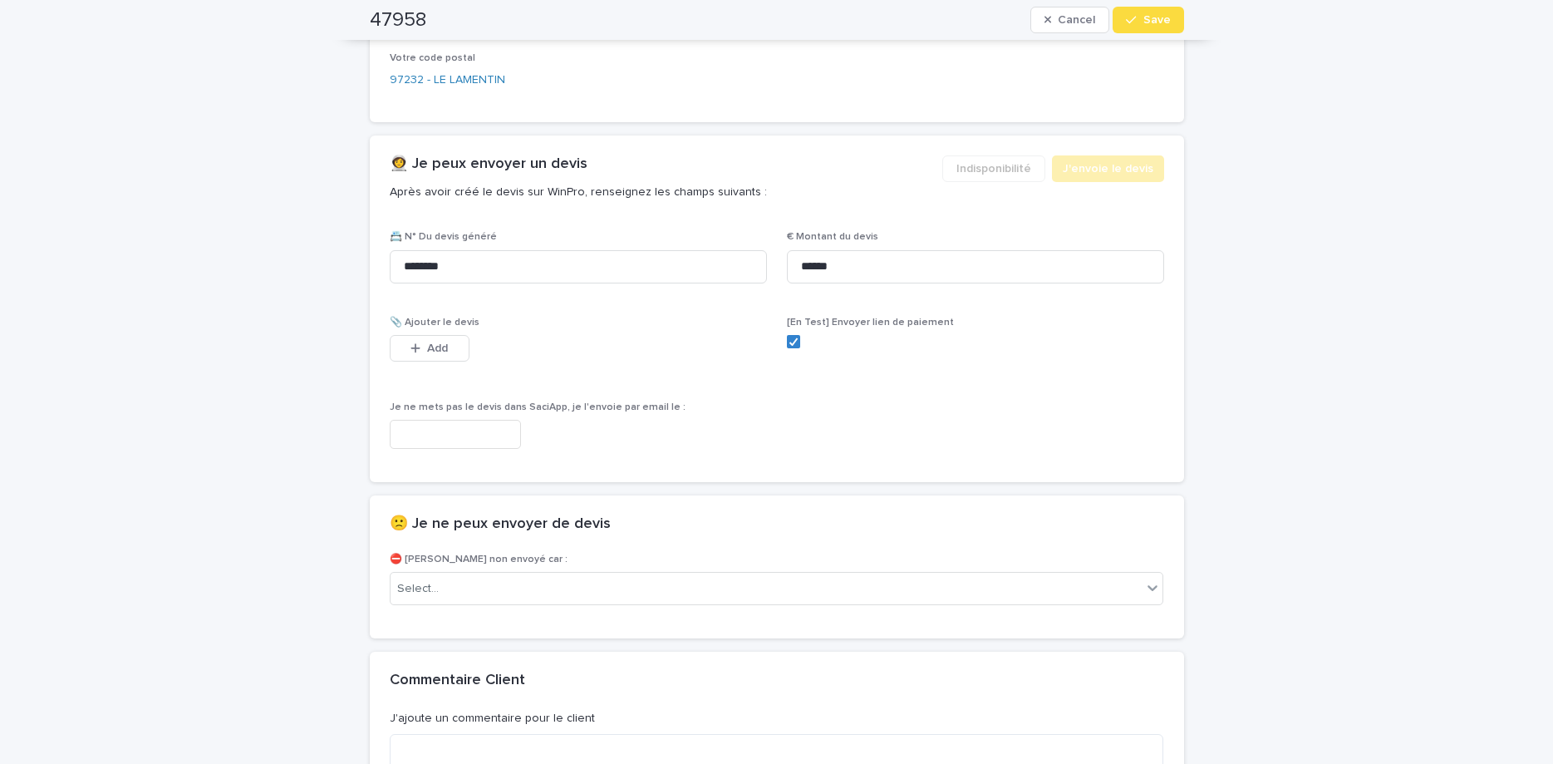
drag, startPoint x: 405, startPoint y: 352, endPoint x: 702, endPoint y: 240, distance: 317.1
click at [435, 342] on button "Add" at bounding box center [430, 348] width 80 height 27
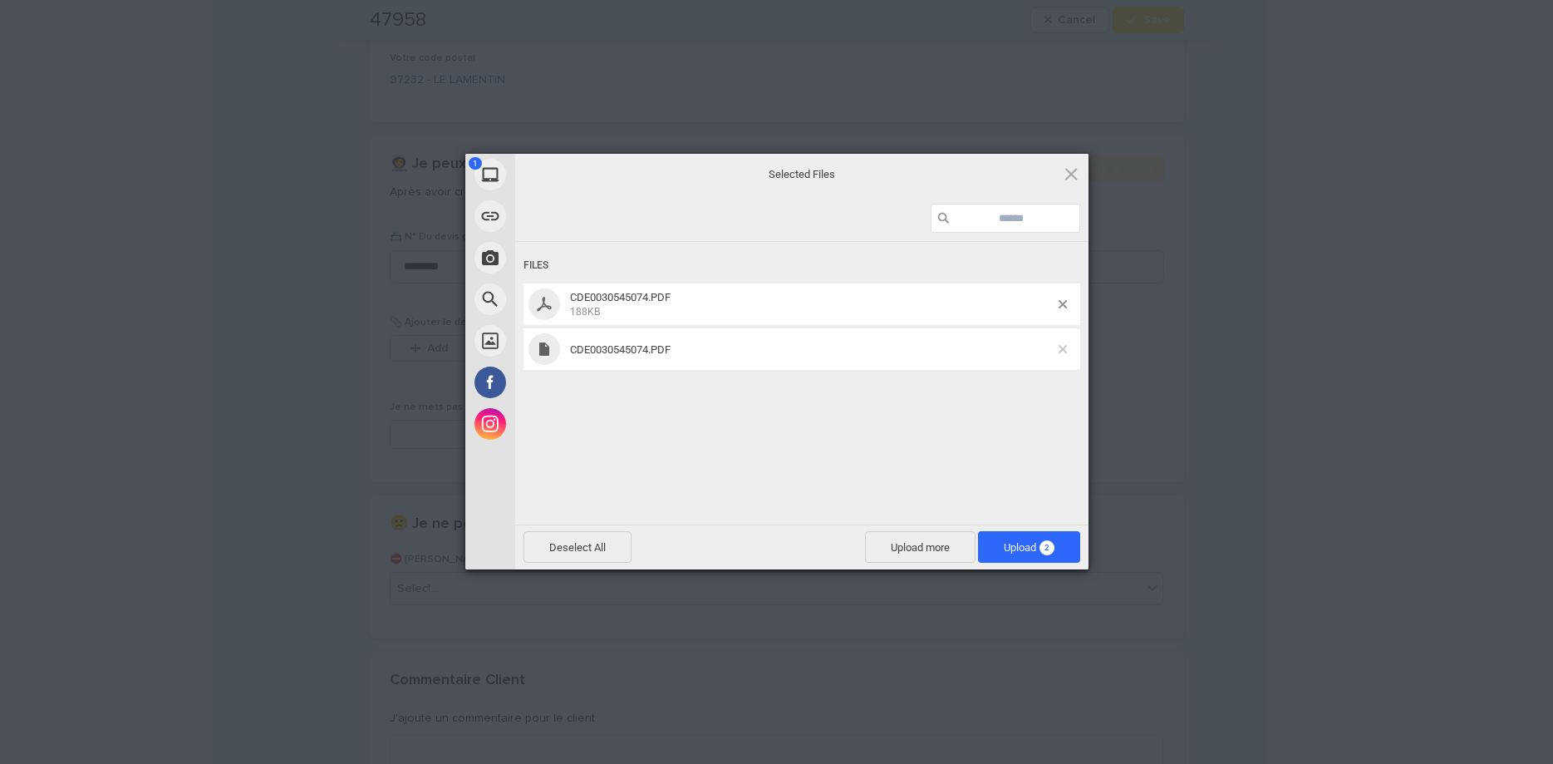
click at [1066, 351] on span at bounding box center [1063, 349] width 8 height 8
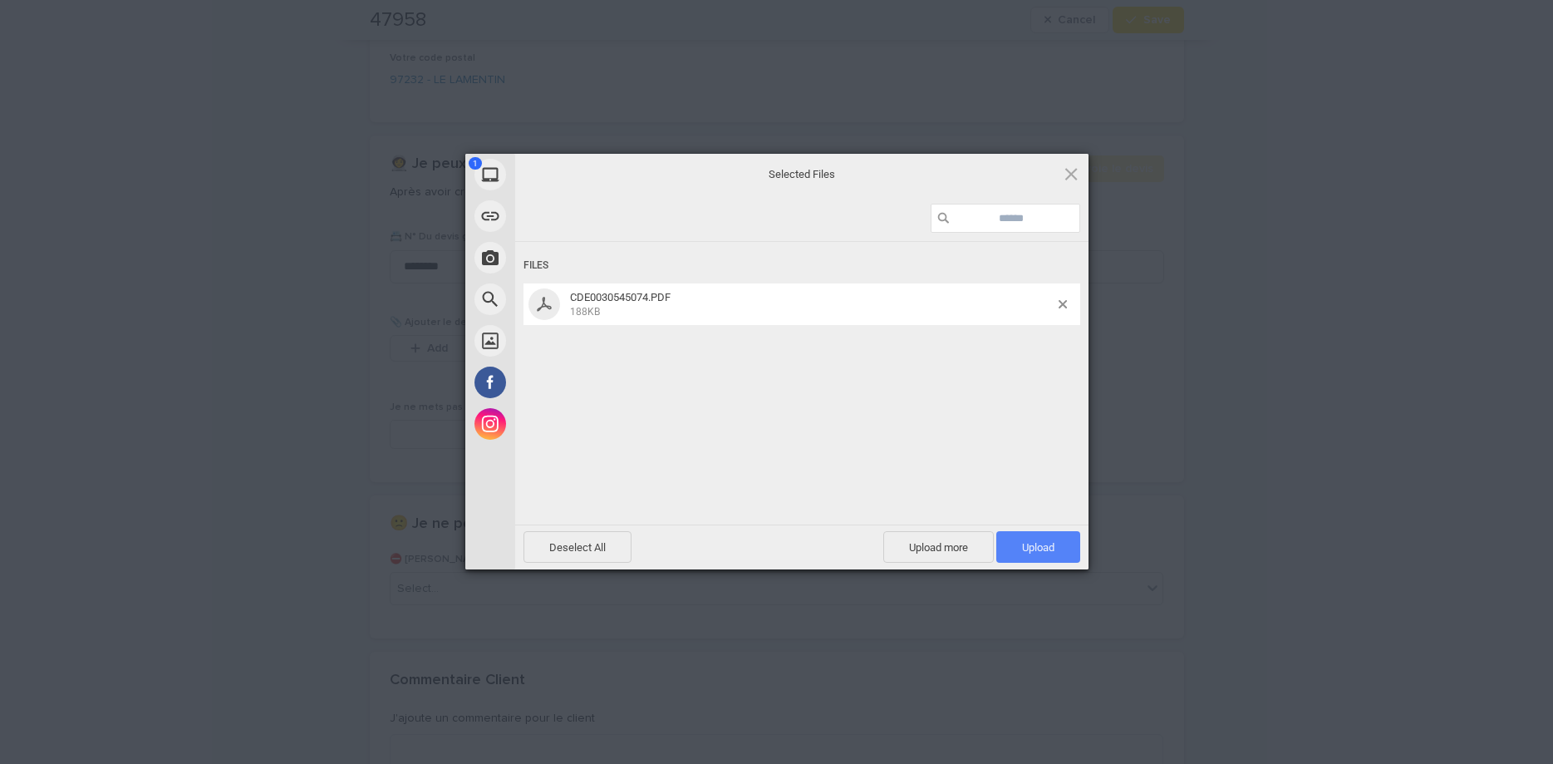
click at [1030, 548] on span "Upload 1" at bounding box center [1038, 547] width 32 height 12
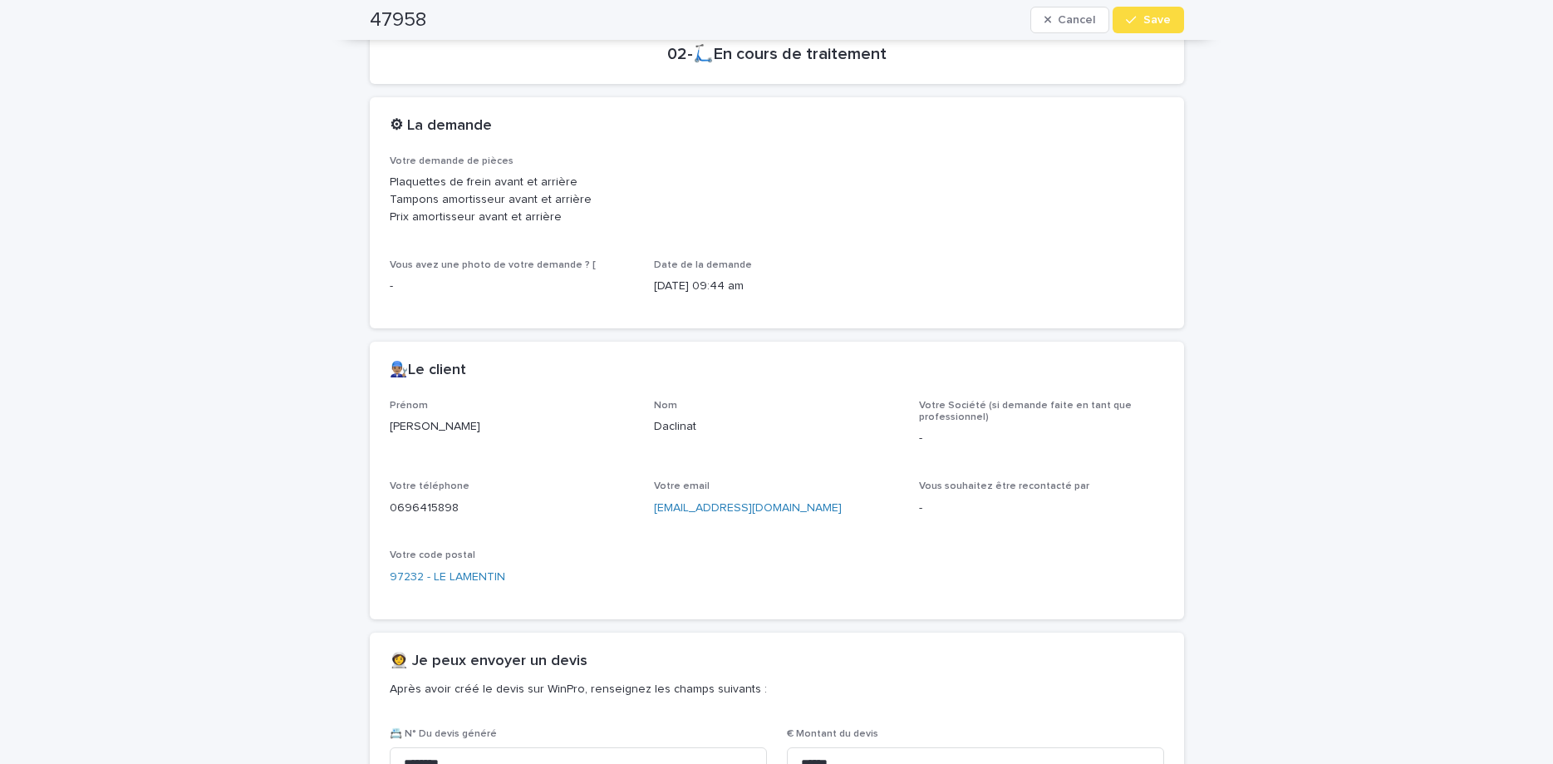
scroll to position [759, 0]
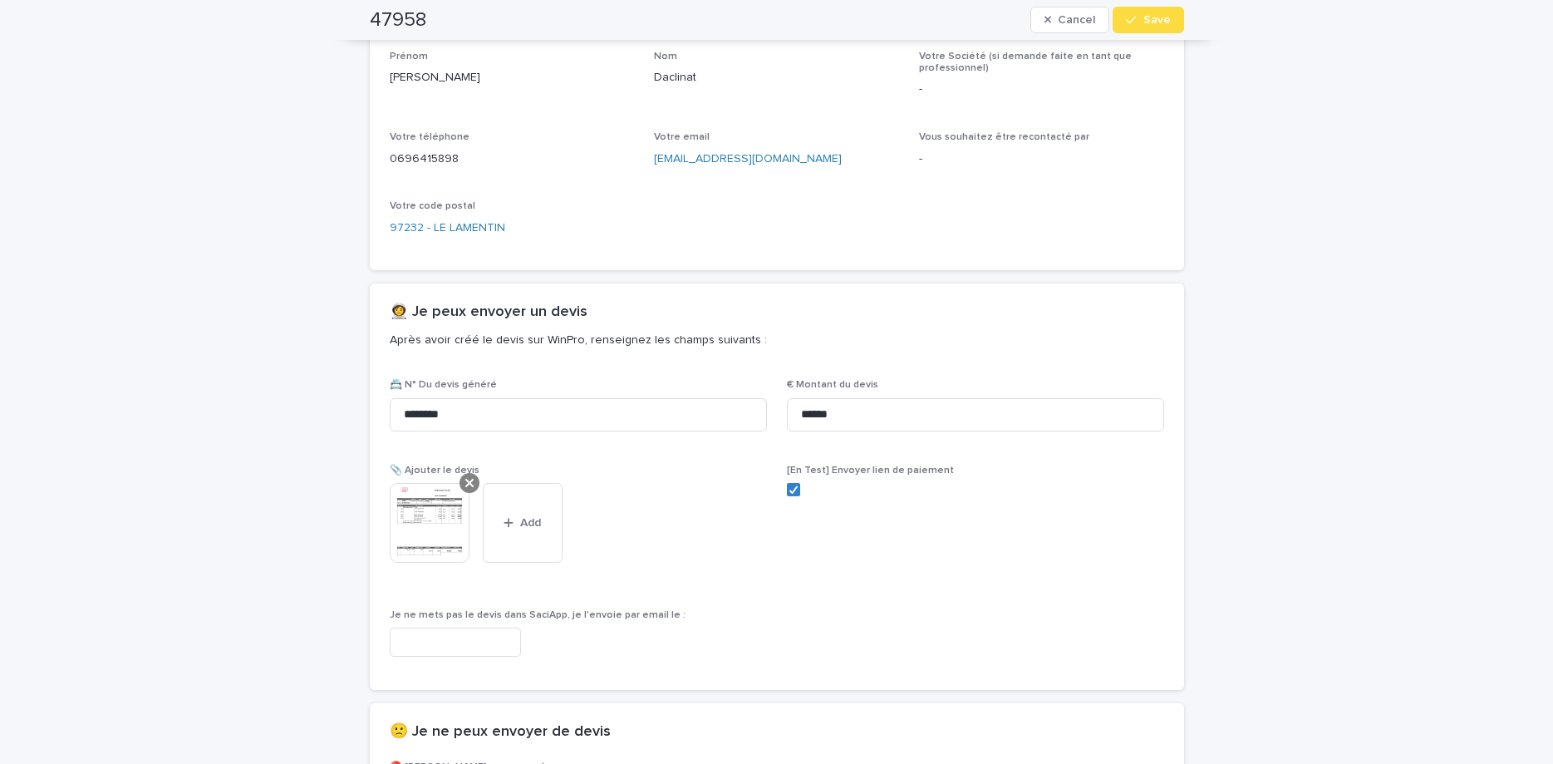
click at [465, 488] on icon at bounding box center [469, 482] width 8 height 13
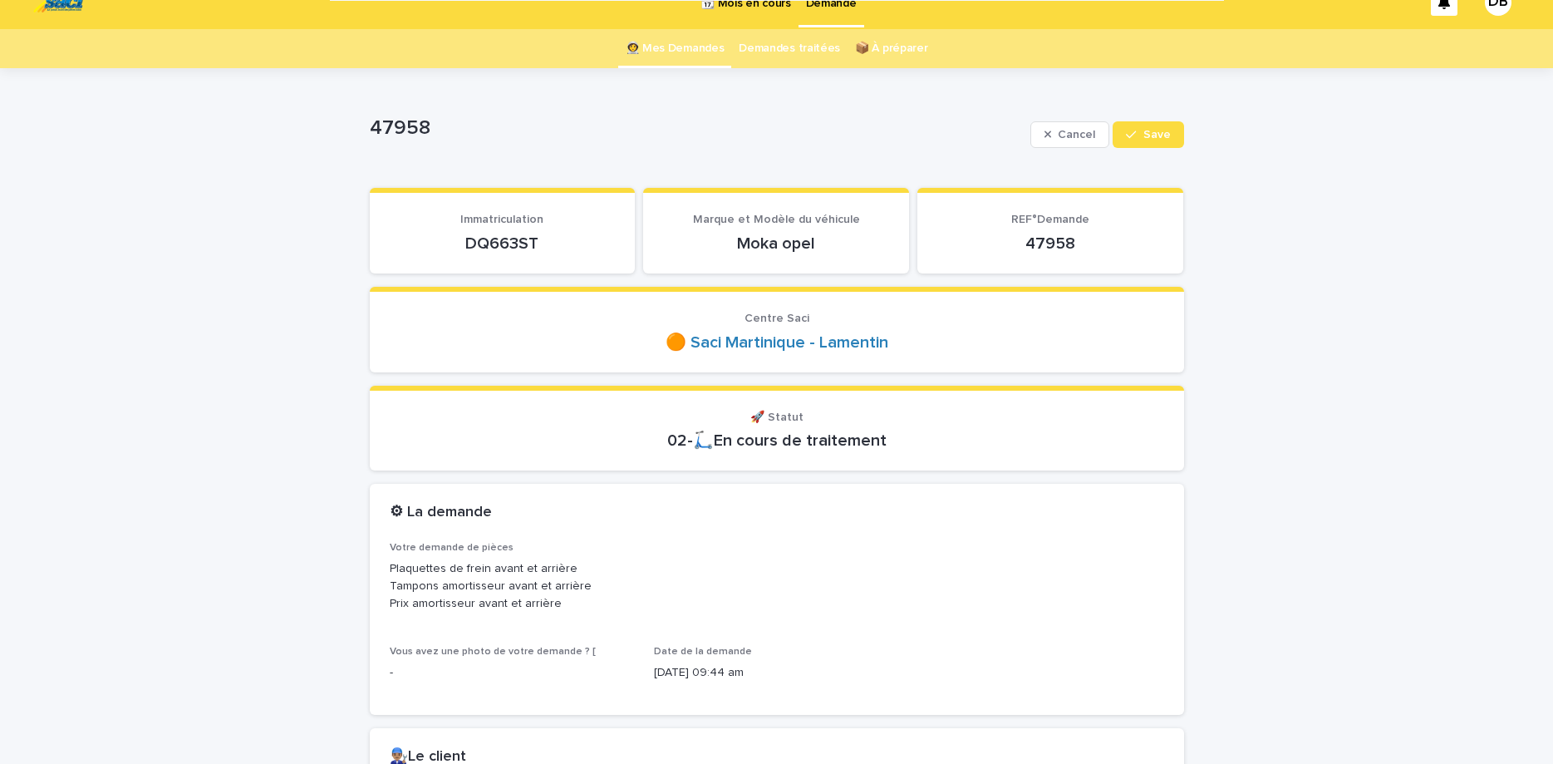
scroll to position [0, 0]
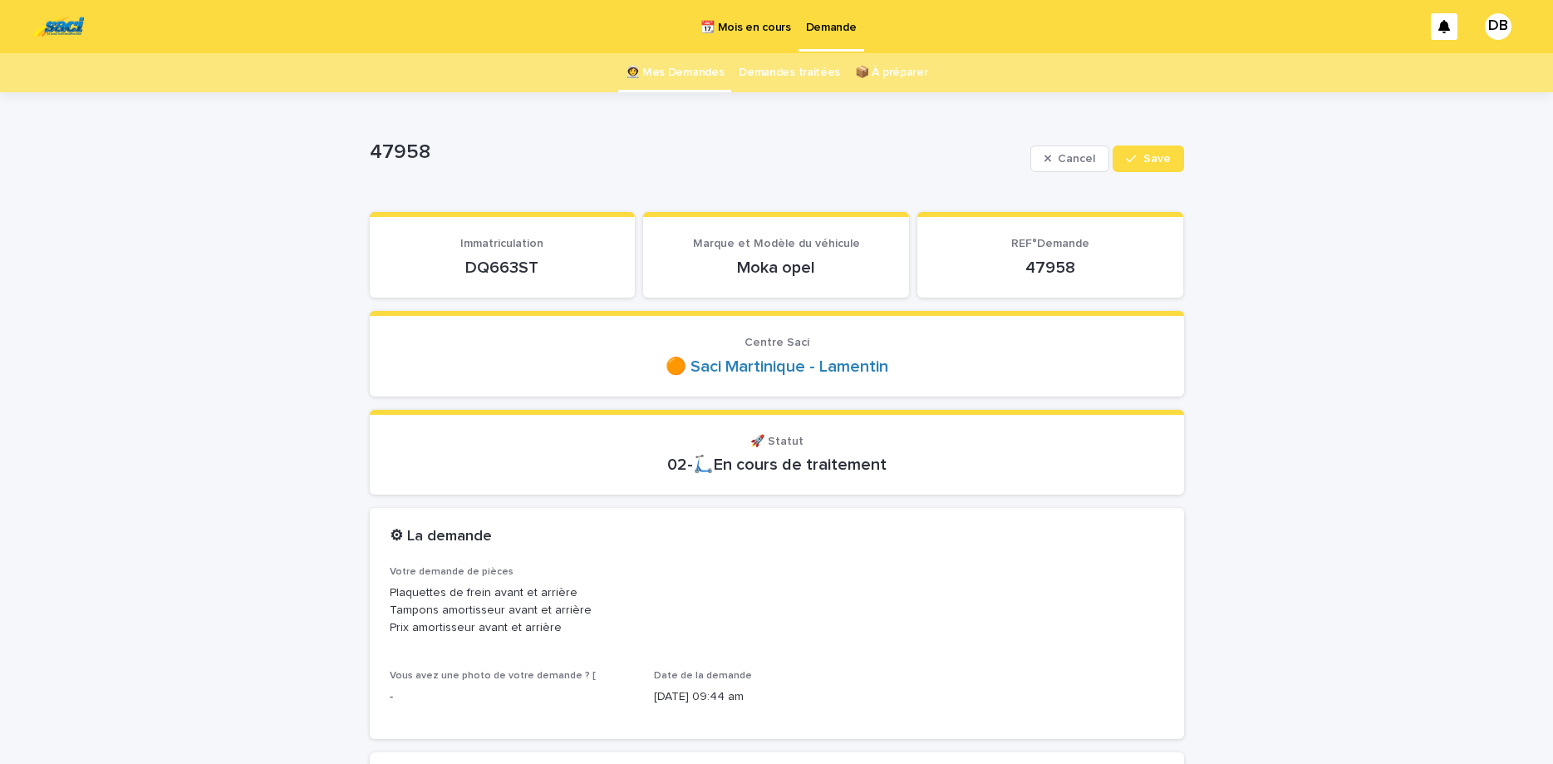
click at [509, 264] on p "DQ663ST" at bounding box center [503, 268] width 226 height 20
copy p "DQ663ST"
